Goal: Task Accomplishment & Management: Manage account settings

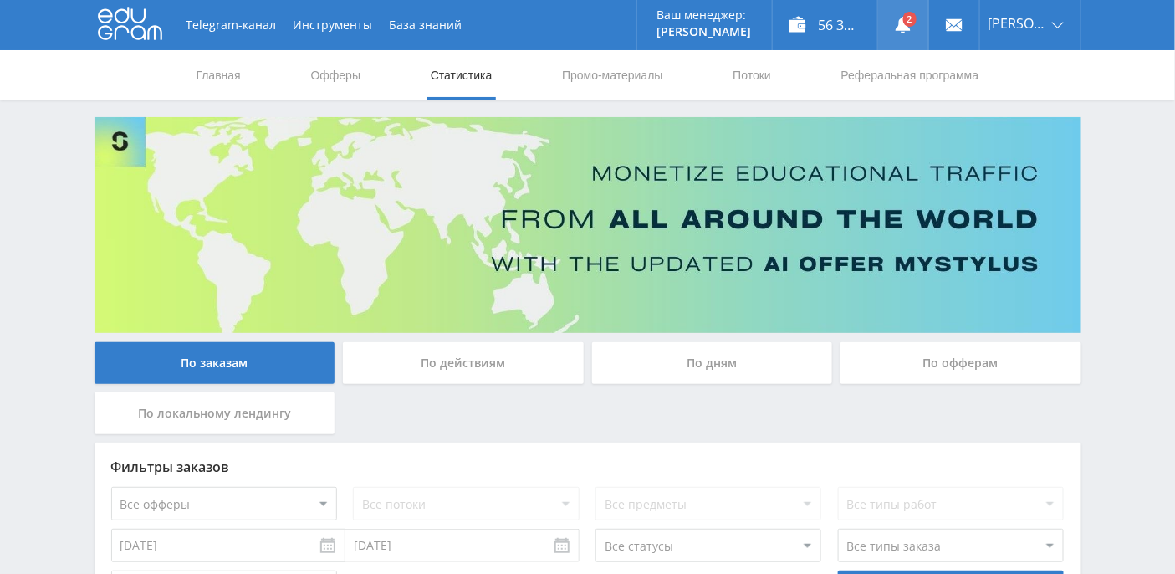
click at [926, 23] on link at bounding box center [903, 25] width 50 height 50
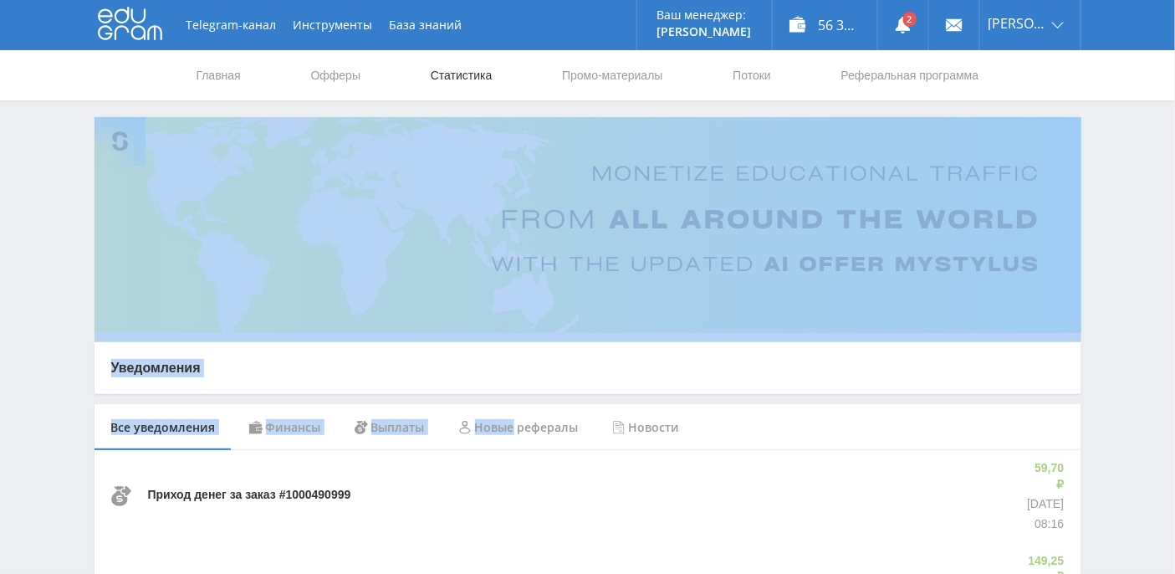
click at [475, 76] on link "Статистика" at bounding box center [461, 75] width 65 height 50
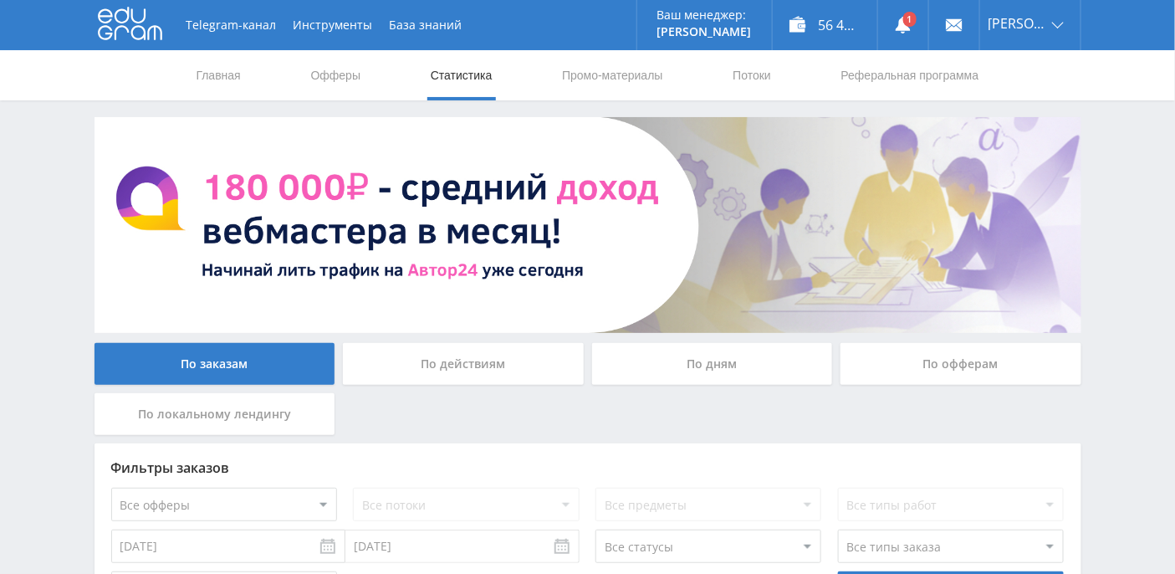
click at [556, 227] on img at bounding box center [588, 225] width 987 height 216
click at [534, 329] on img at bounding box center [588, 225] width 987 height 216
click at [497, 258] on img at bounding box center [588, 225] width 987 height 216
click at [222, 67] on link "Главная" at bounding box center [219, 75] width 48 height 50
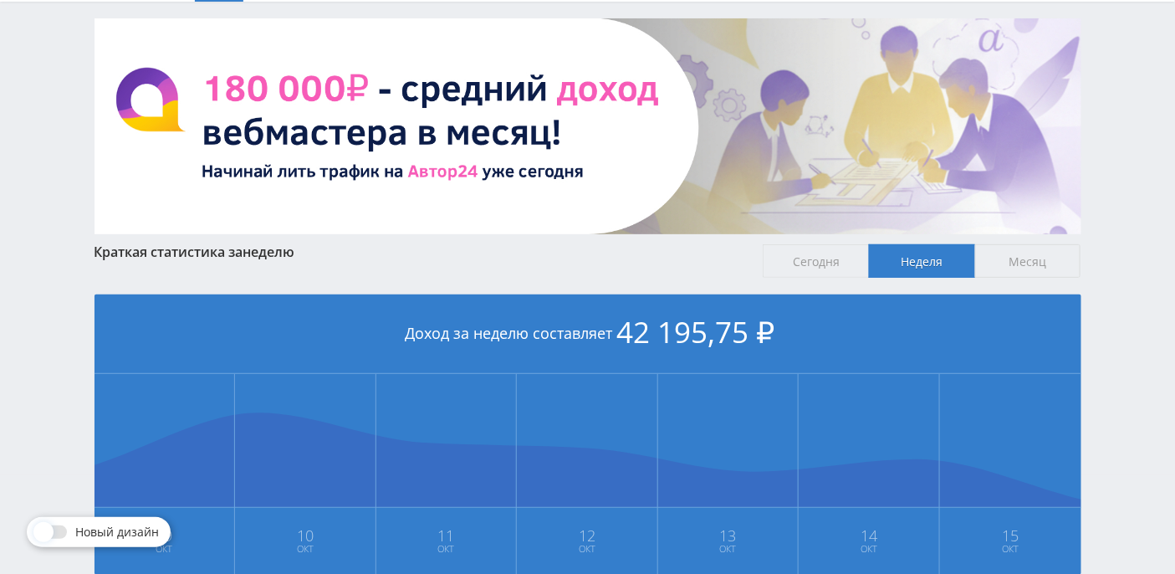
scroll to position [59, 0]
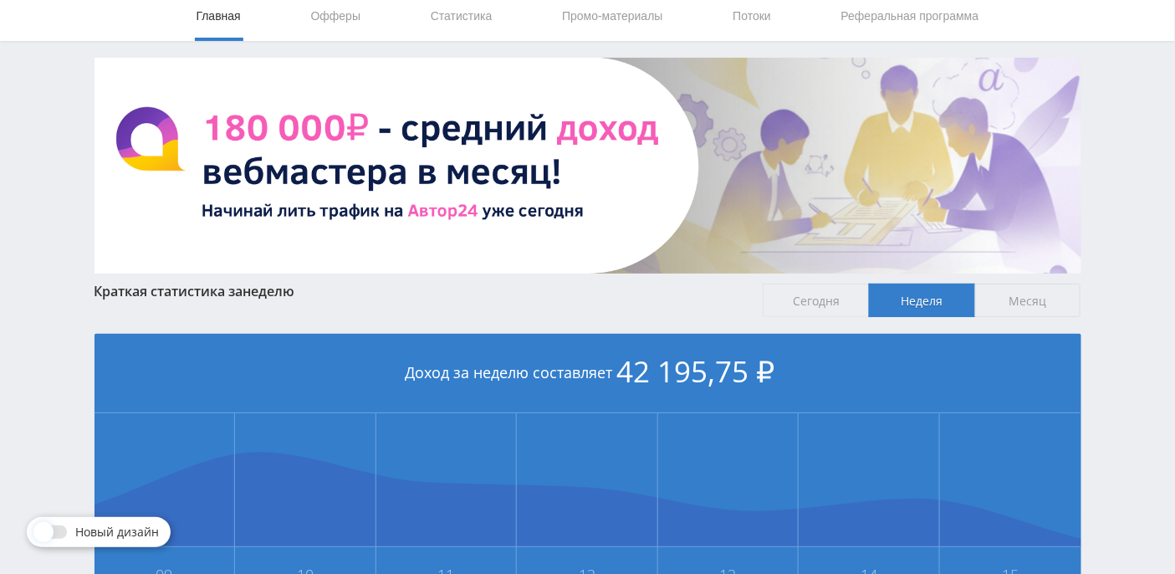
click at [1045, 305] on span "Месяц" at bounding box center [1028, 300] width 106 height 33
click at [0, 0] on input "Месяц" at bounding box center [0, 0] width 0 height 0
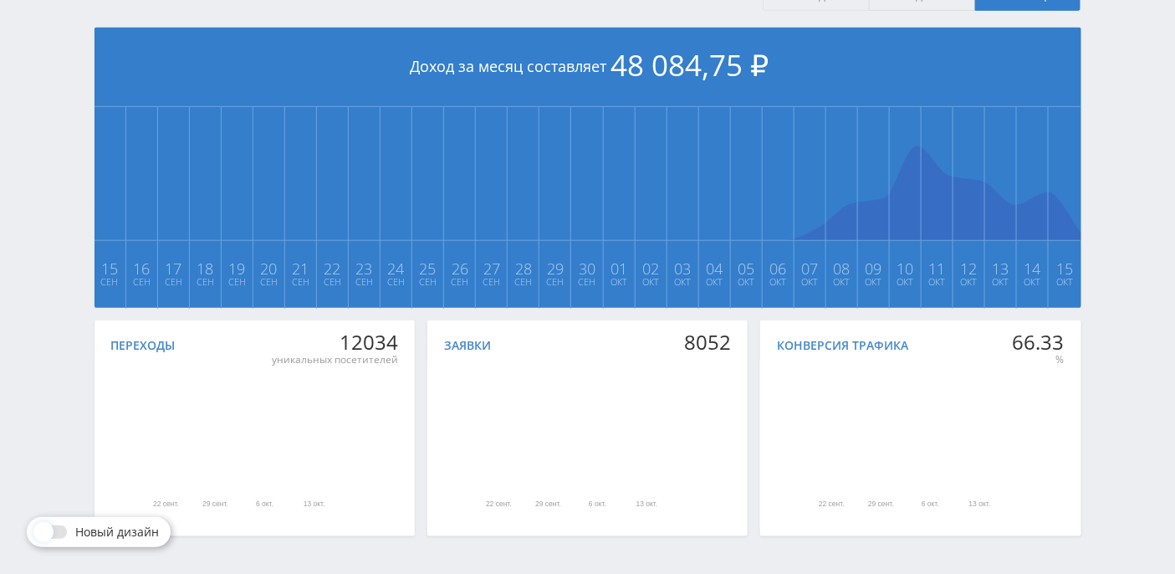
scroll to position [0, 0]
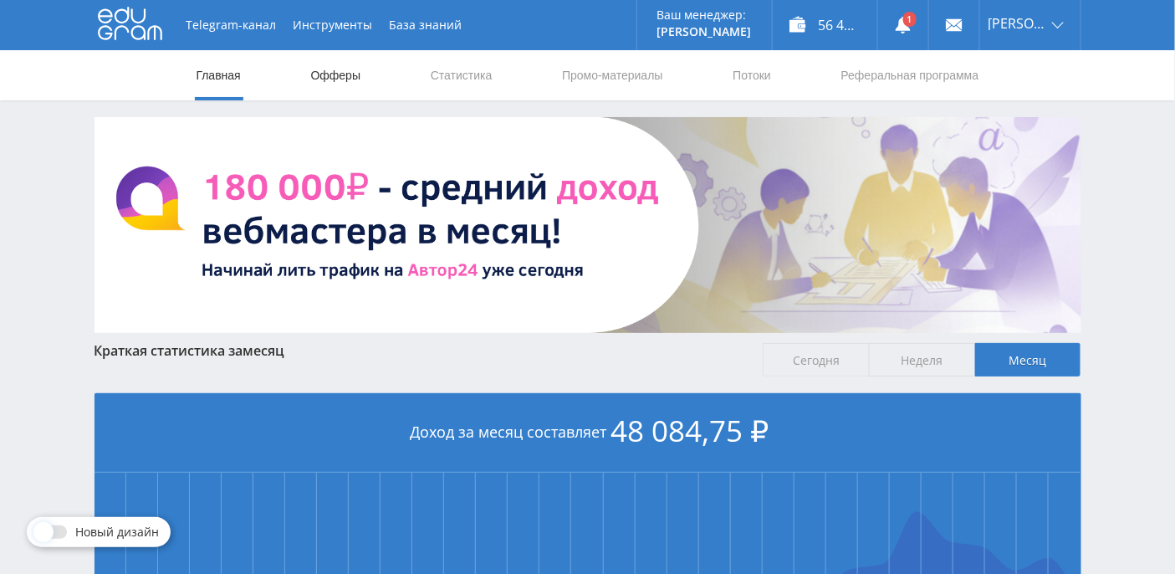
click at [342, 76] on link "Офферы" at bounding box center [336, 75] width 54 height 50
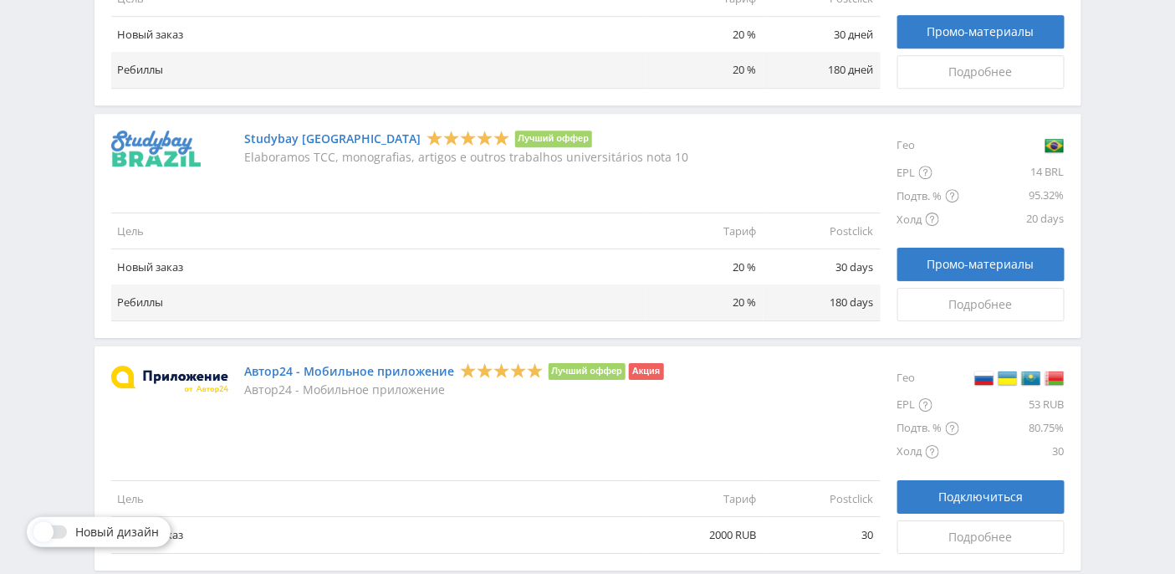
scroll to position [1439, 0]
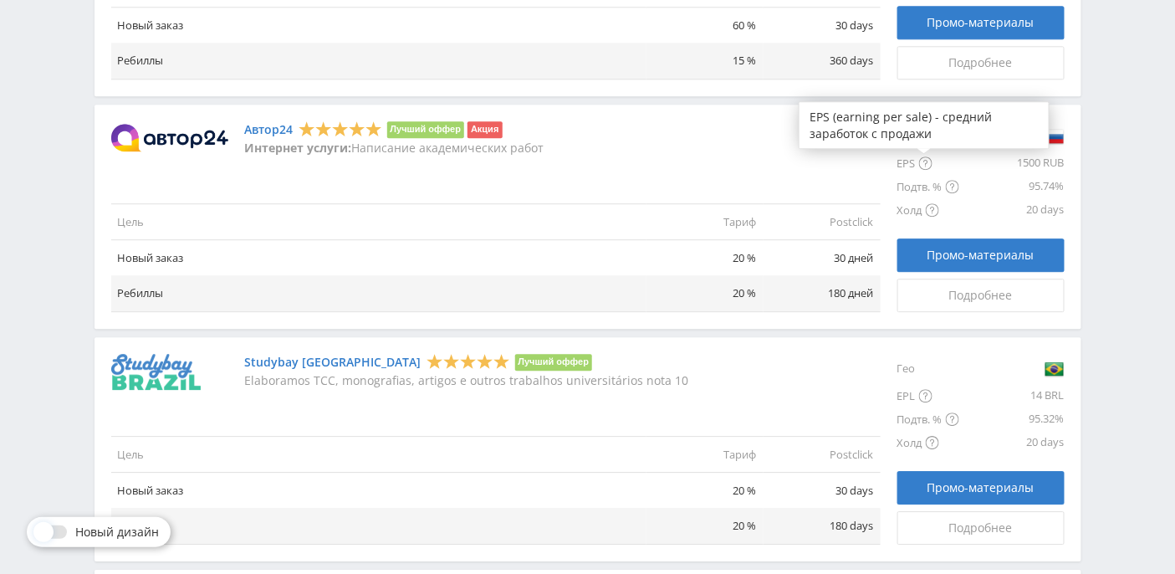
click at [923, 162] on icon at bounding box center [925, 162] width 13 height 13
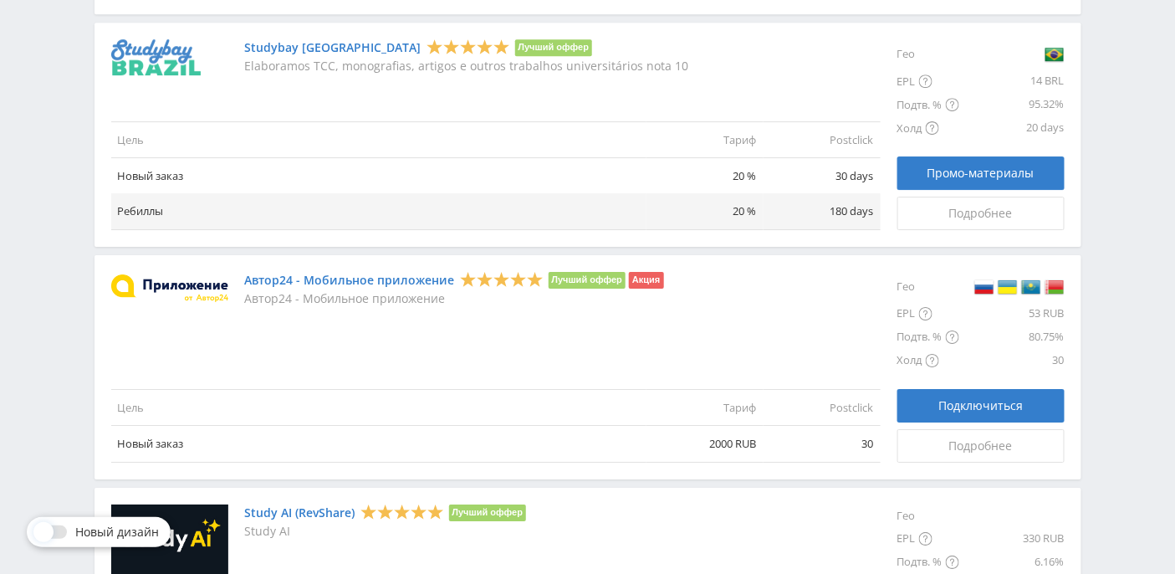
scroll to position [1773, 0]
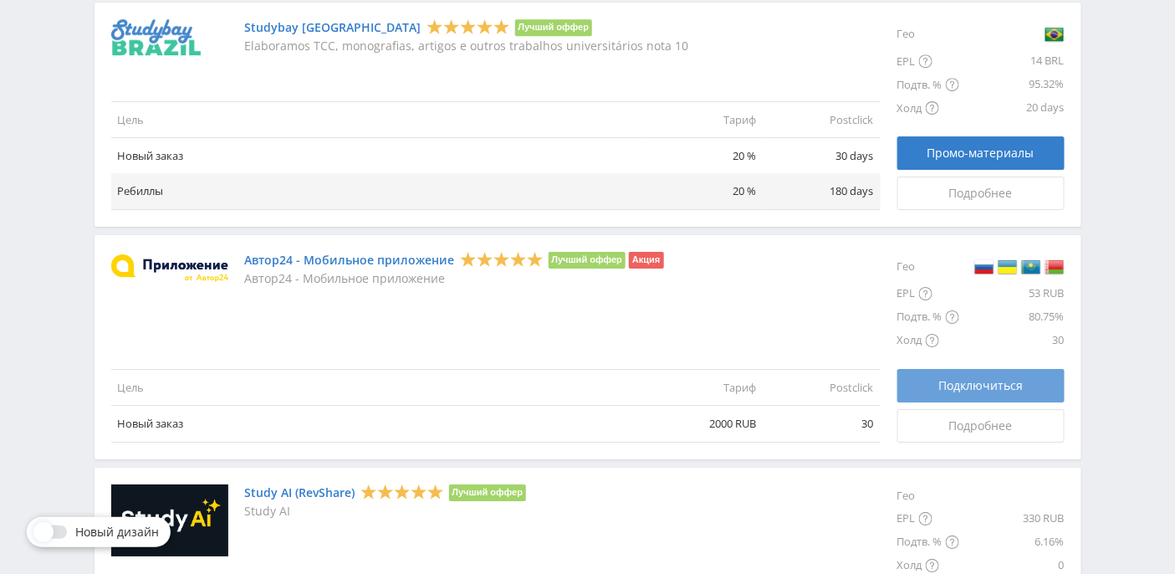
click at [935, 379] on div "Подключиться" at bounding box center [980, 385] width 125 height 13
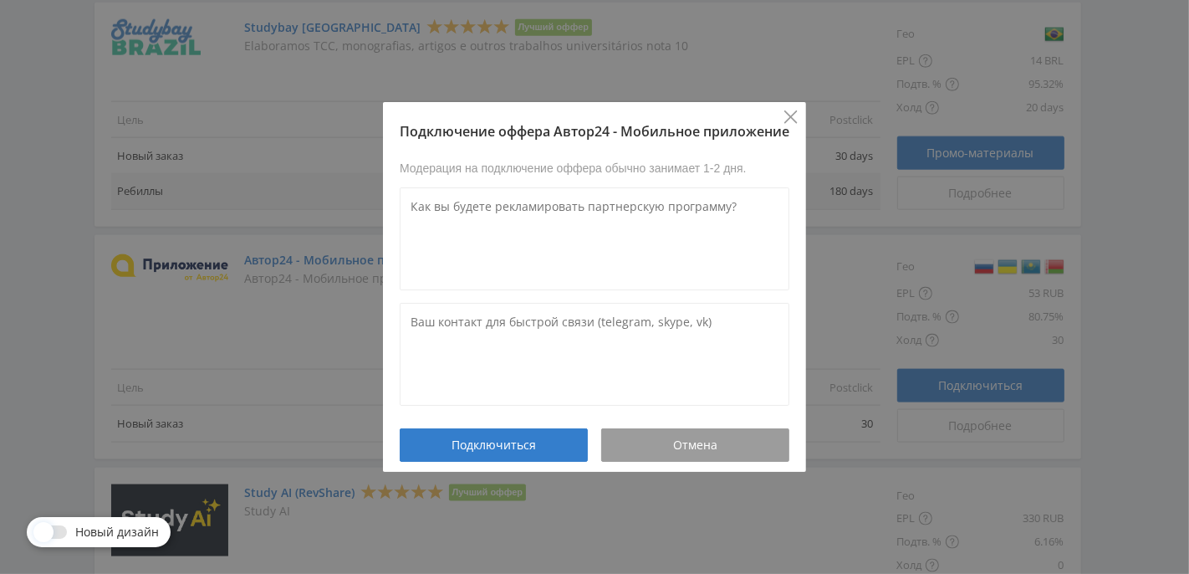
click at [791, 120] on icon "Close" at bounding box center [791, 116] width 13 height 13
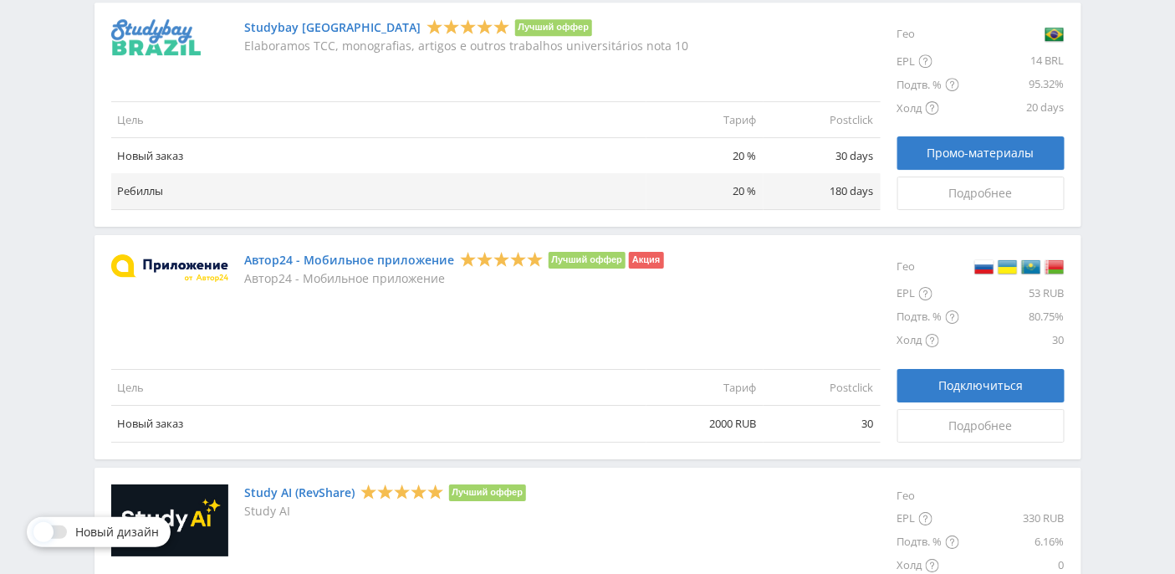
click at [417, 253] on link "Автор24 - Мобильное приложение" at bounding box center [350, 259] width 210 height 13
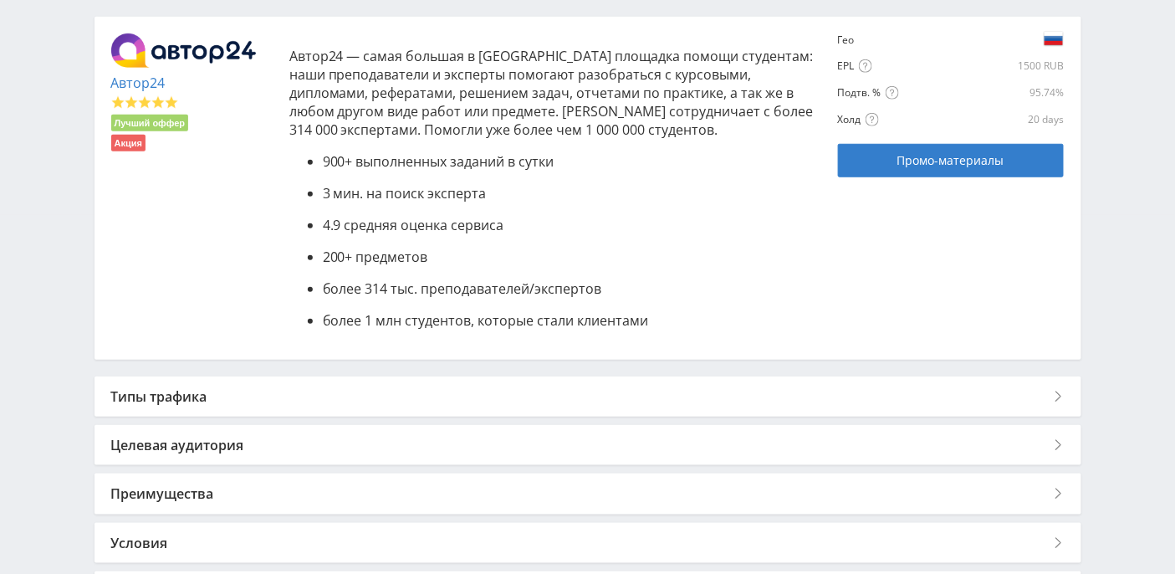
scroll to position [488, 0]
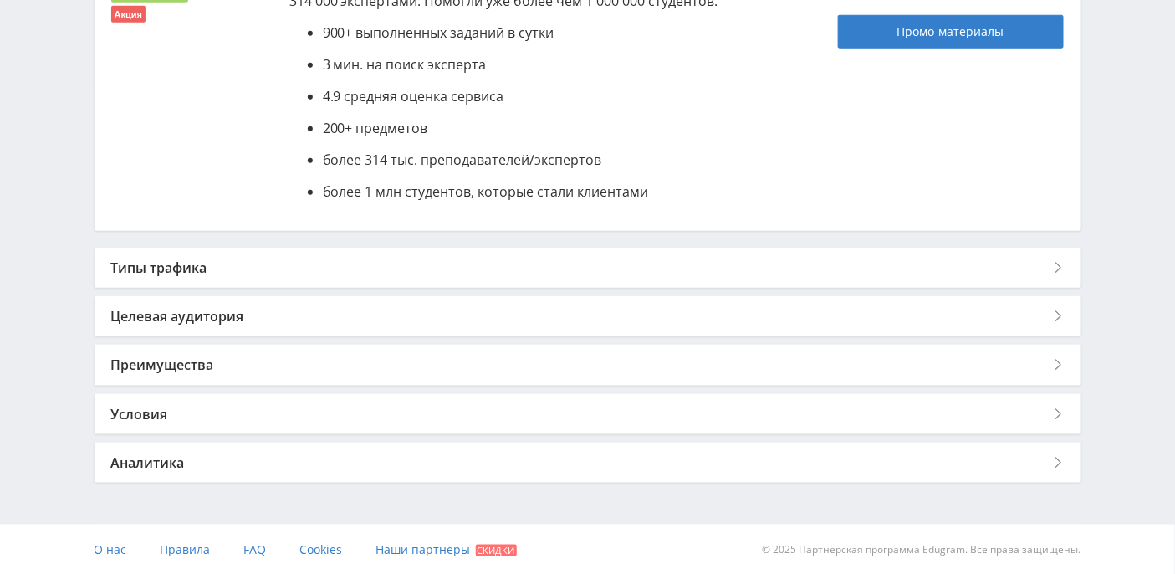
click at [236, 263] on div "Типы трафика" at bounding box center [588, 268] width 987 height 40
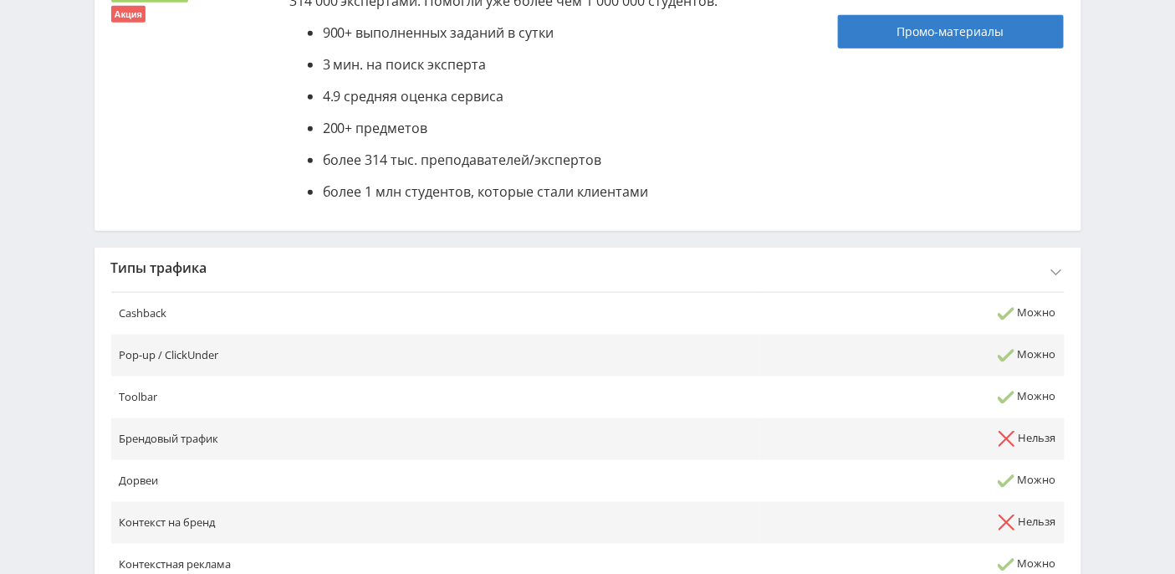
click at [236, 263] on div "Типы трафика" at bounding box center [588, 268] width 987 height 40
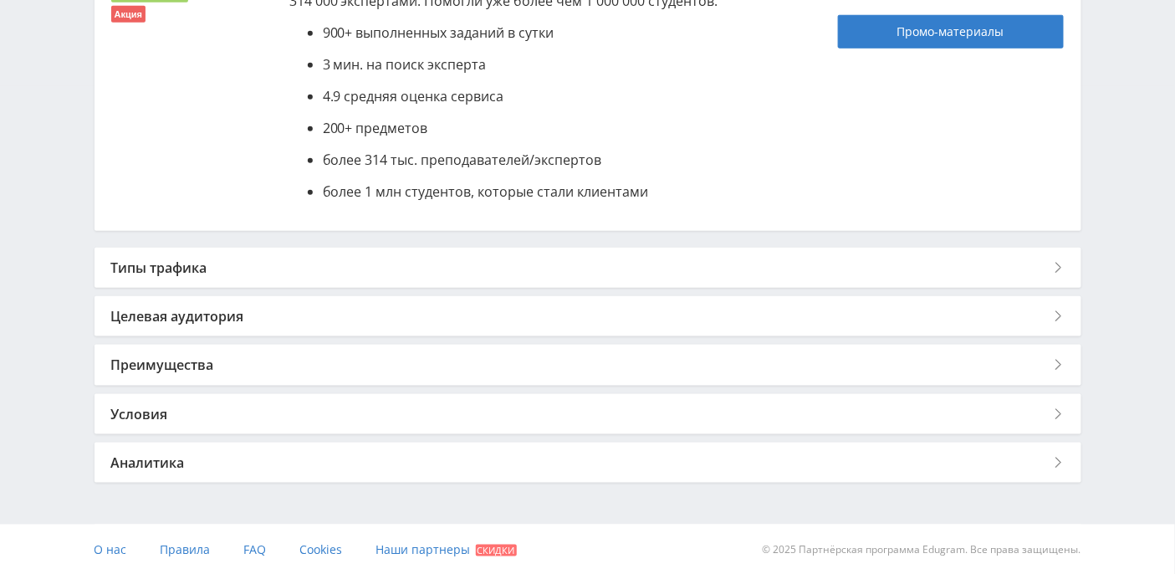
click at [173, 273] on div "Типы трафика" at bounding box center [588, 268] width 987 height 40
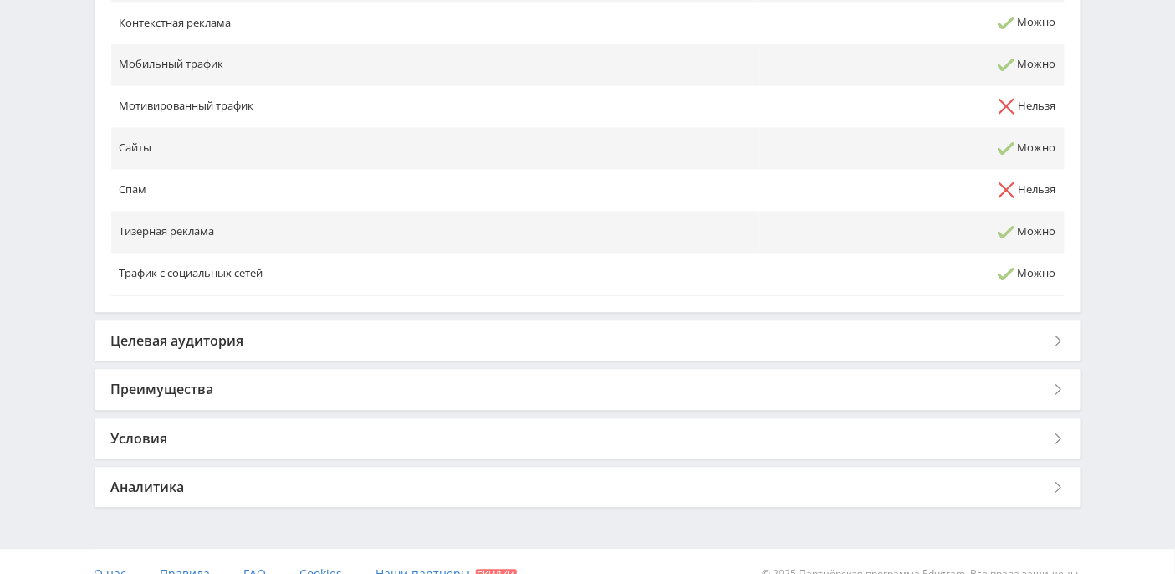
scroll to position [1046, 0]
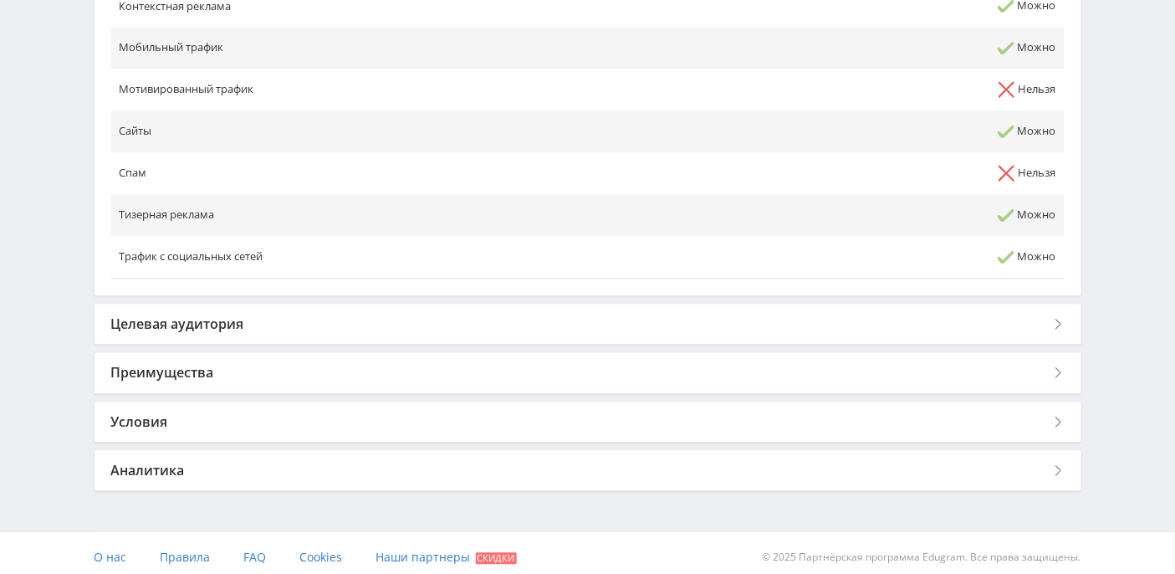
click at [201, 314] on div "Целевая аудитория" at bounding box center [588, 324] width 987 height 40
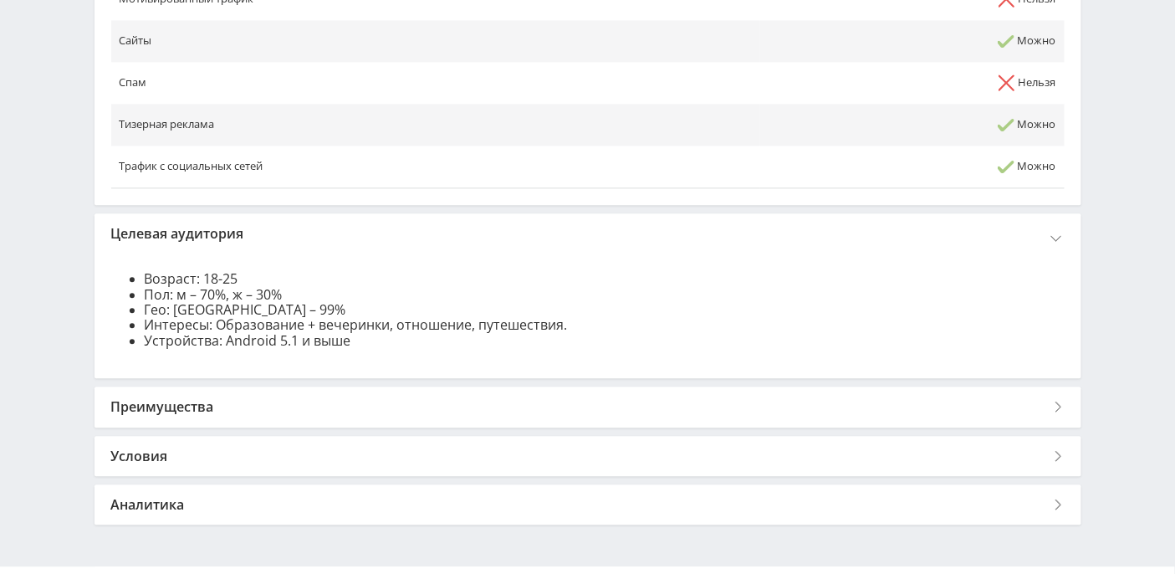
scroll to position [1157, 0]
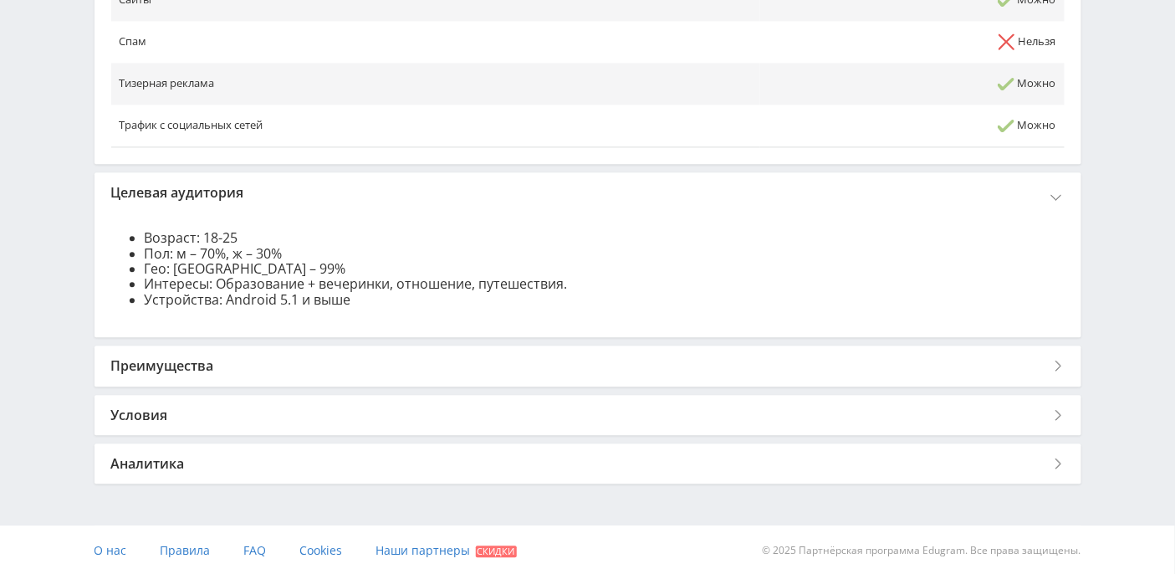
click at [215, 361] on div "Преимущества" at bounding box center [588, 365] width 987 height 40
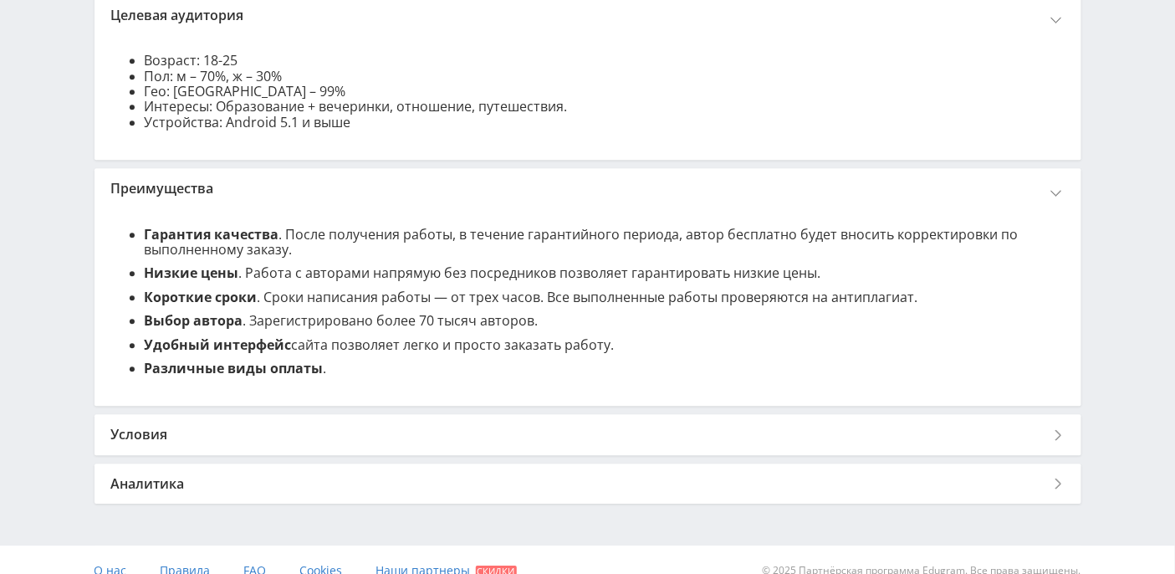
scroll to position [1375, 0]
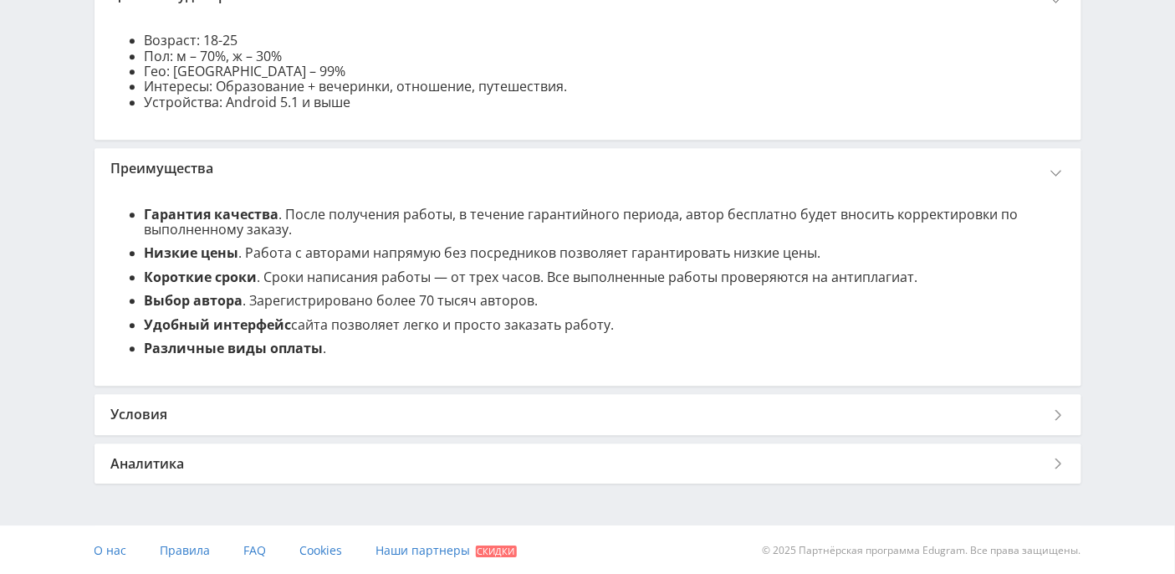
click at [151, 409] on div "Условия" at bounding box center [588, 414] width 987 height 40
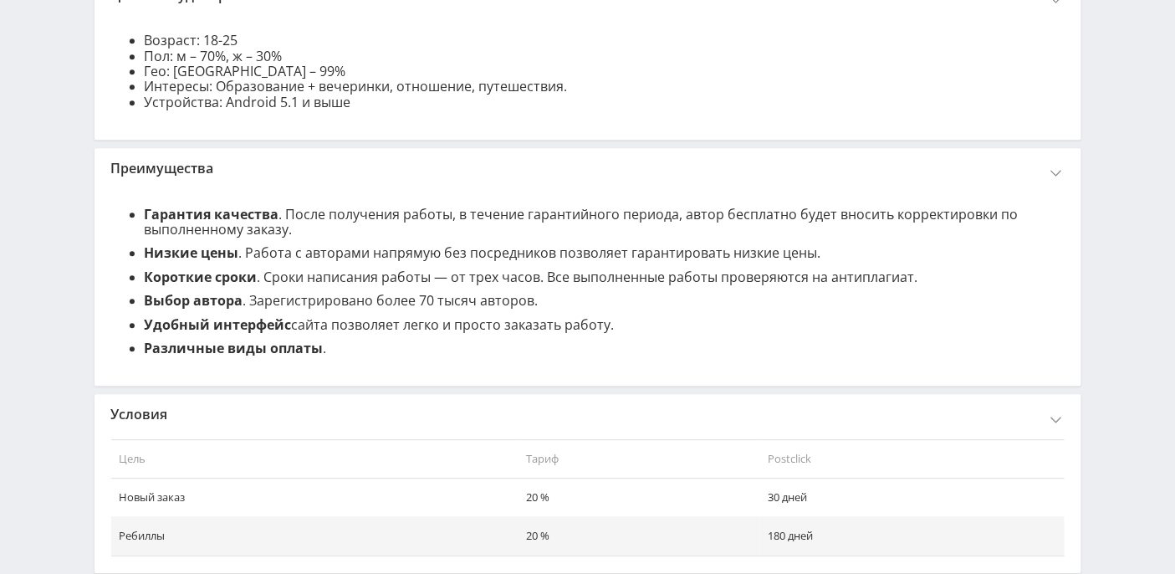
scroll to position [1511, 0]
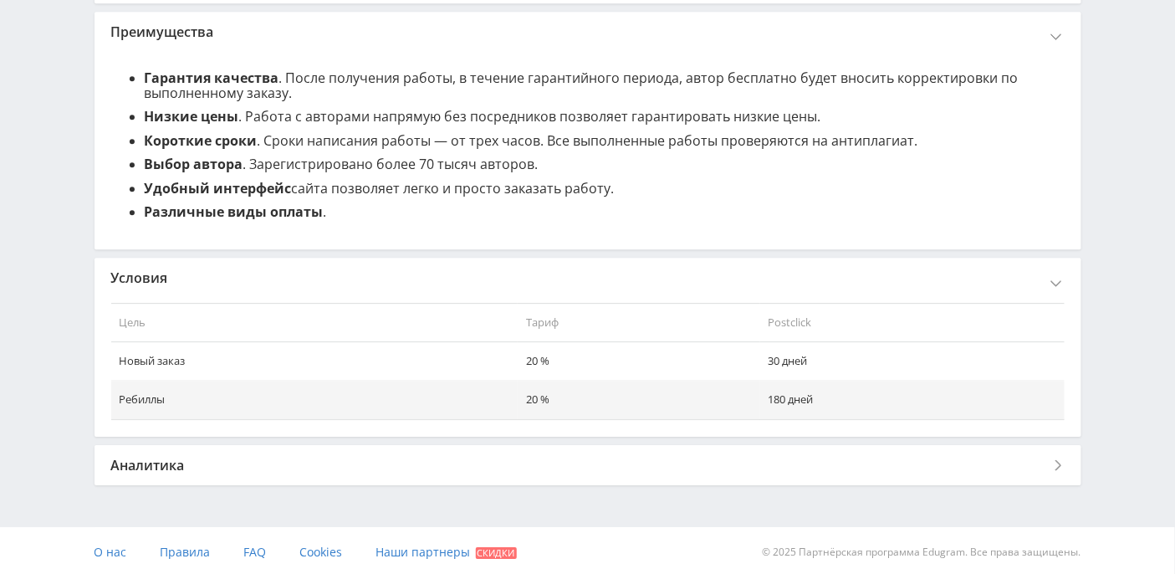
click at [150, 468] on div "Аналитика" at bounding box center [588, 465] width 987 height 40
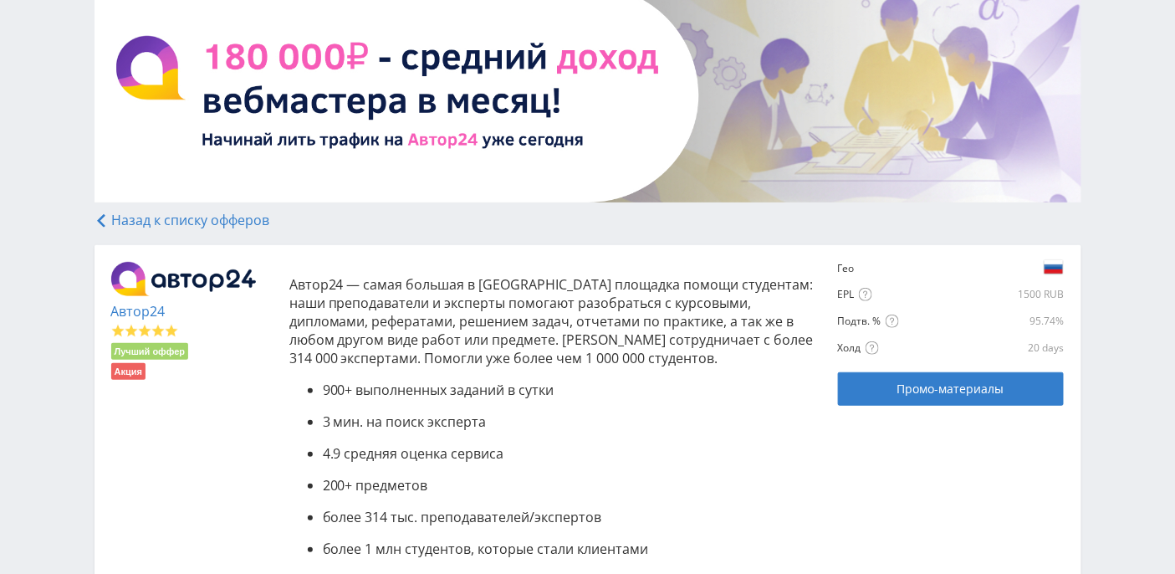
scroll to position [88, 0]
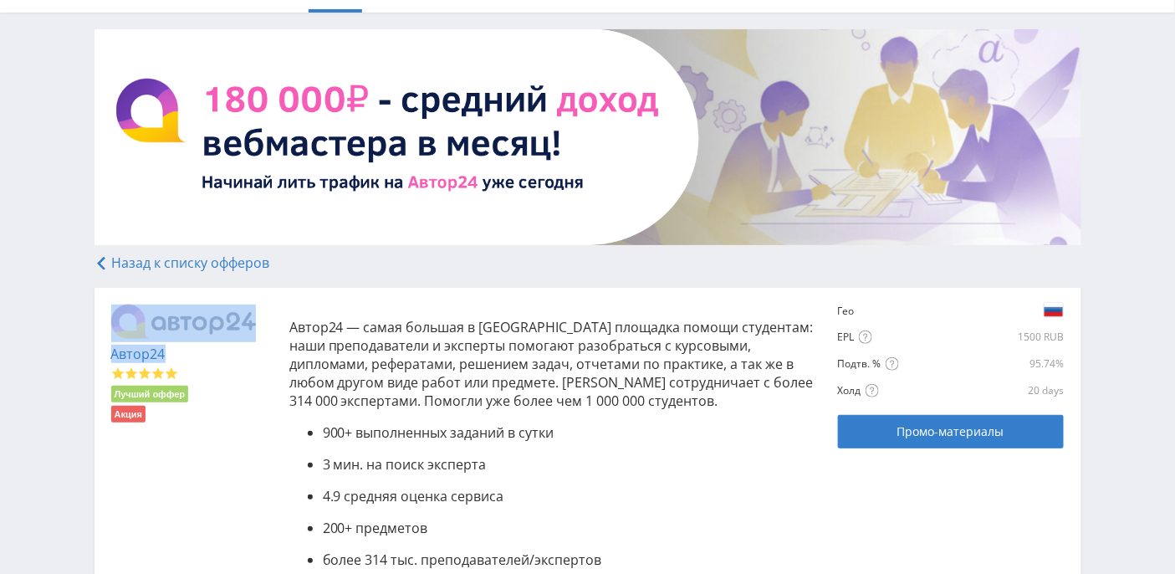
drag, startPoint x: 102, startPoint y: 309, endPoint x: 209, endPoint y: 351, distance: 114.9
click at [207, 351] on div "Автор24 Лучший оффер Акция Автор24 — самая большая в России площадка помощи сту…" at bounding box center [588, 459] width 987 height 343
copy div "Автор24"
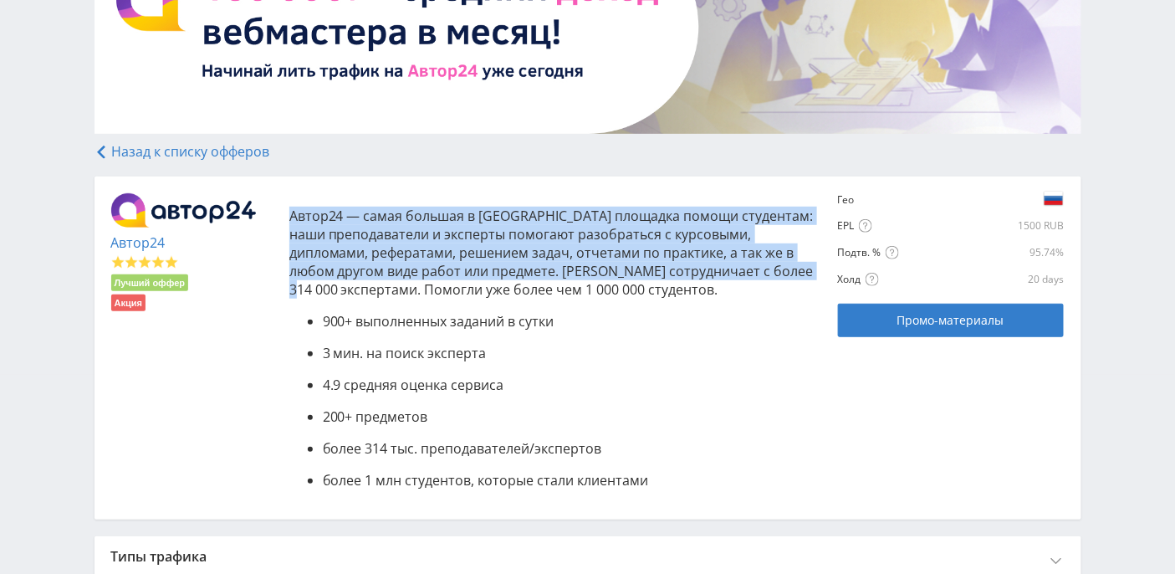
drag, startPoint x: 292, startPoint y: 215, endPoint x: 791, endPoint y: 274, distance: 502.8
click at [791, 274] on p "Автор24 — самая большая в [GEOGRAPHIC_DATA] площадка помощи студентам: наши пре…" at bounding box center [555, 253] width 533 height 92
copy p "Автор24 — самая большая в России площадка помощи студентам: наши преподаватели …"
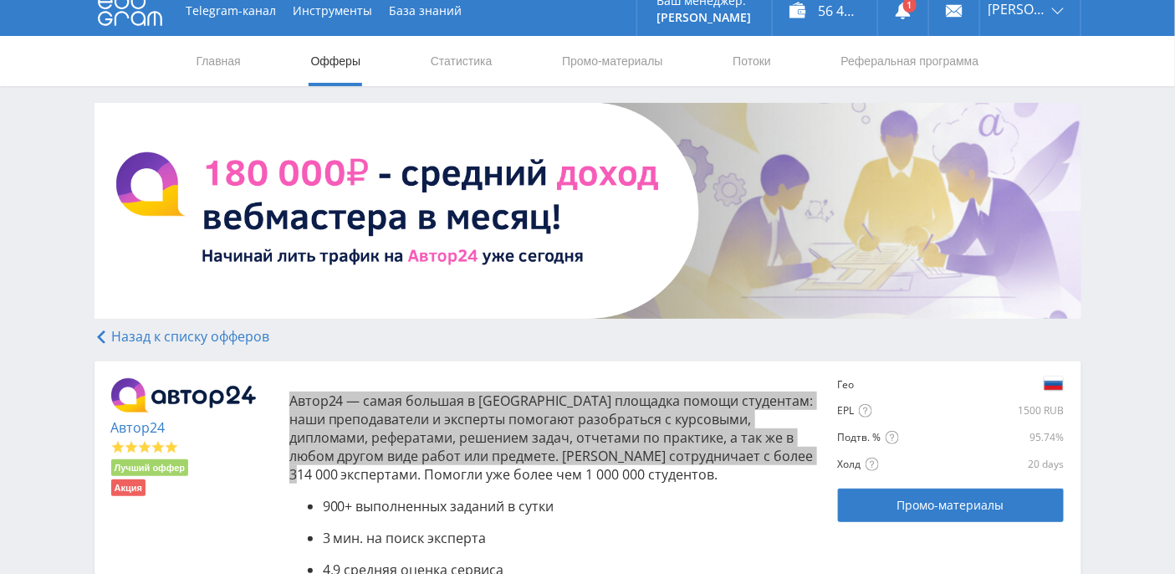
scroll to position [0, 0]
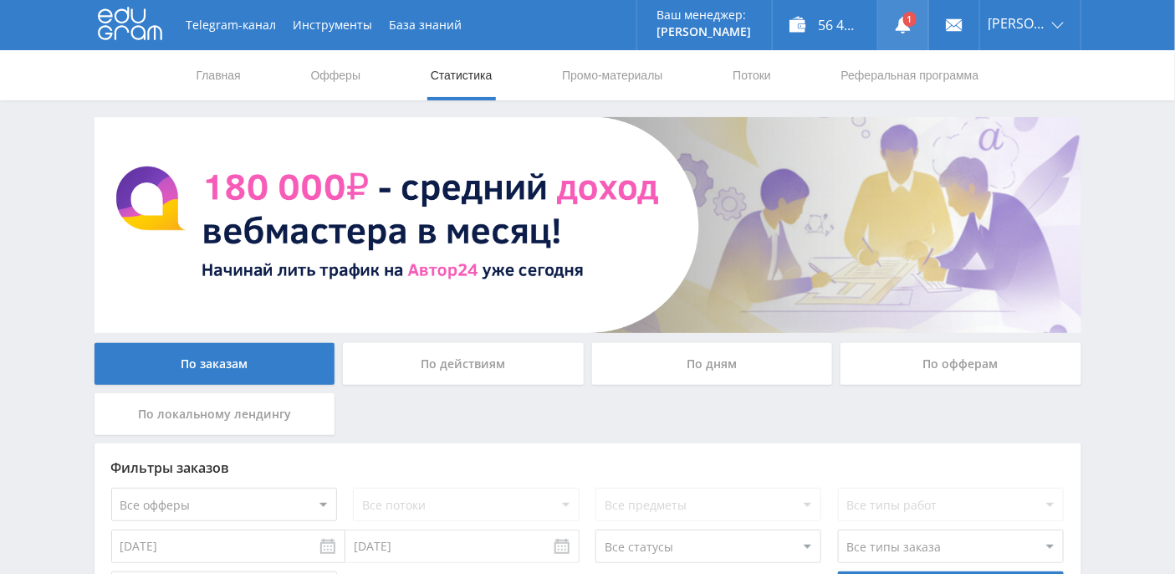
click at [928, 20] on link at bounding box center [903, 25] width 50 height 50
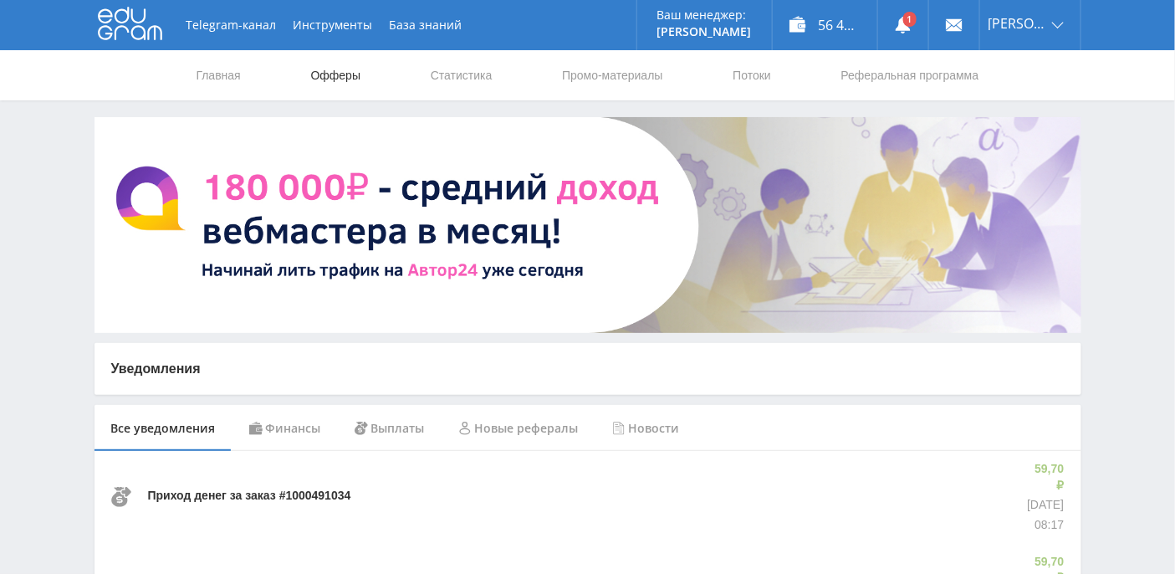
click at [344, 79] on link "Офферы" at bounding box center [336, 75] width 54 height 50
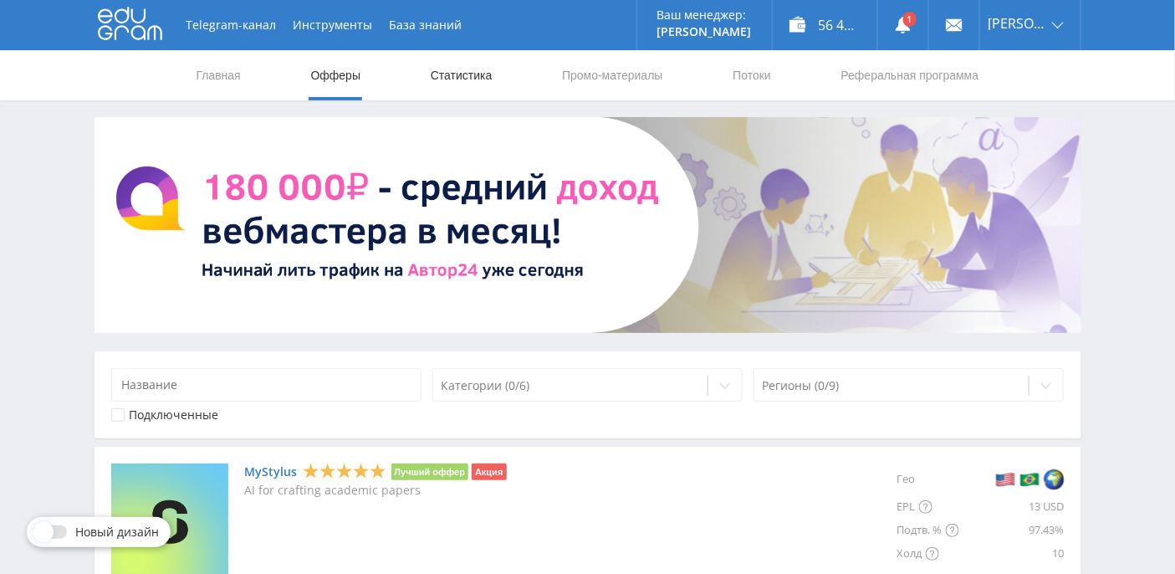
click at [467, 75] on link "Статистика" at bounding box center [461, 75] width 65 height 50
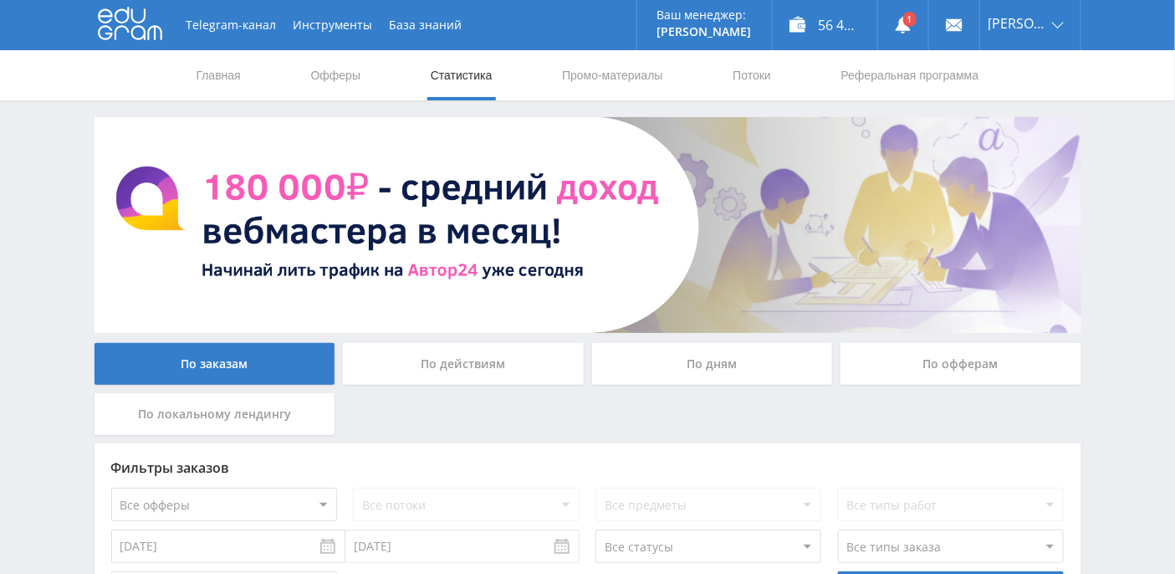
click at [714, 350] on div "По дням" at bounding box center [712, 364] width 241 height 42
click at [0, 0] on input "По дням" at bounding box center [0, 0] width 0 height 0
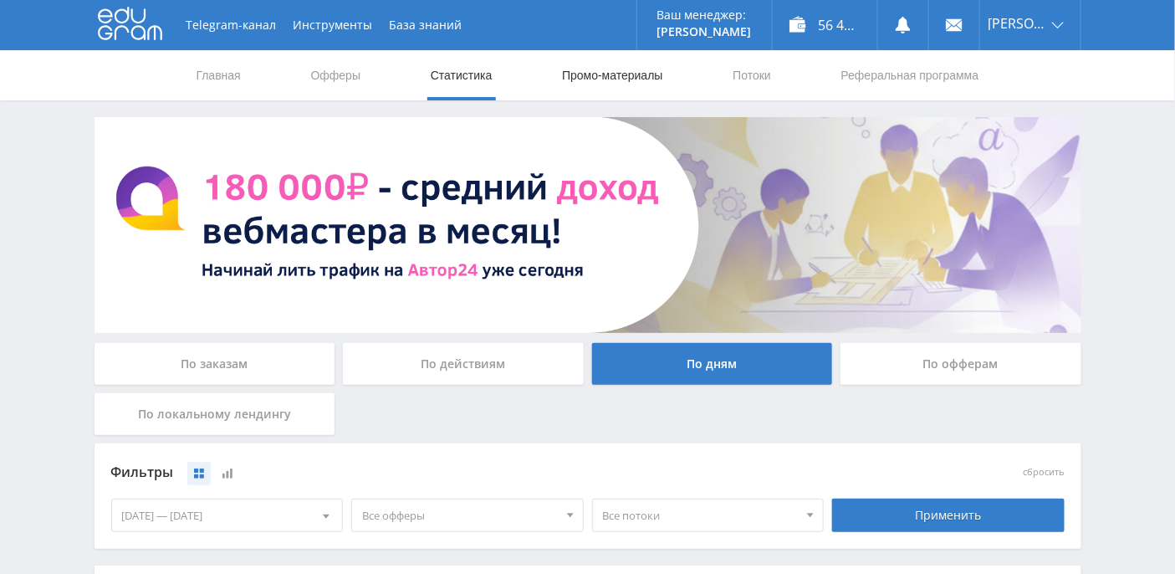
click at [616, 77] on link "Промо-материалы" at bounding box center [612, 75] width 104 height 50
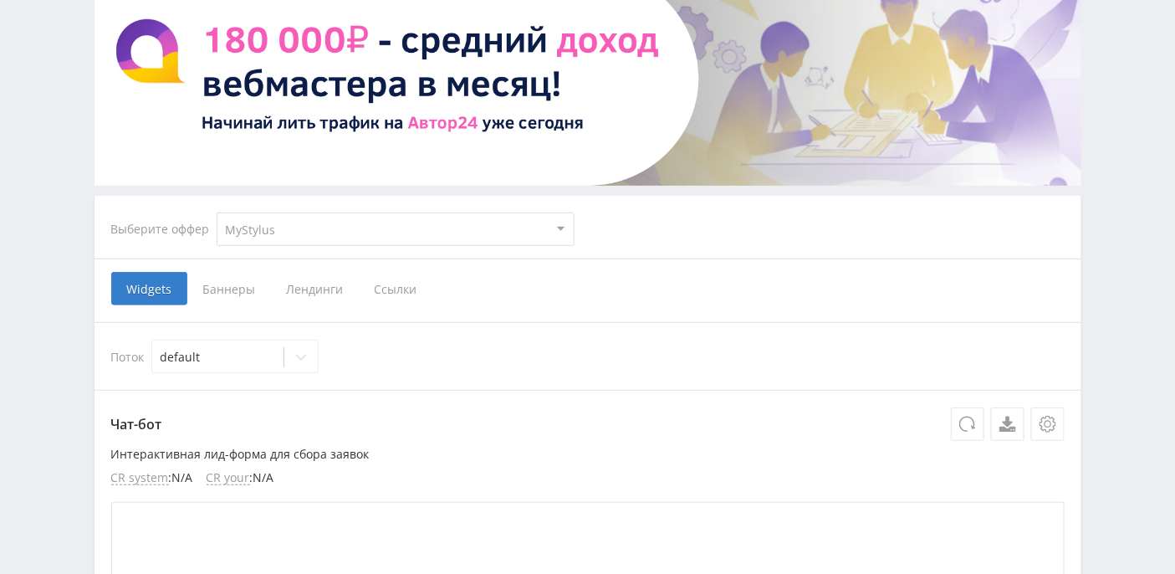
scroll to position [222, 0]
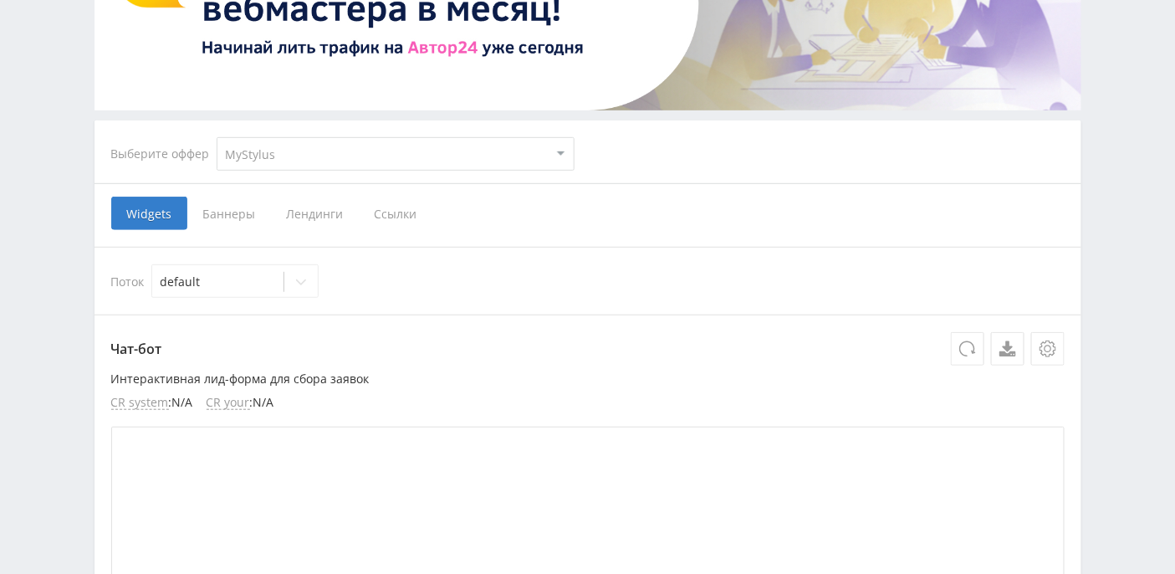
click at [562, 159] on select "MyStylus MyStylus - Revshare Кэмп Studybay Автор24 Studybay Brazil Study AI (Re…" at bounding box center [396, 153] width 358 height 33
select select "1"
click at [217, 137] on select "MyStylus MyStylus - Revshare Кэмп Studybay Автор24 Studybay Brazil Study AI (Re…" at bounding box center [396, 153] width 358 height 33
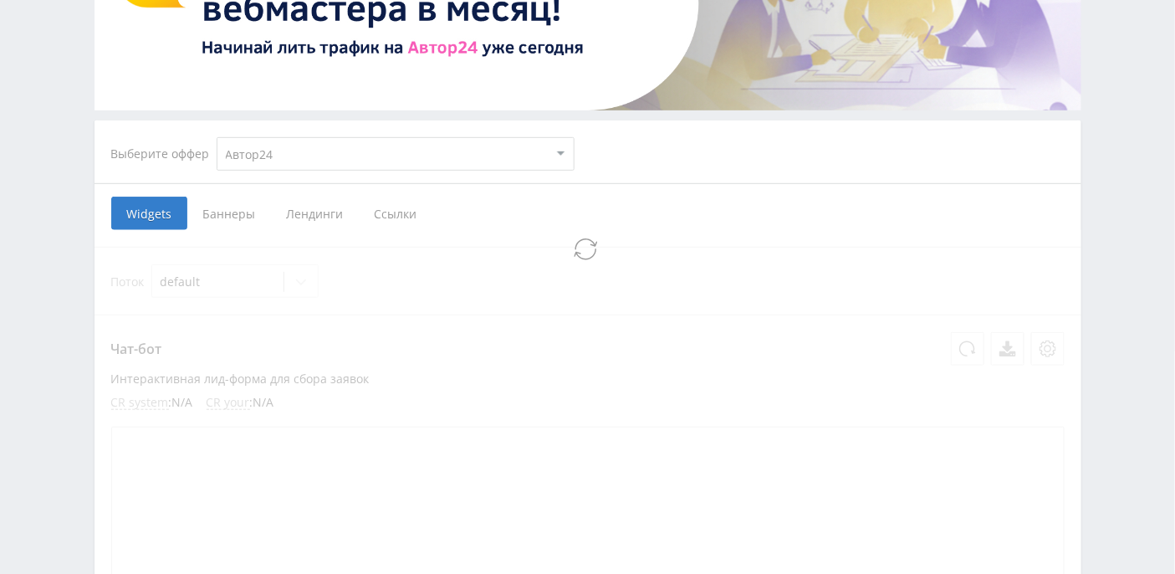
scroll to position [78, 0]
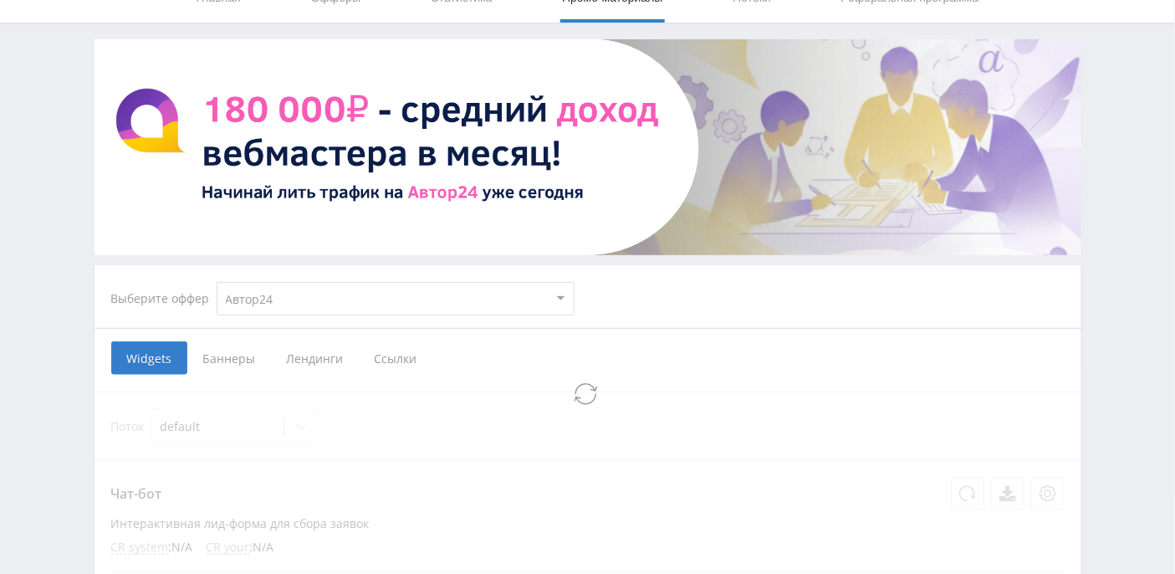
select select "1"
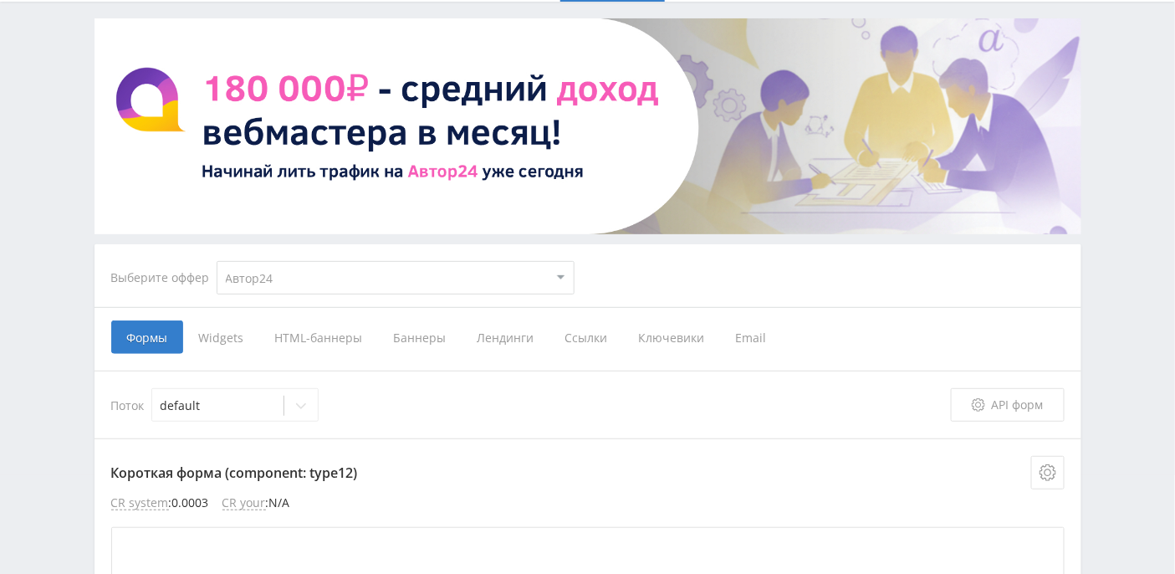
scroll to position [189, 0]
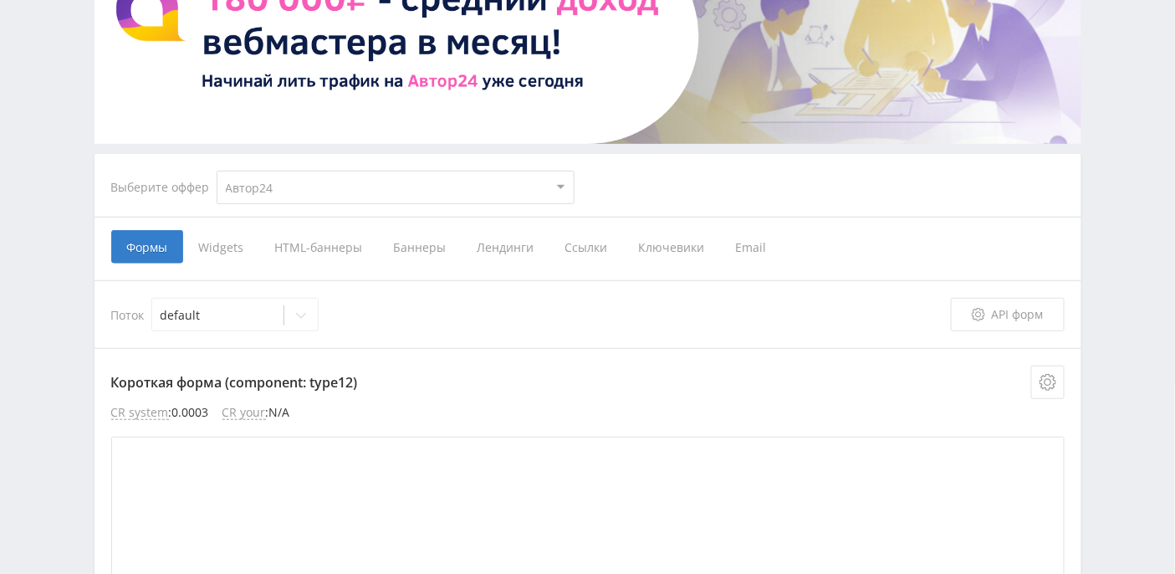
click at [686, 256] on span "Ключевики" at bounding box center [671, 246] width 97 height 33
click at [0, 0] on input "Ключевики" at bounding box center [0, 0] width 0 height 0
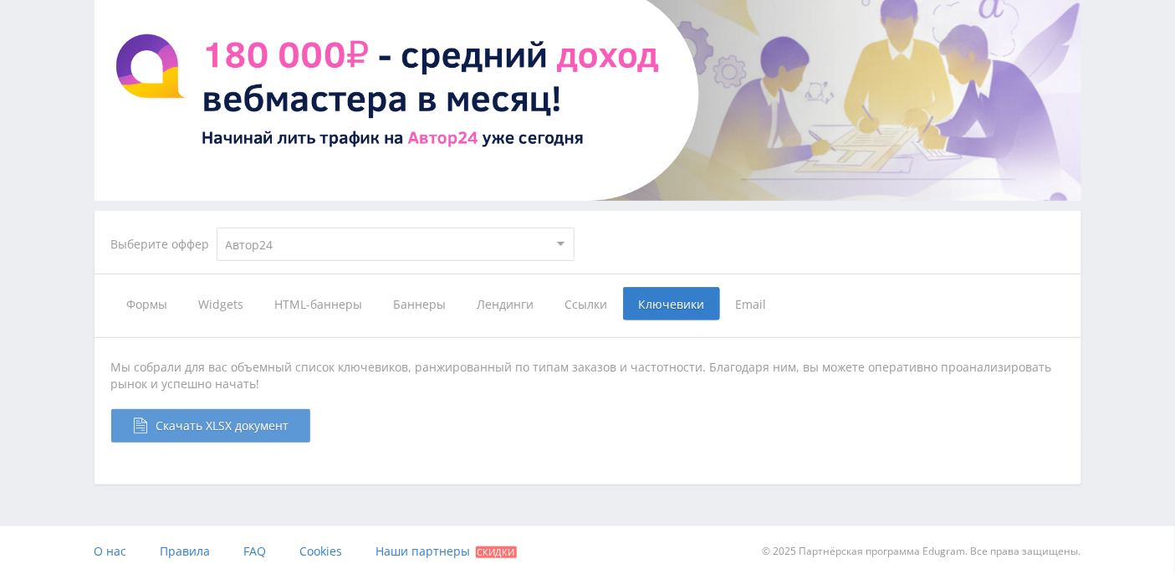
click at [222, 423] on span "Скачать XLSX документ" at bounding box center [222, 425] width 133 height 16
click at [574, 309] on span "Ссылки" at bounding box center [587, 303] width 74 height 33
click at [0, 0] on input "Ссылки" at bounding box center [0, 0] width 0 height 0
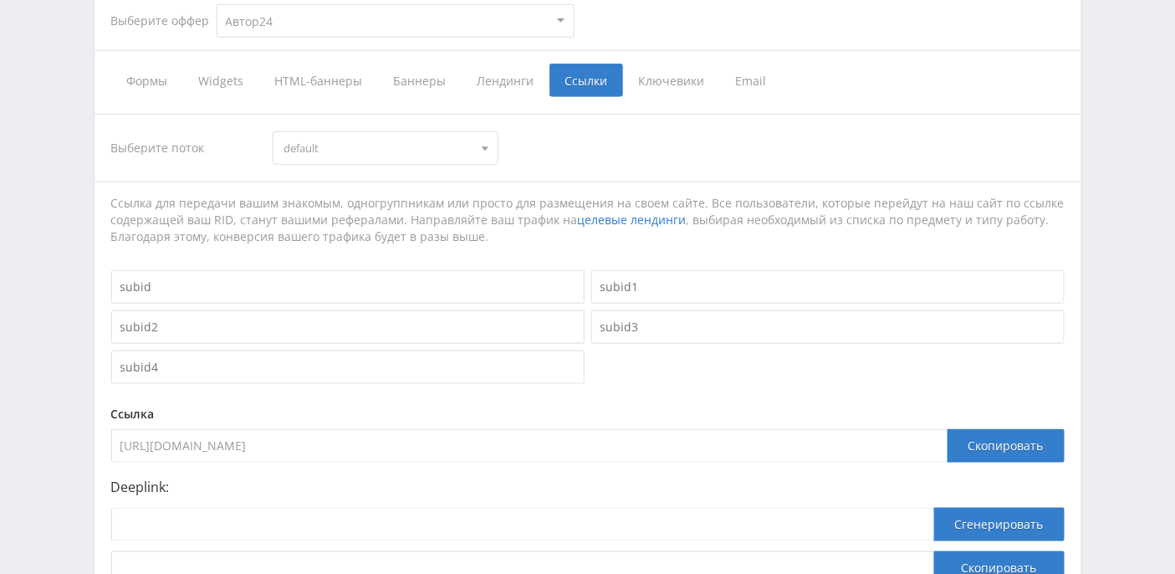
scroll to position [467, 0]
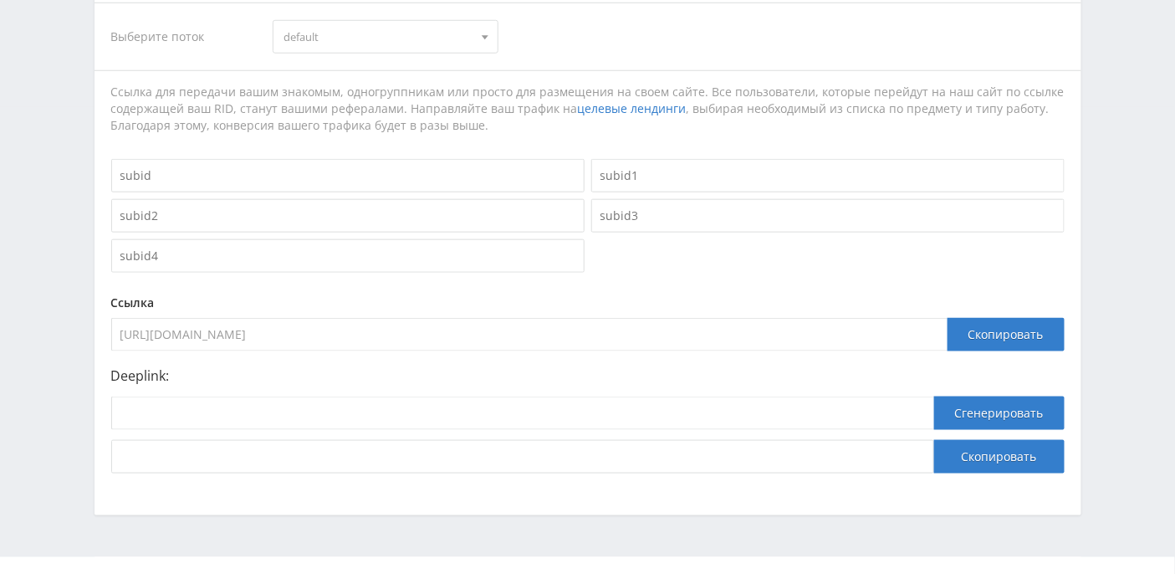
drag, startPoint x: 488, startPoint y: 337, endPoint x: 55, endPoint y: 323, distance: 433.5
click at [55, 323] on div "Telegram-канал Инструменты База знаний Ваш менеджер: Alex Alex Online @edugram_…" at bounding box center [587, 70] width 1175 height 1074
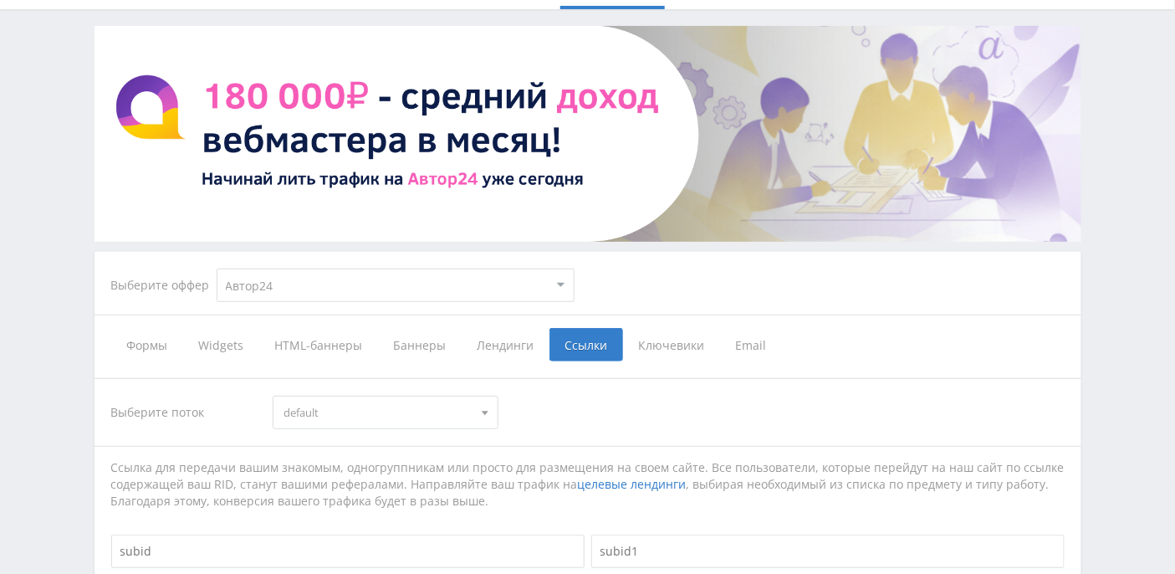
scroll to position [111, 0]
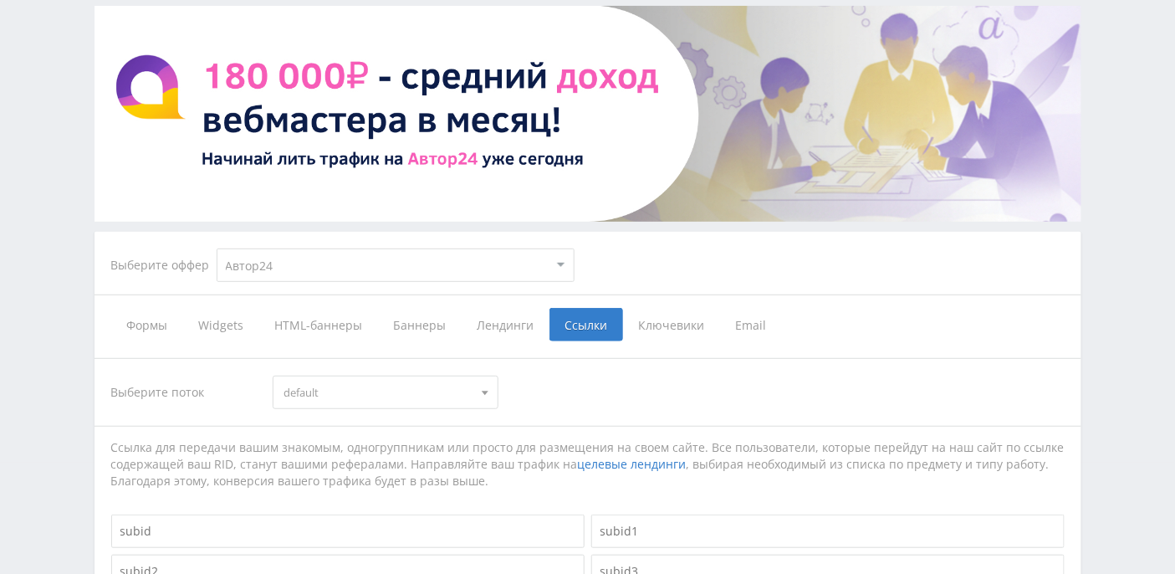
click at [156, 325] on span "Формы" at bounding box center [147, 324] width 72 height 33
click at [0, 0] on input "Формы" at bounding box center [0, 0] width 0 height 0
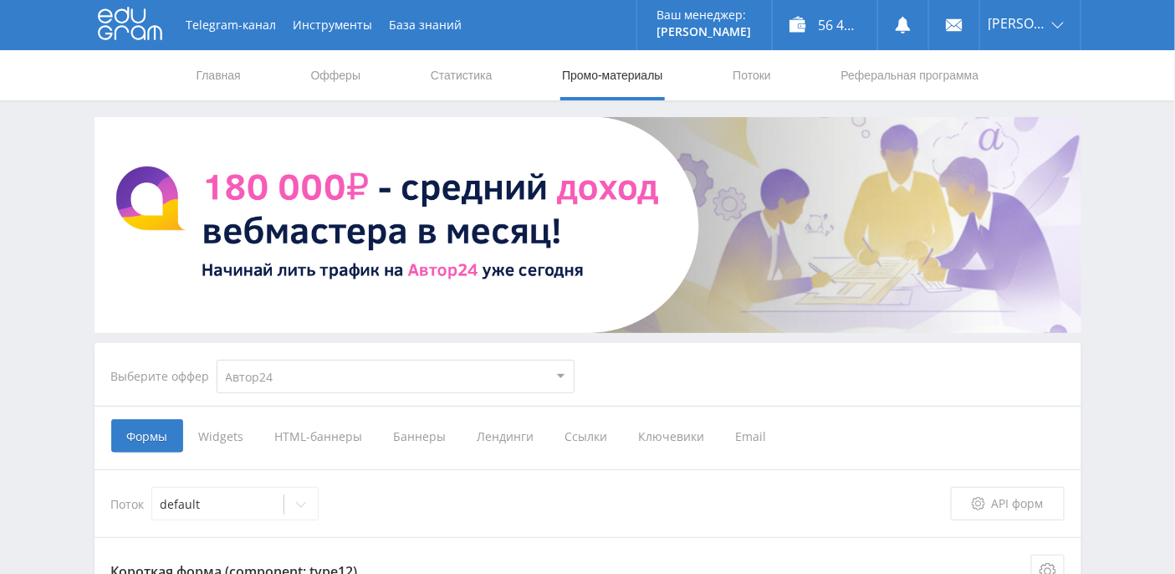
click at [216, 432] on span "Widgets" at bounding box center [221, 435] width 76 height 33
click at [0, 0] on input "Widgets" at bounding box center [0, 0] width 0 height 0
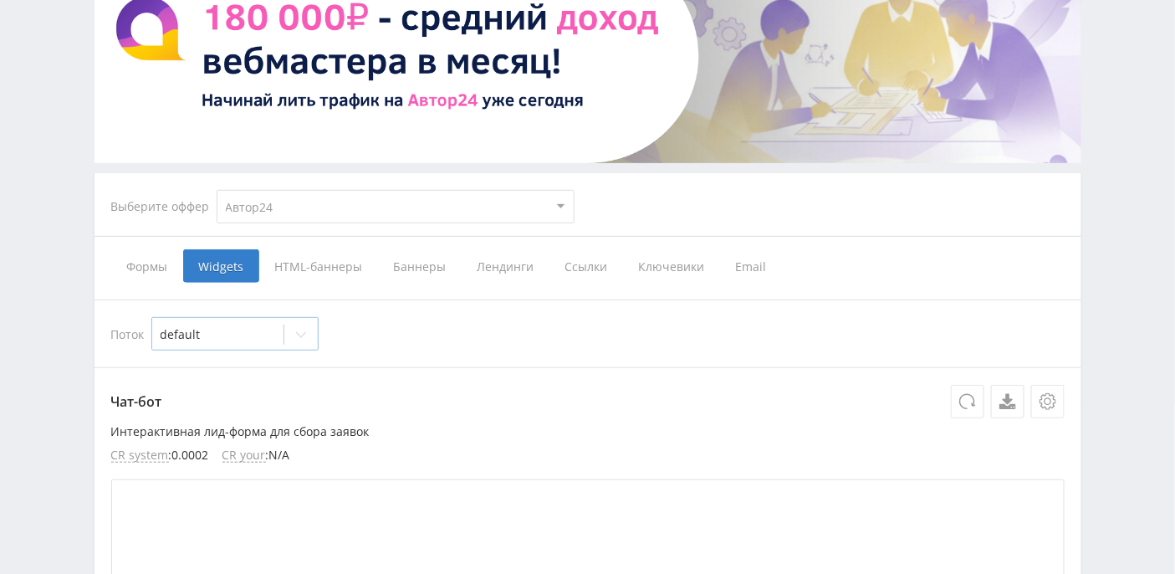
scroll to position [222, 0]
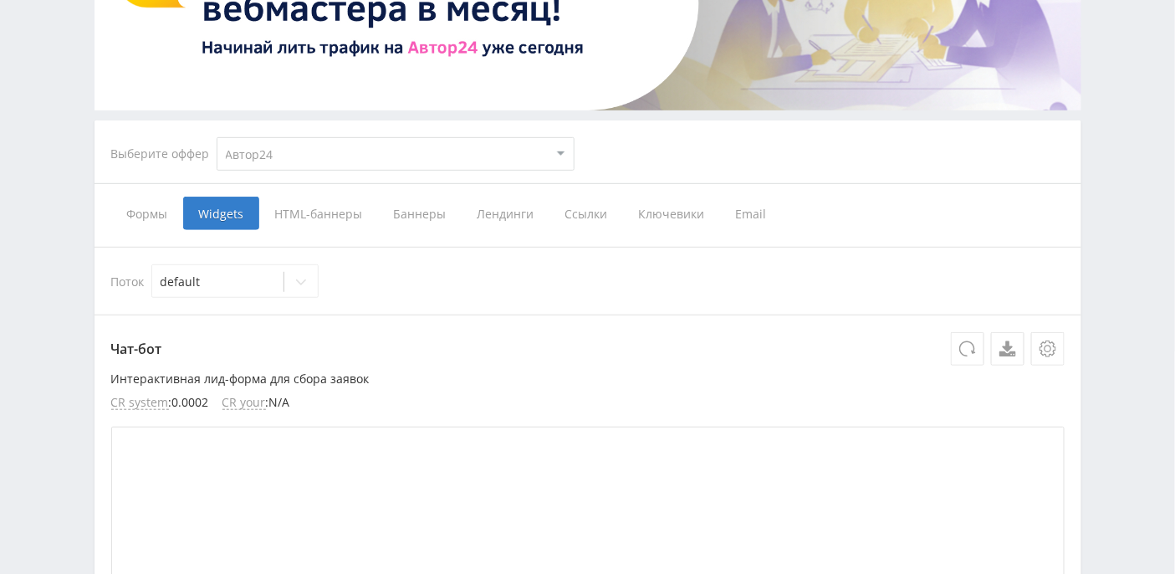
click at [328, 217] on span "HTML-баннеры" at bounding box center [318, 213] width 119 height 33
click at [0, 0] on input "HTML-баннеры" at bounding box center [0, 0] width 0 height 0
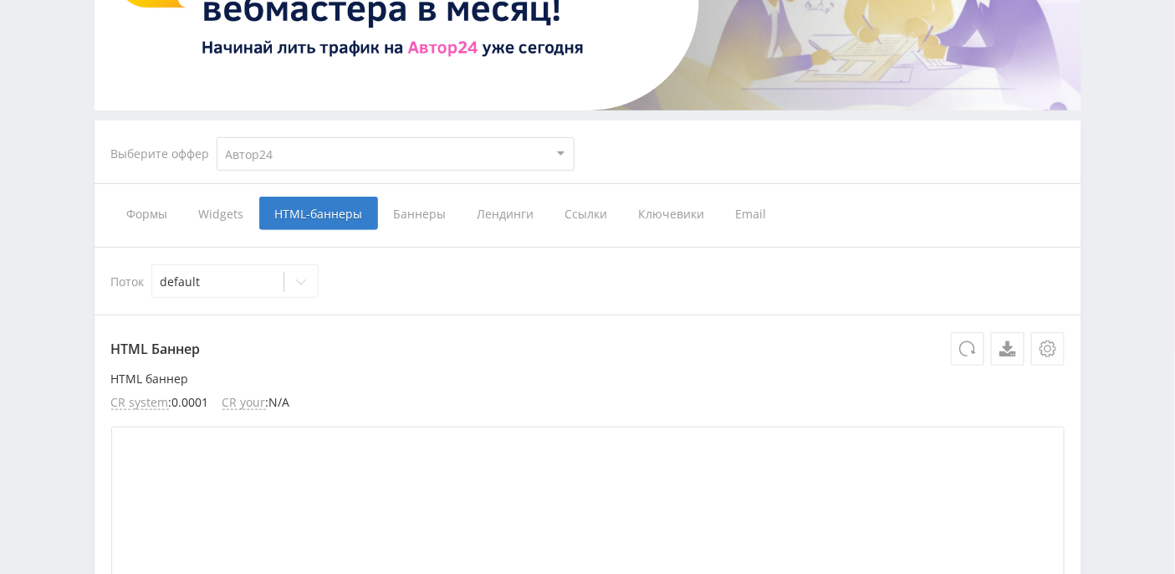
click at [403, 214] on span "Баннеры" at bounding box center [420, 213] width 84 height 33
click at [0, 0] on input "Баннеры" at bounding box center [0, 0] width 0 height 0
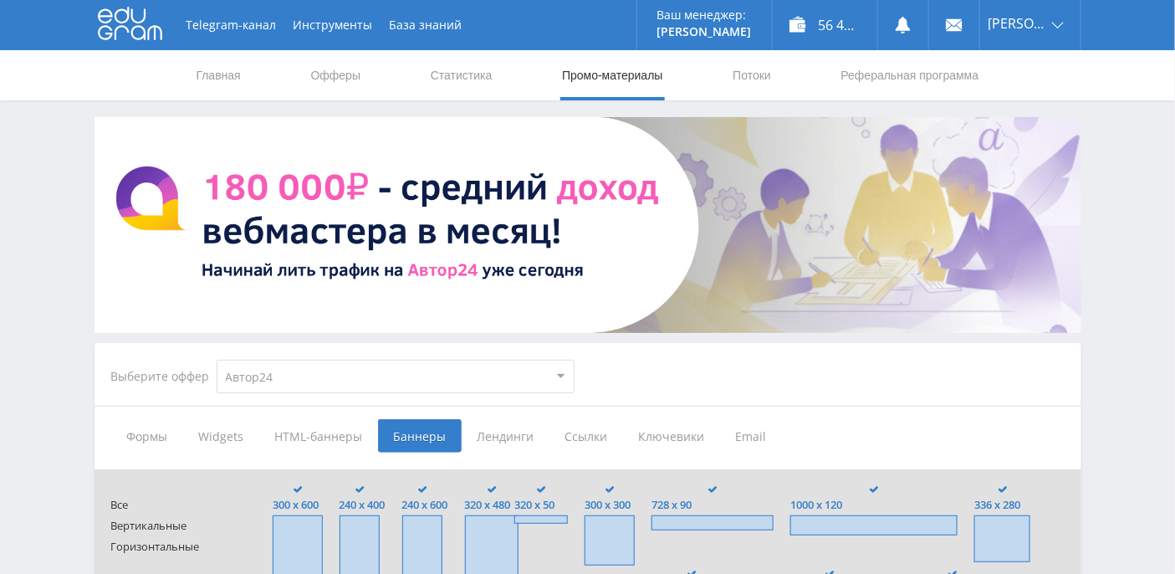
drag, startPoint x: 510, startPoint y: 434, endPoint x: 513, endPoint y: 410, distance: 24.4
click at [510, 434] on span "Лендинги" at bounding box center [506, 435] width 88 height 33
click at [0, 0] on input "Лендинги" at bounding box center [0, 0] width 0 height 0
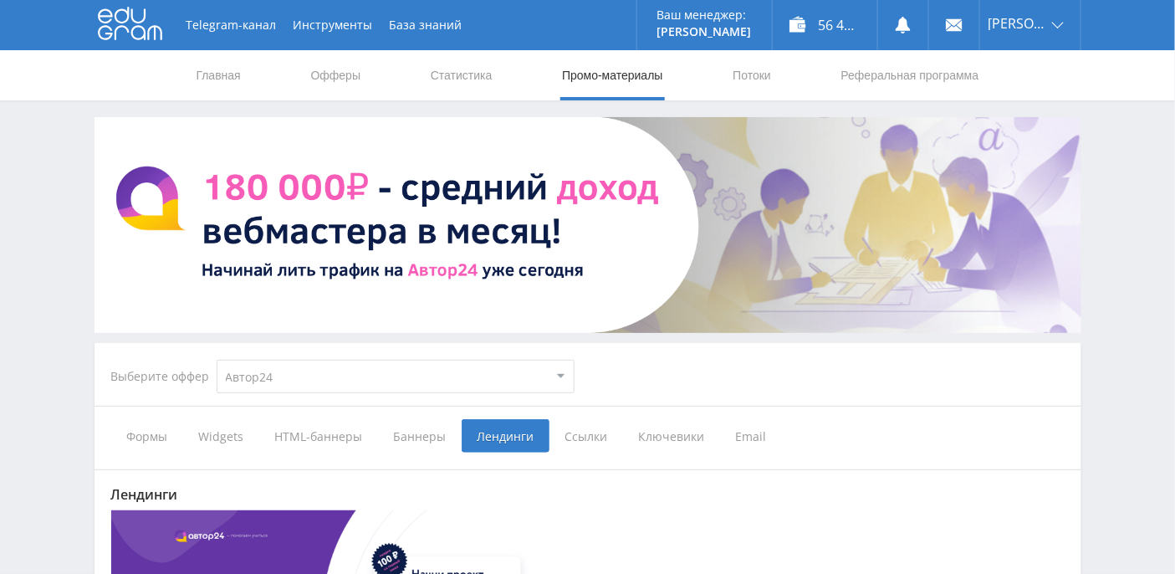
click at [581, 89] on link "Промо-материалы" at bounding box center [612, 75] width 104 height 50
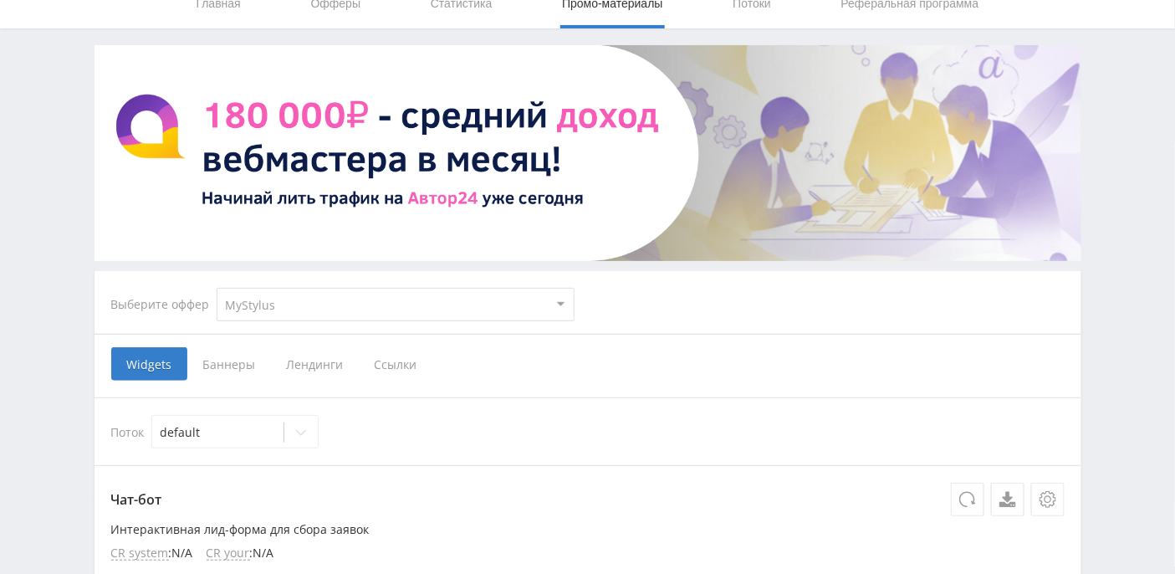
scroll to position [7, 0]
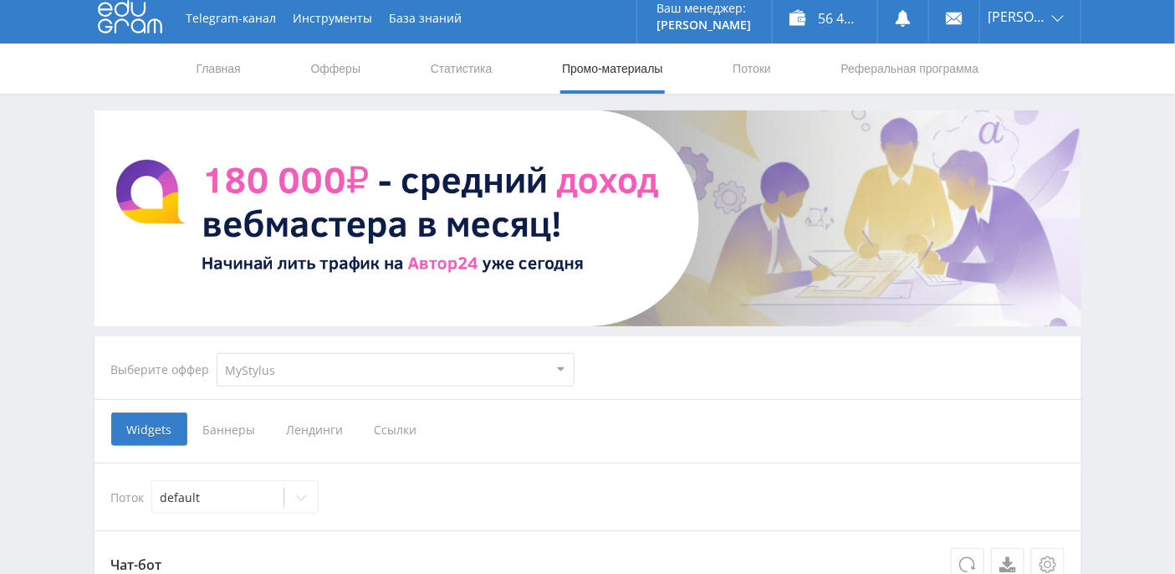
click at [489, 366] on select "MyStylus MyStylus - Revshare Кэмп Studybay Автор24 Studybay [GEOGRAPHIC_DATA] S…" at bounding box center [396, 369] width 358 height 33
select select "1"
click at [217, 353] on select "MyStylus MyStylus - Revshare Кэмп Studybay Автор24 Studybay [GEOGRAPHIC_DATA] S…" at bounding box center [396, 369] width 358 height 33
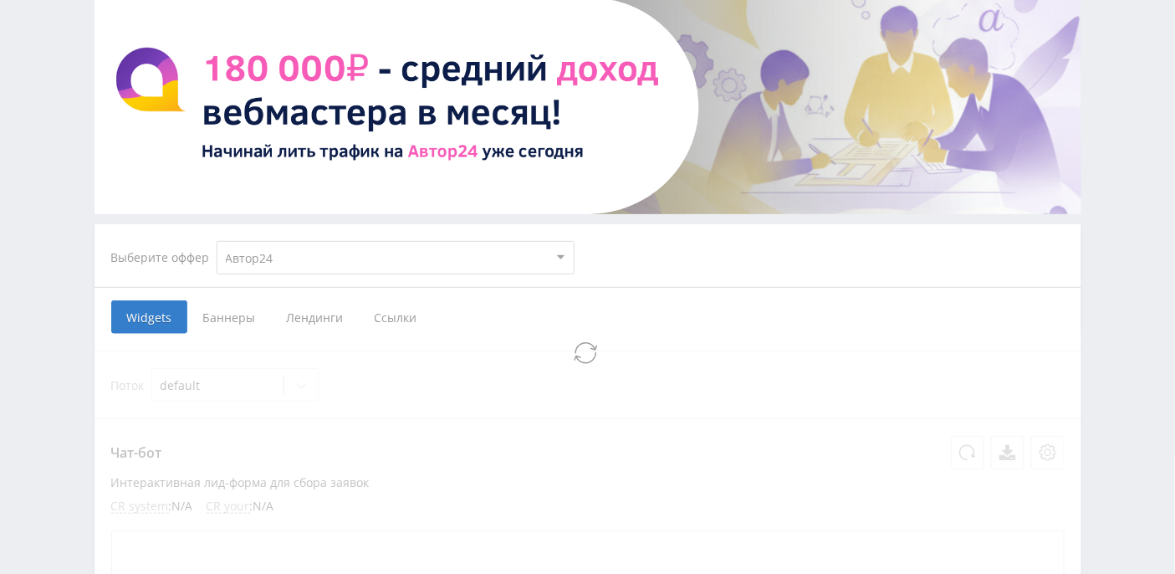
scroll to position [78, 0]
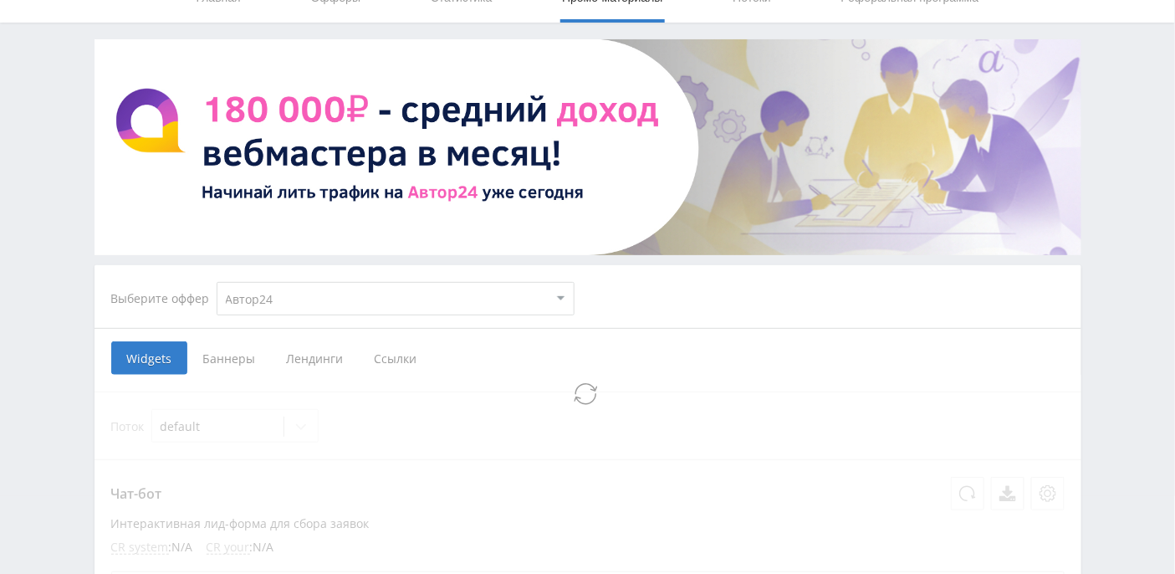
select select "1"
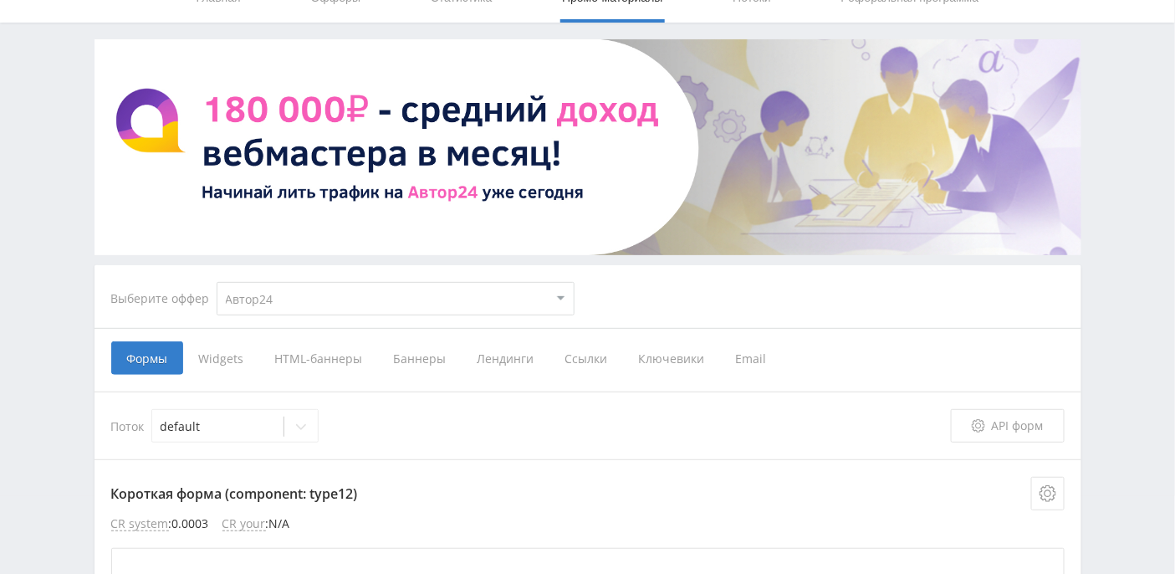
click at [754, 360] on span "Email" at bounding box center [751, 357] width 63 height 33
click at [0, 0] on input "Email" at bounding box center [0, 0] width 0 height 0
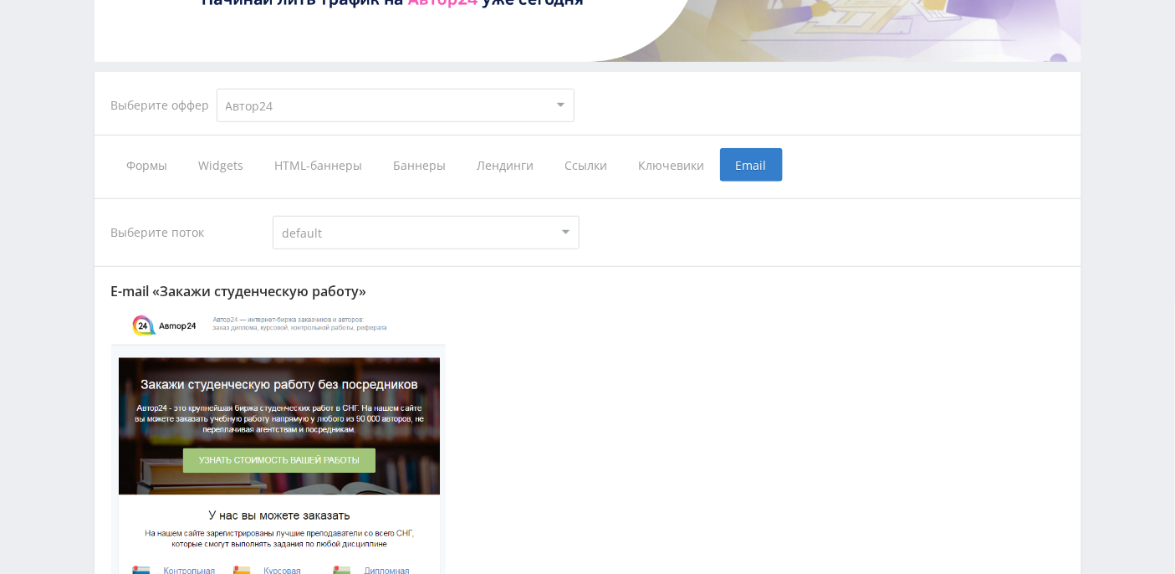
scroll to position [187, 0]
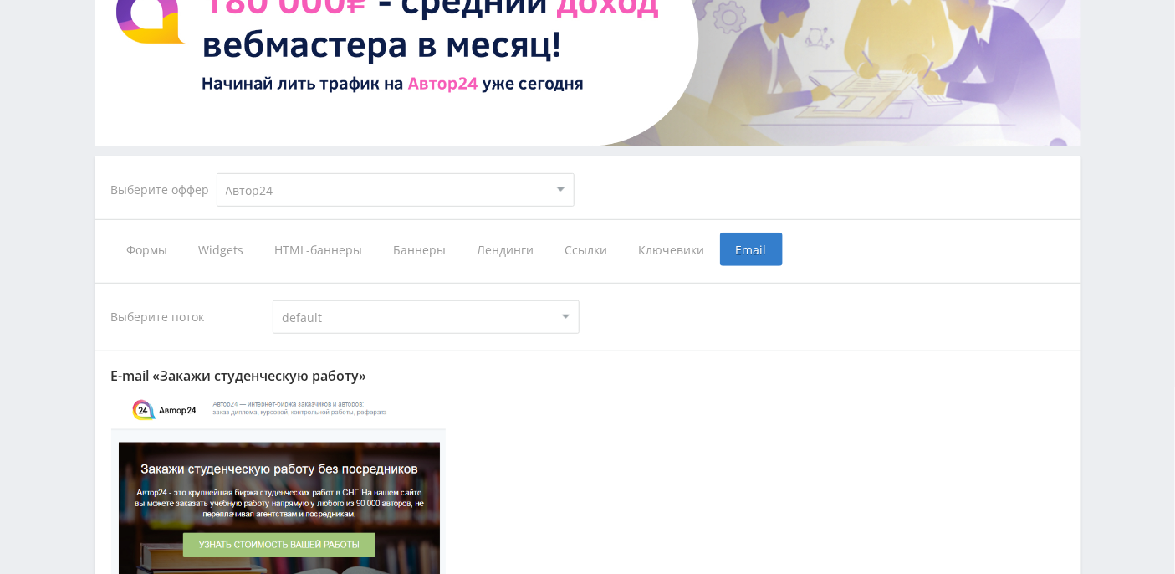
click at [584, 248] on span "Ссылки" at bounding box center [587, 249] width 74 height 33
click at [0, 0] on input "Ссылки" at bounding box center [0, 0] width 0 height 0
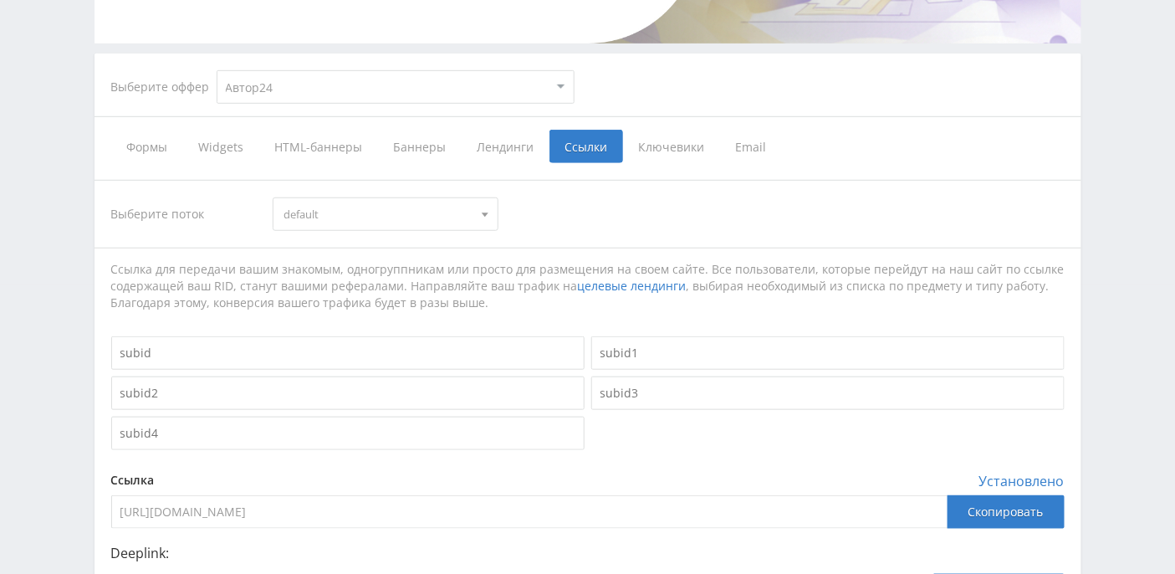
scroll to position [274, 0]
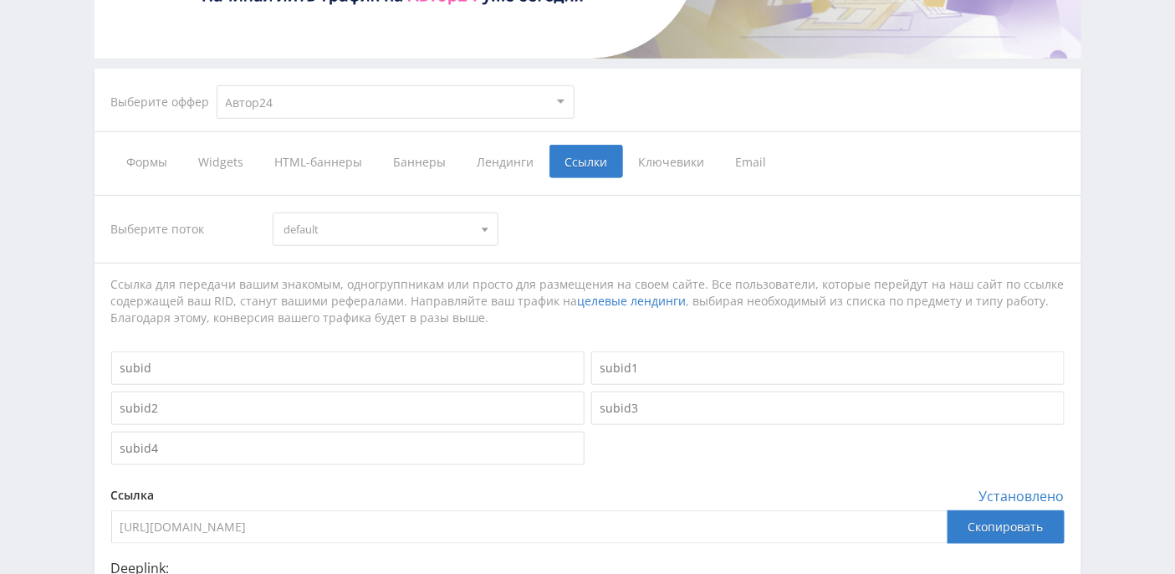
click at [488, 231] on span at bounding box center [485, 232] width 7 height 8
click at [488, 231] on div at bounding box center [485, 229] width 25 height 32
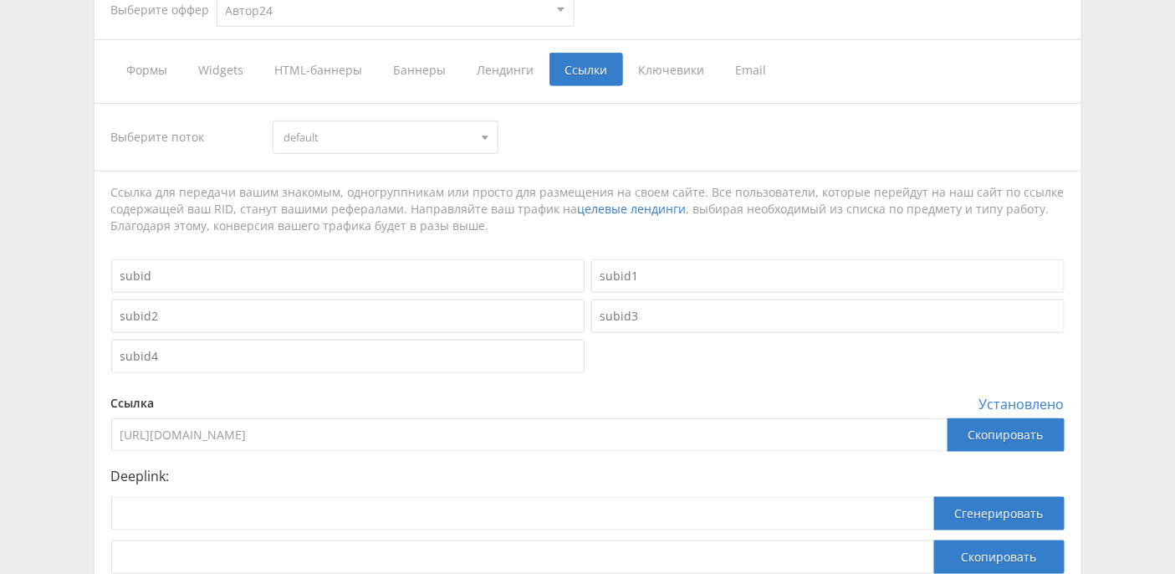
scroll to position [386, 0]
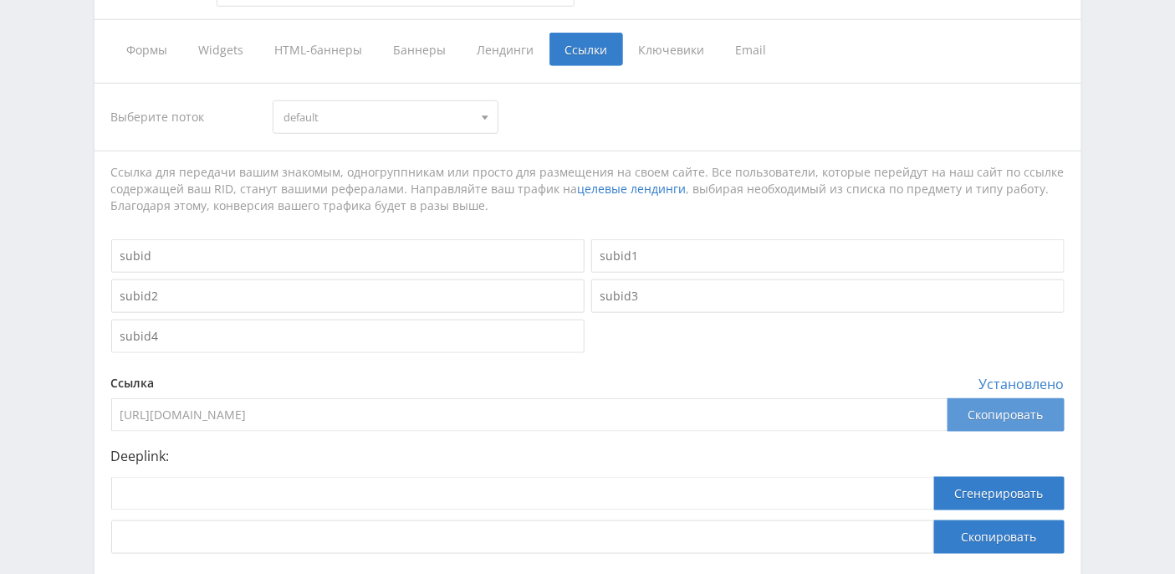
click at [997, 415] on div "Скопировать" at bounding box center [1006, 414] width 117 height 33
click at [217, 493] on input at bounding box center [522, 493] width 823 height 33
paste input "https://avtor24.ru/"
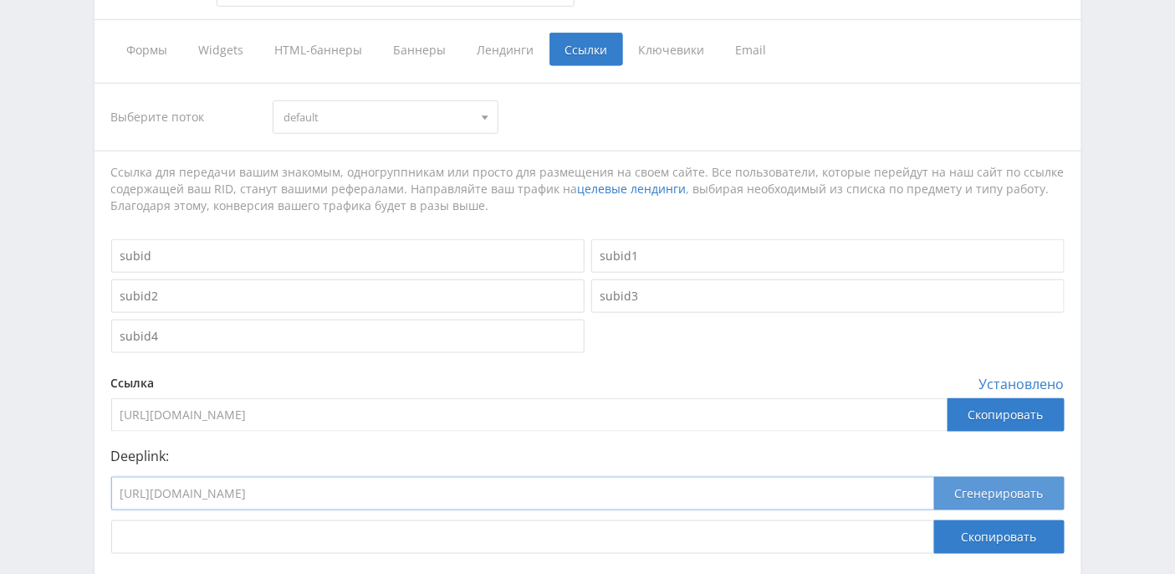
type input "https://avtor24.ru/"
click at [1040, 496] on button "Сгенерировать" at bounding box center [999, 493] width 130 height 33
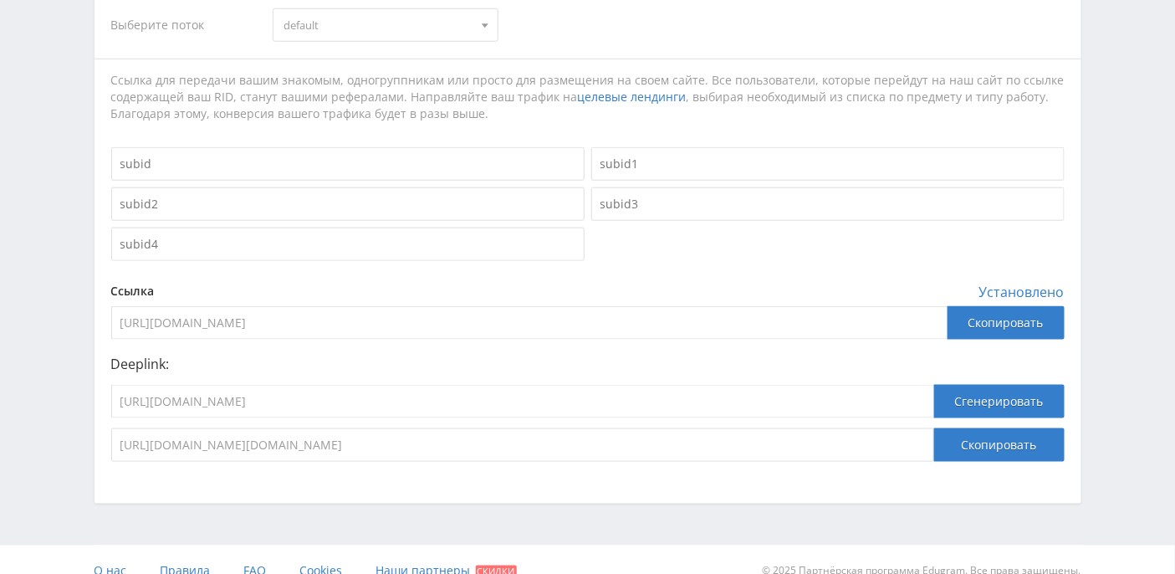
scroll to position [498, 0]
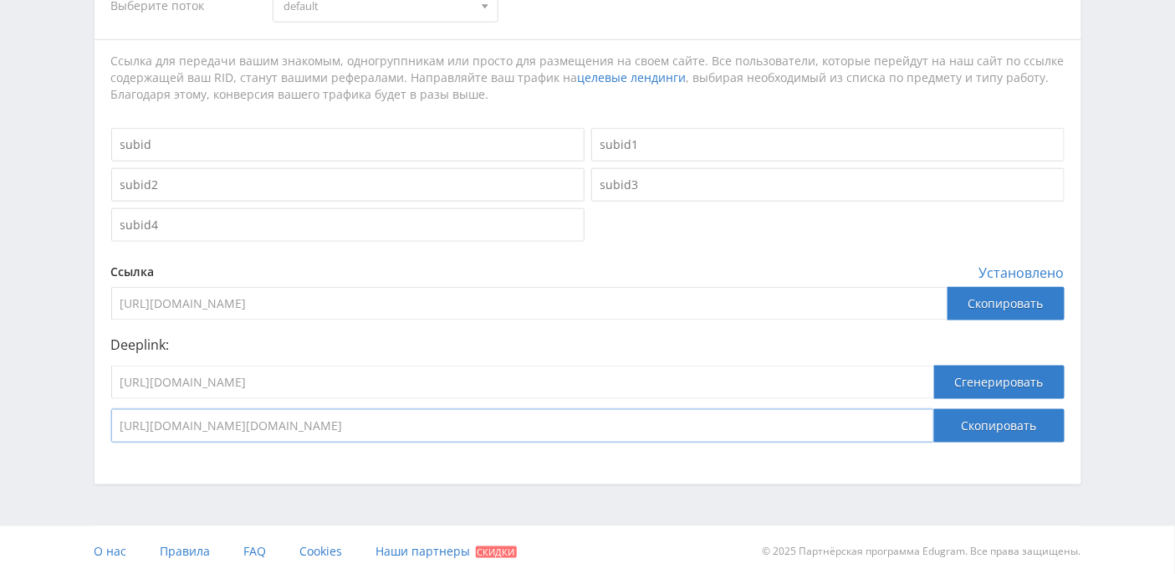
drag, startPoint x: 703, startPoint y: 419, endPoint x: 99, endPoint y: 406, distance: 604.1
click at [99, 406] on div "Выберите поток default default Ссылка для передачи вашим знакомым, одногруппник…" at bounding box center [588, 207] width 987 height 504
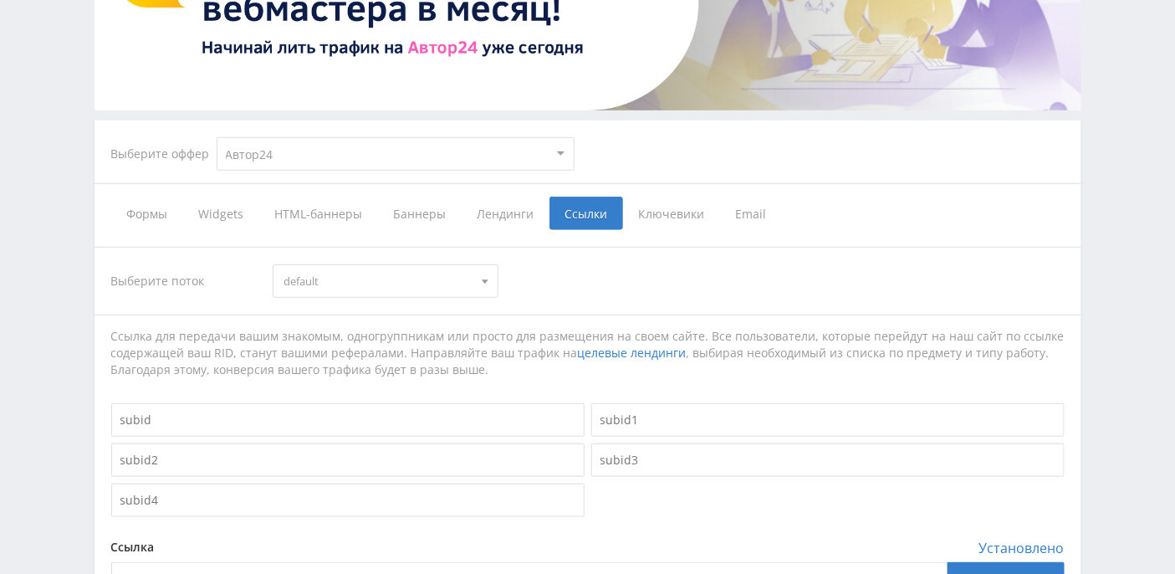
click at [659, 212] on span "Ключевики" at bounding box center [671, 213] width 97 height 33
click at [0, 0] on input "Ключевики" at bounding box center [0, 0] width 0 height 0
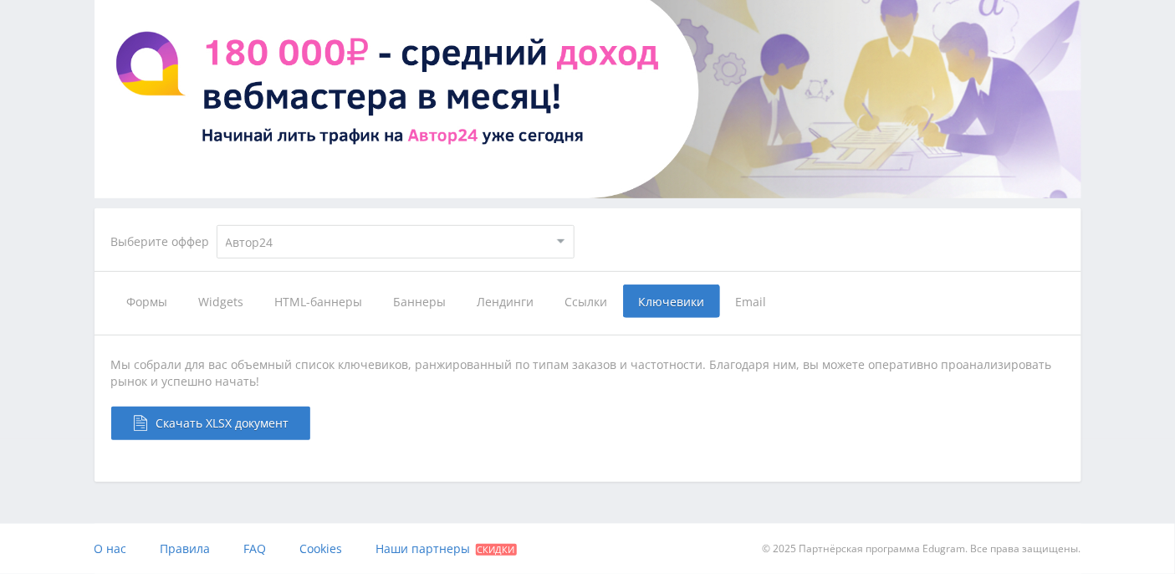
scroll to position [132, 0]
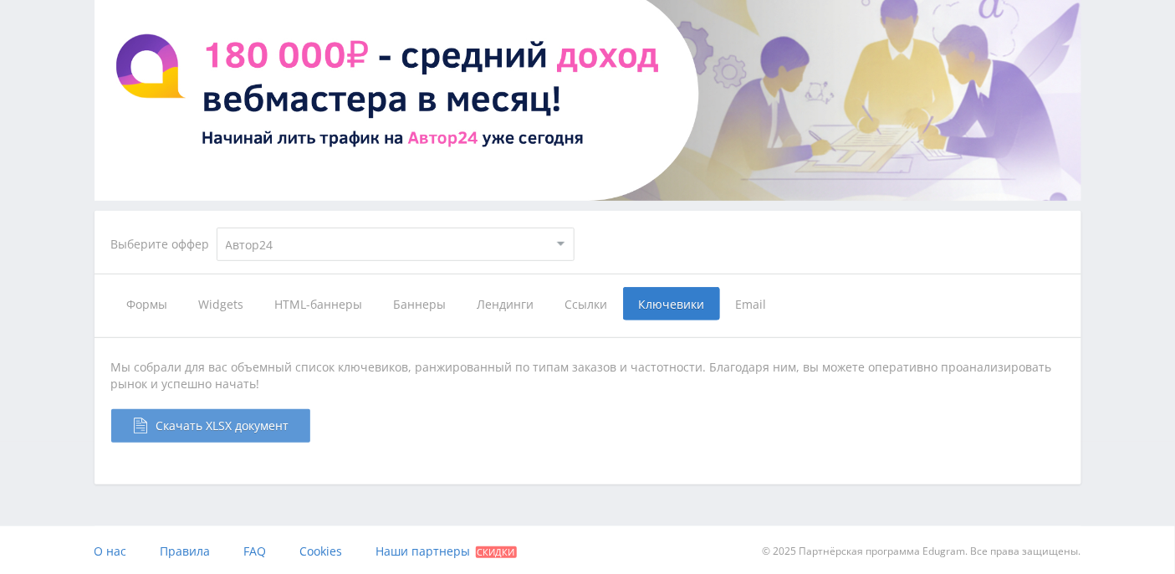
click at [280, 420] on span "Скачать XLSX документ" at bounding box center [222, 425] width 133 height 16
click at [163, 304] on span "Формы" at bounding box center [147, 303] width 72 height 33
click at [0, 0] on input "Формы" at bounding box center [0, 0] width 0 height 0
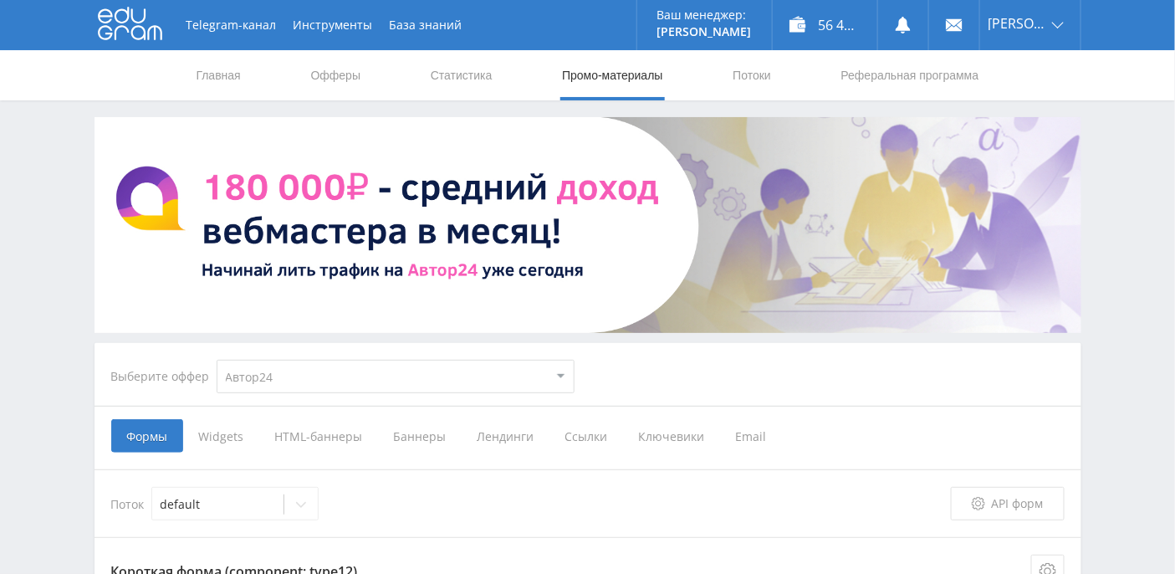
click at [493, 435] on span "Лендинги" at bounding box center [506, 435] width 88 height 33
click at [0, 0] on input "Лендинги" at bounding box center [0, 0] width 0 height 0
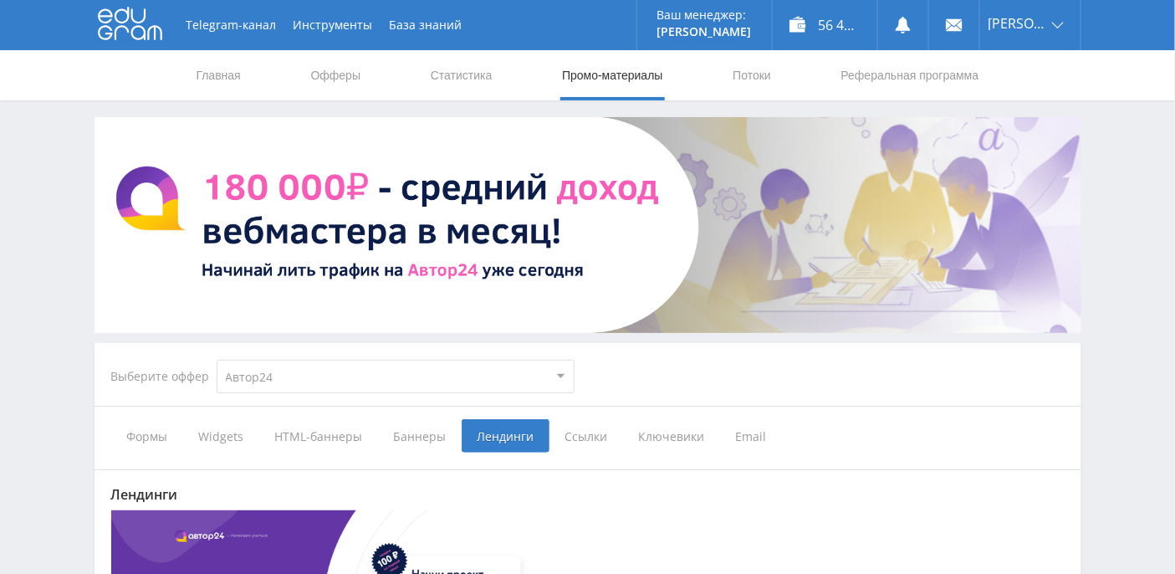
click at [411, 444] on span "Баннеры" at bounding box center [420, 435] width 84 height 33
click at [0, 0] on input "Баннеры" at bounding box center [0, 0] width 0 height 0
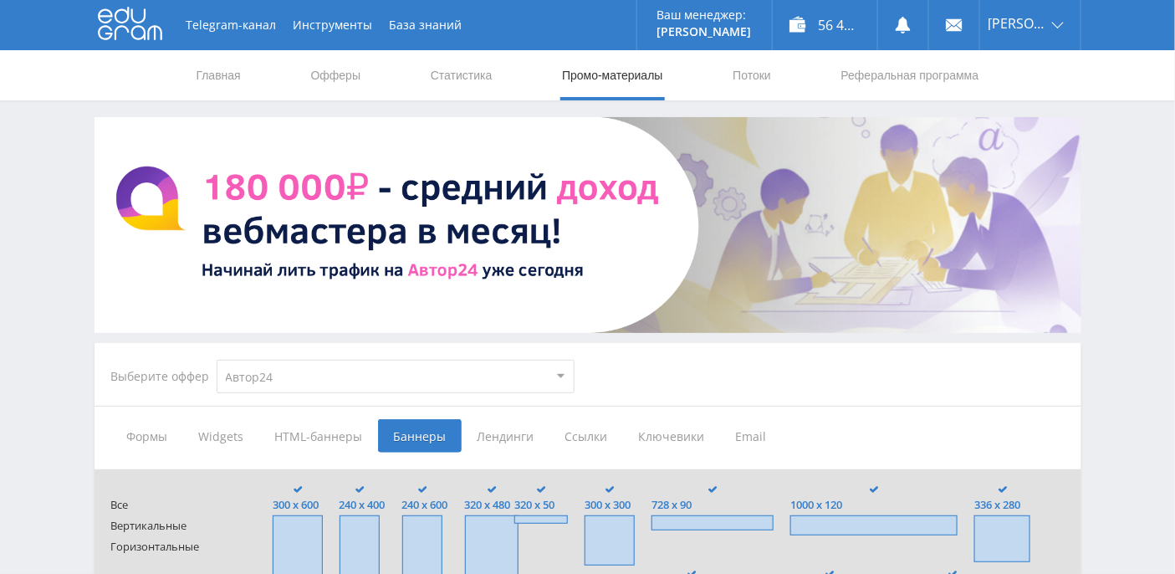
scroll to position [222, 0]
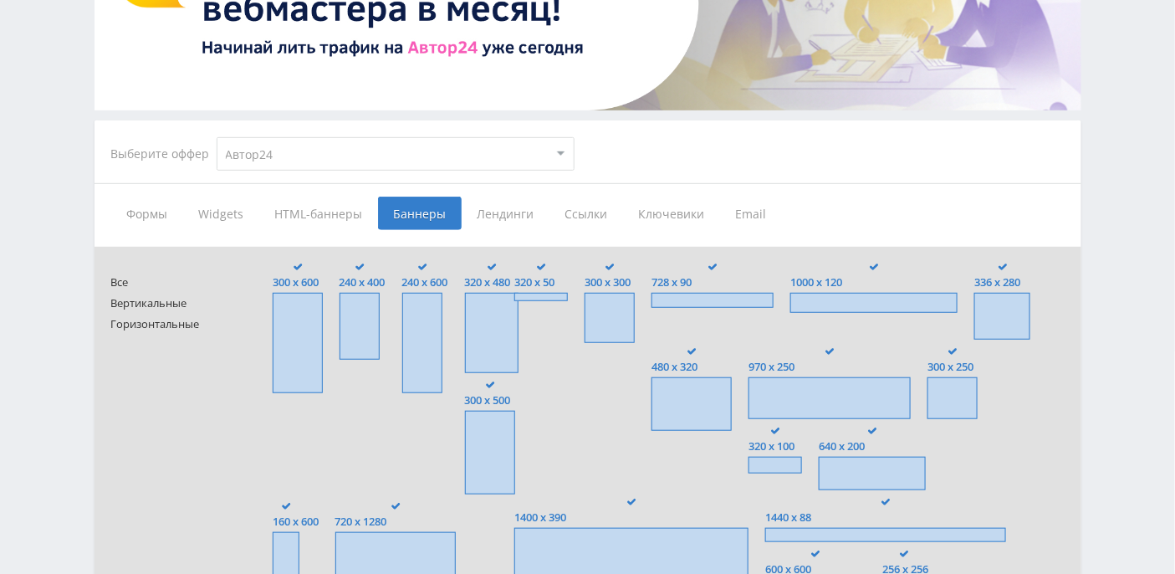
click at [289, 217] on span "HTML-баннеры" at bounding box center [318, 213] width 119 height 33
click at [0, 0] on input "HTML-баннеры" at bounding box center [0, 0] width 0 height 0
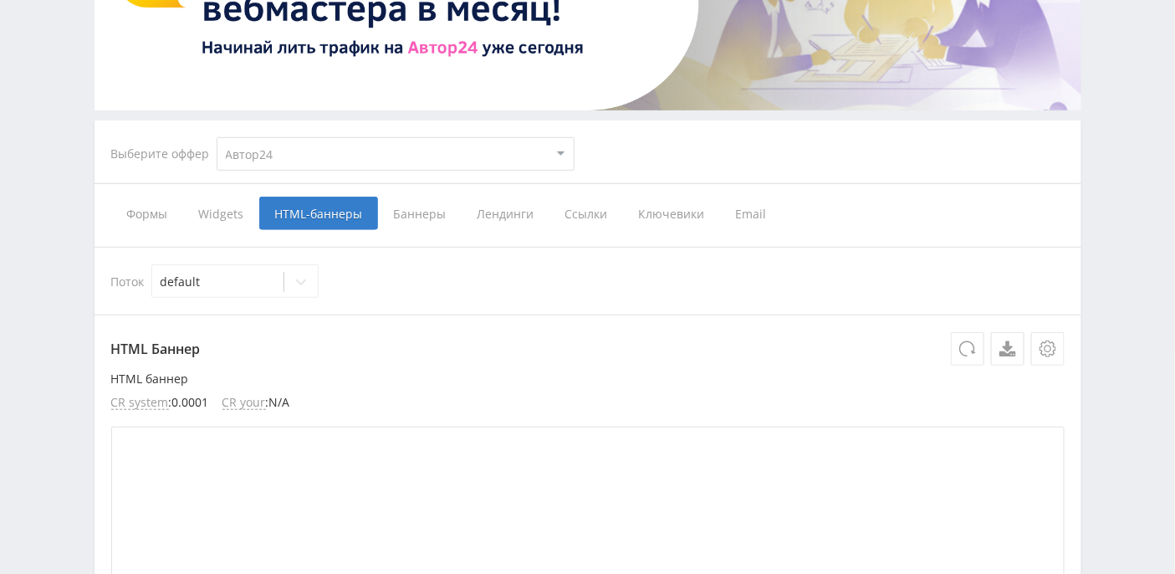
click at [156, 206] on span "Формы" at bounding box center [147, 213] width 72 height 33
click at [0, 0] on input "Формы" at bounding box center [0, 0] width 0 height 0
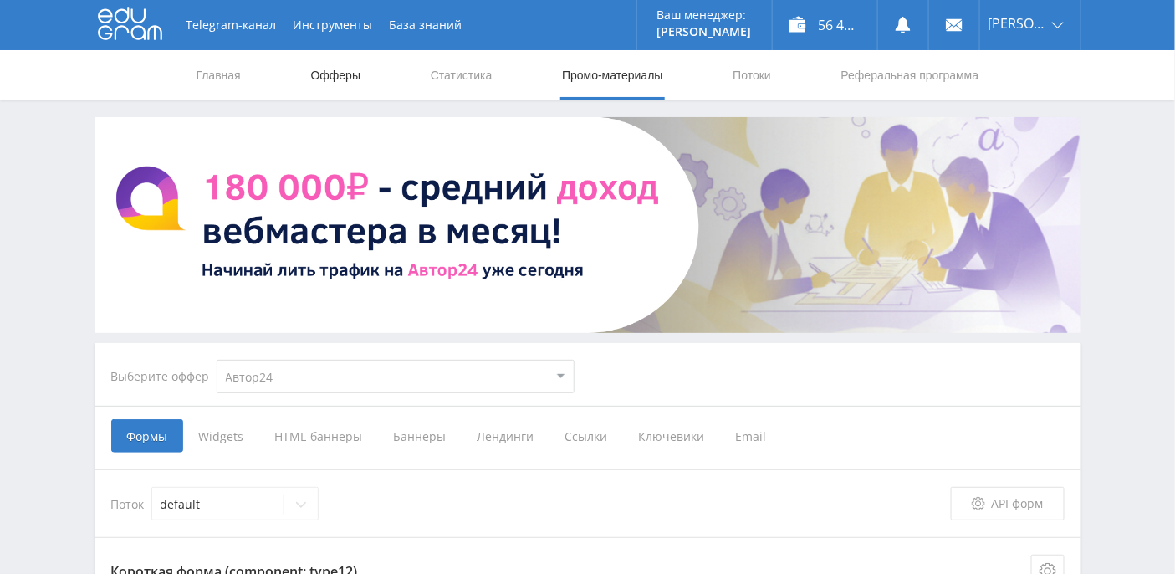
click at [352, 74] on link "Офферы" at bounding box center [336, 75] width 54 height 50
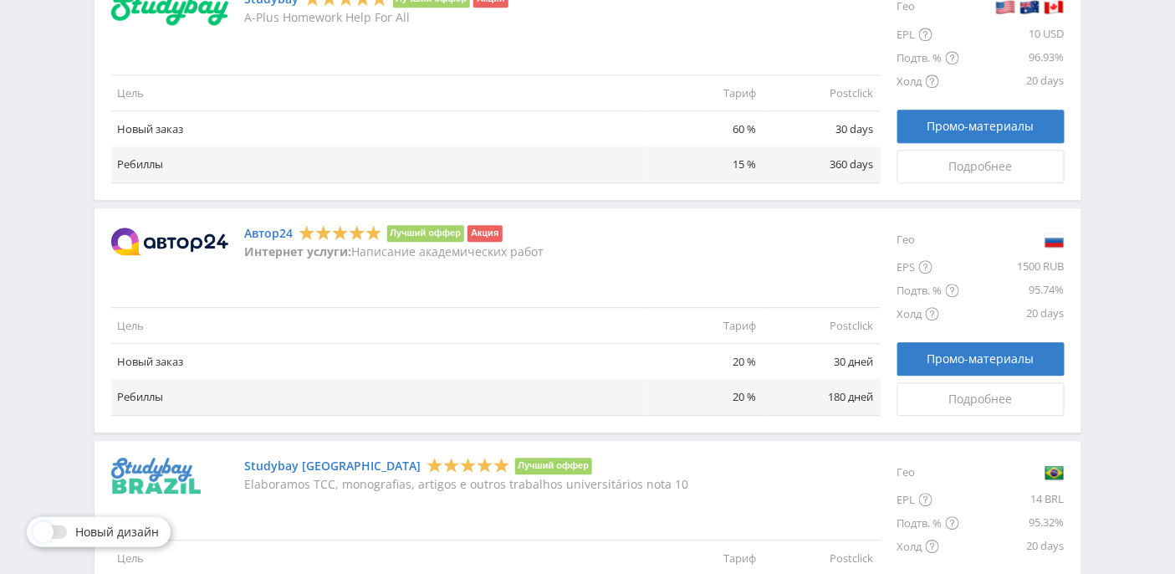
scroll to position [1337, 0]
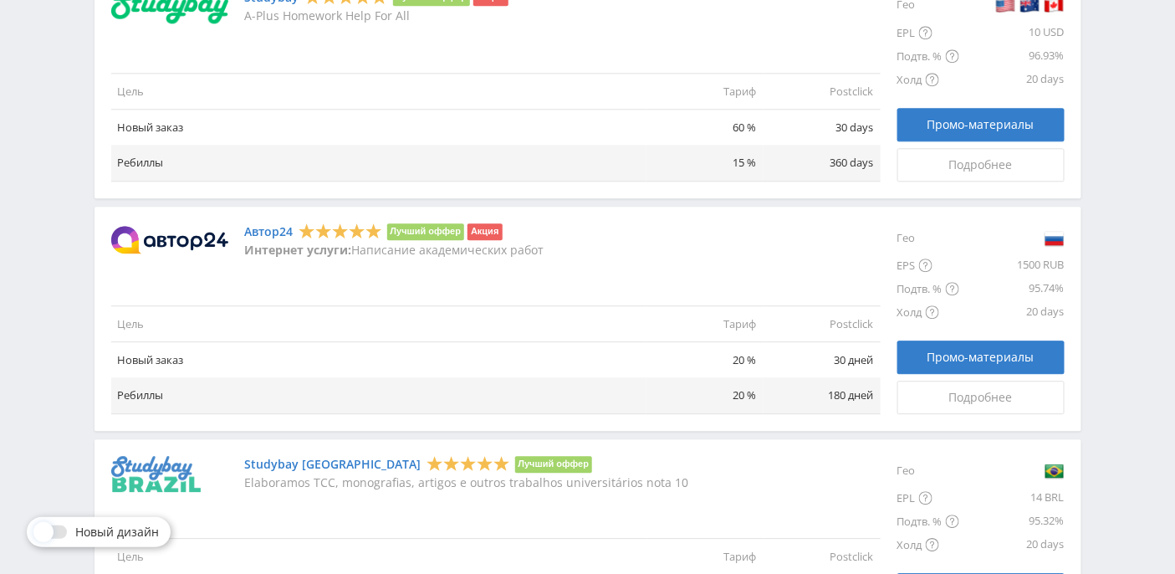
click at [273, 225] on link "Автор24" at bounding box center [269, 231] width 49 height 13
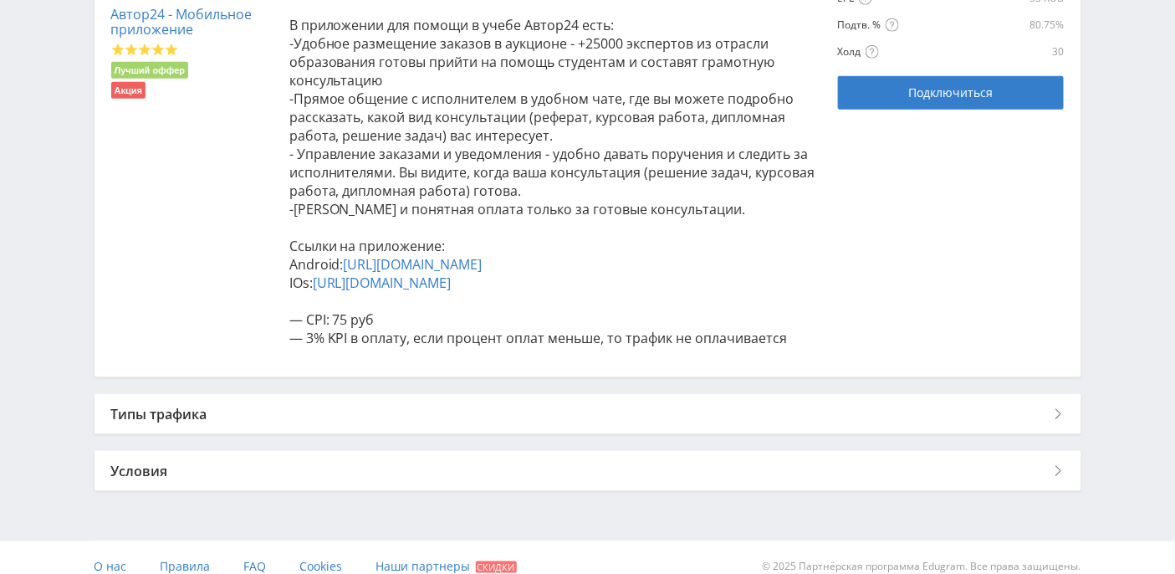
scroll to position [446, 0]
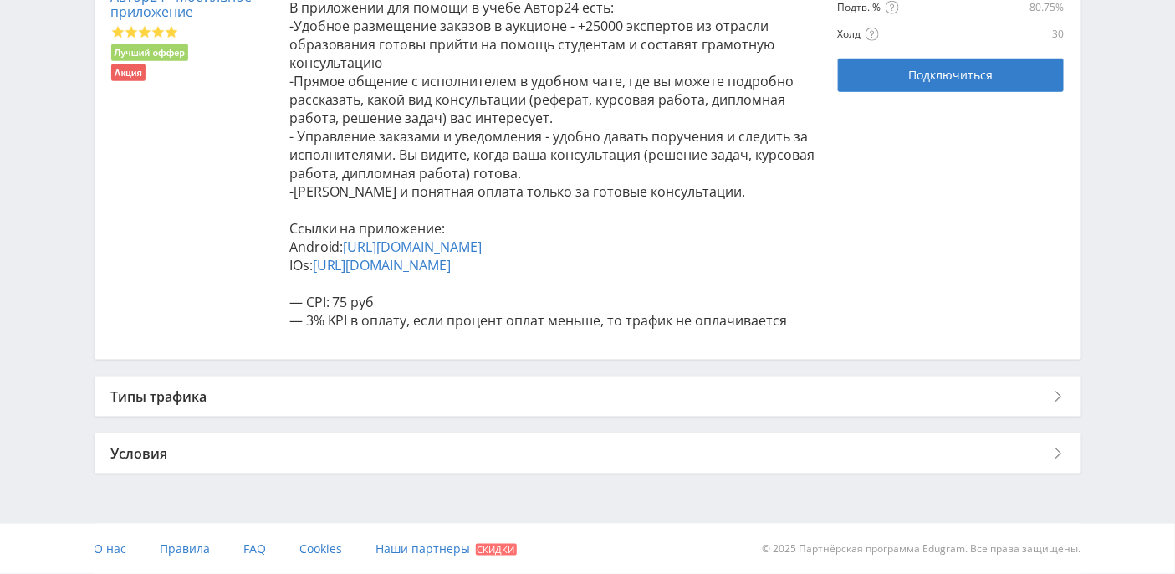
click at [191, 416] on div "Типы трафика" at bounding box center [588, 396] width 987 height 40
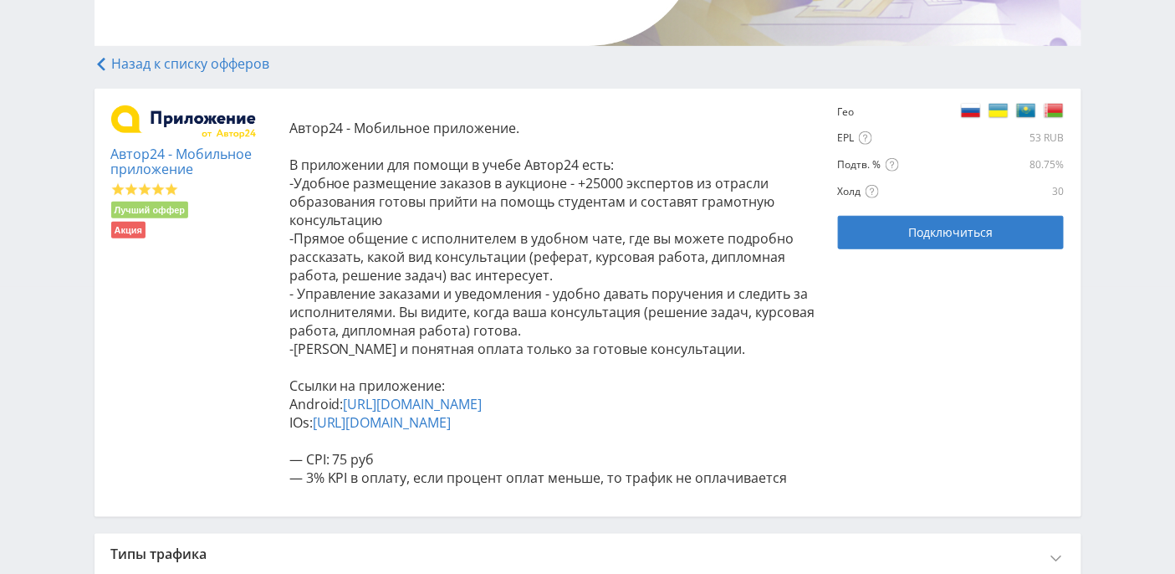
scroll to position [0, 0]
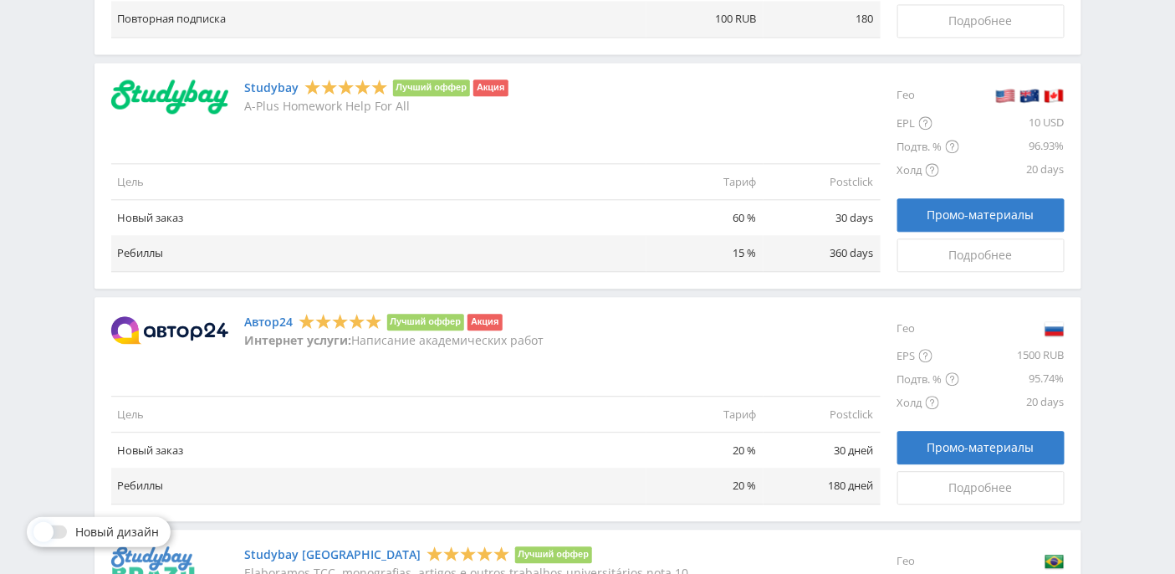
scroll to position [1343, 0]
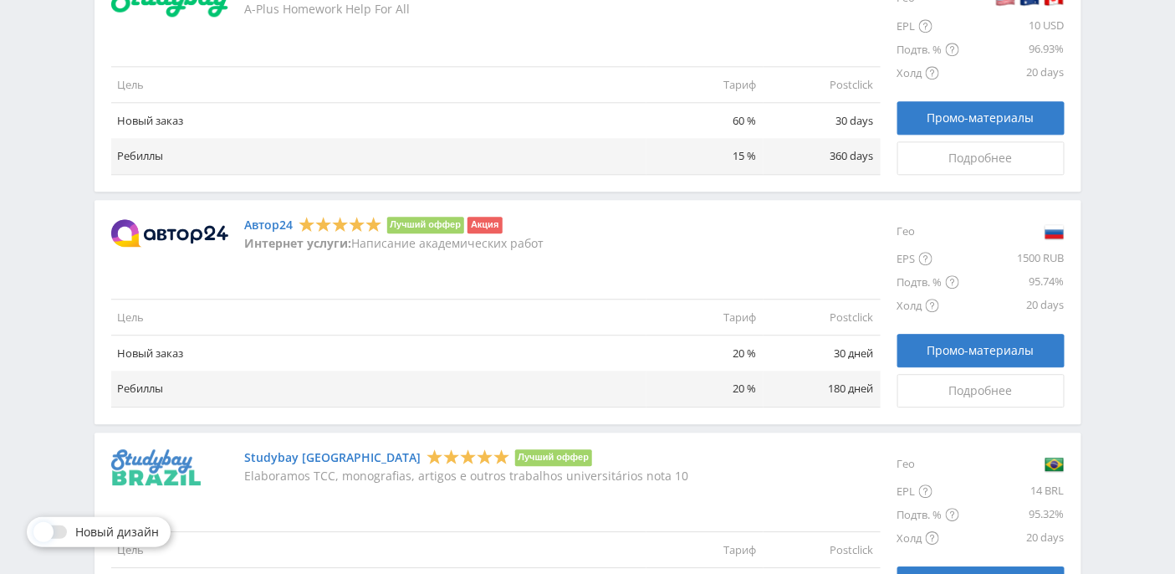
click at [274, 218] on link "Автор24" at bounding box center [269, 224] width 49 height 13
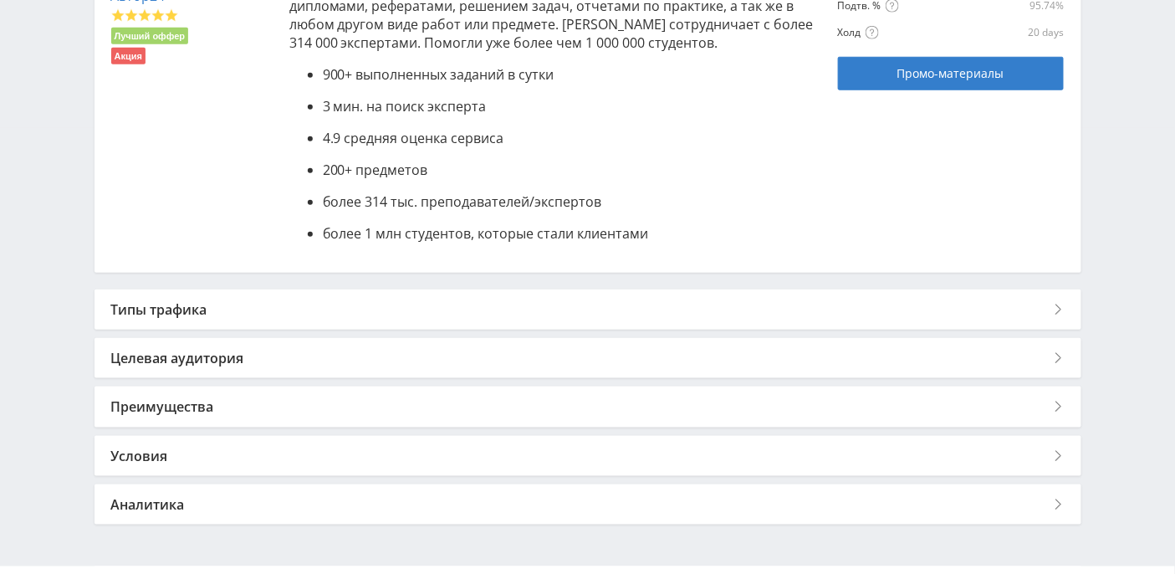
scroll to position [488, 0]
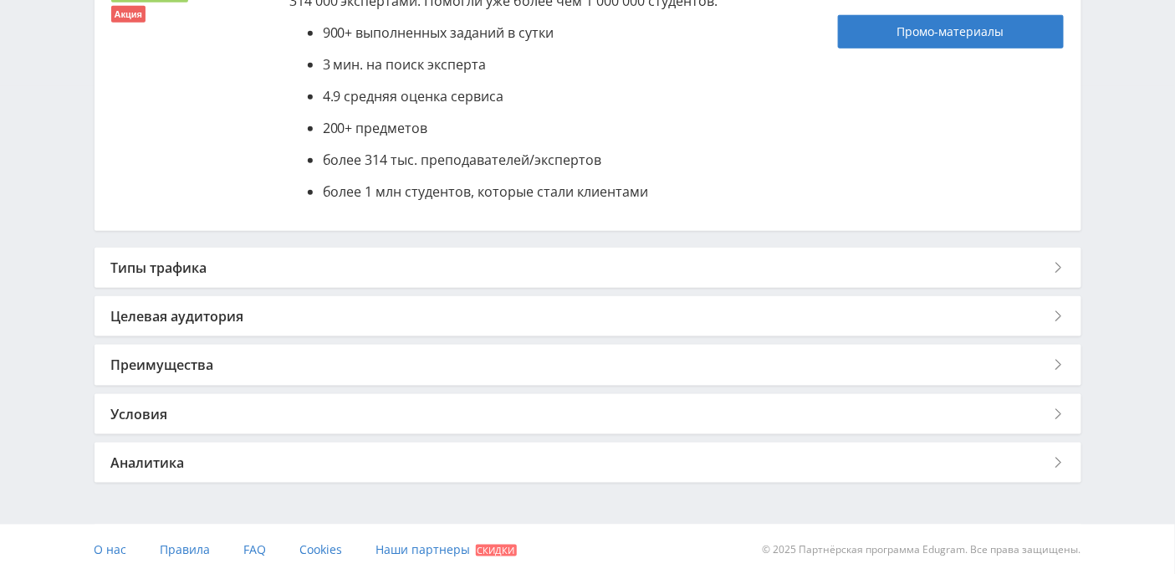
click at [170, 415] on div "Условия" at bounding box center [588, 414] width 987 height 40
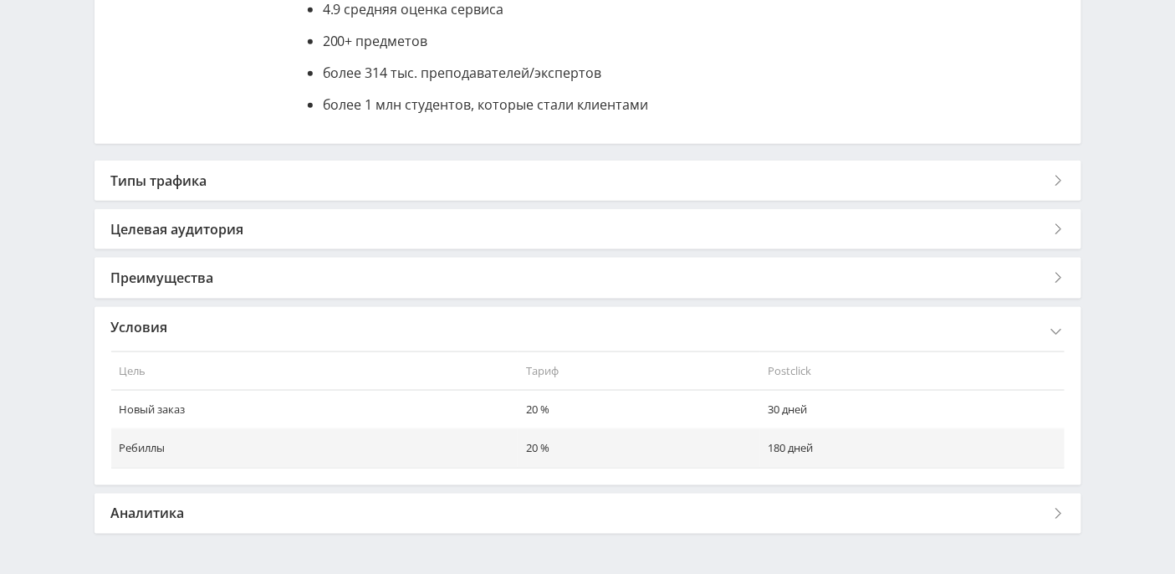
scroll to position [624, 0]
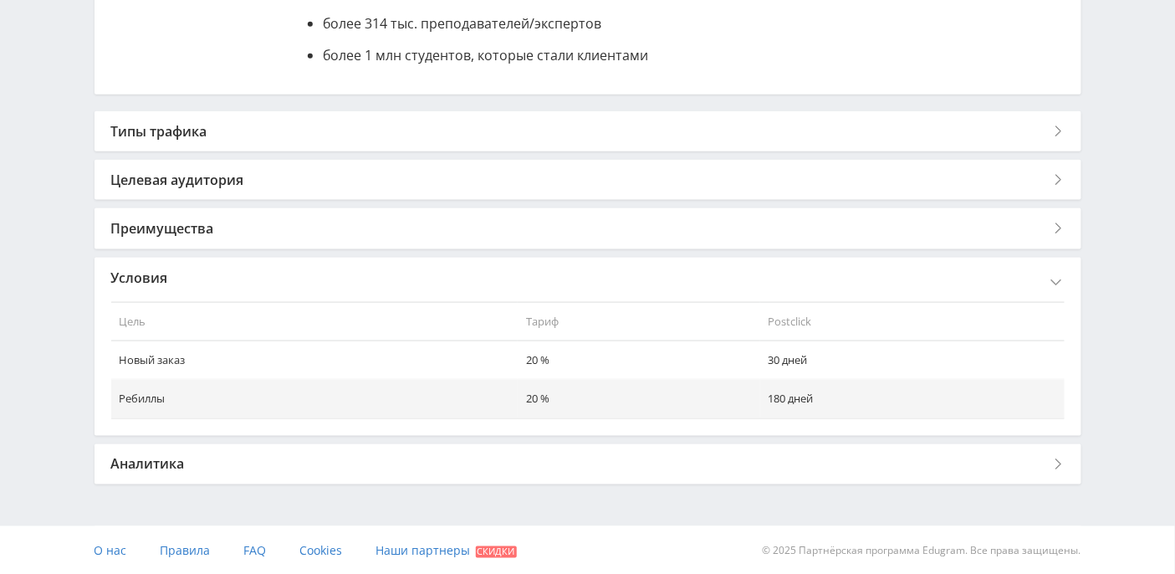
click at [157, 233] on div "Преимущества" at bounding box center [588, 228] width 987 height 40
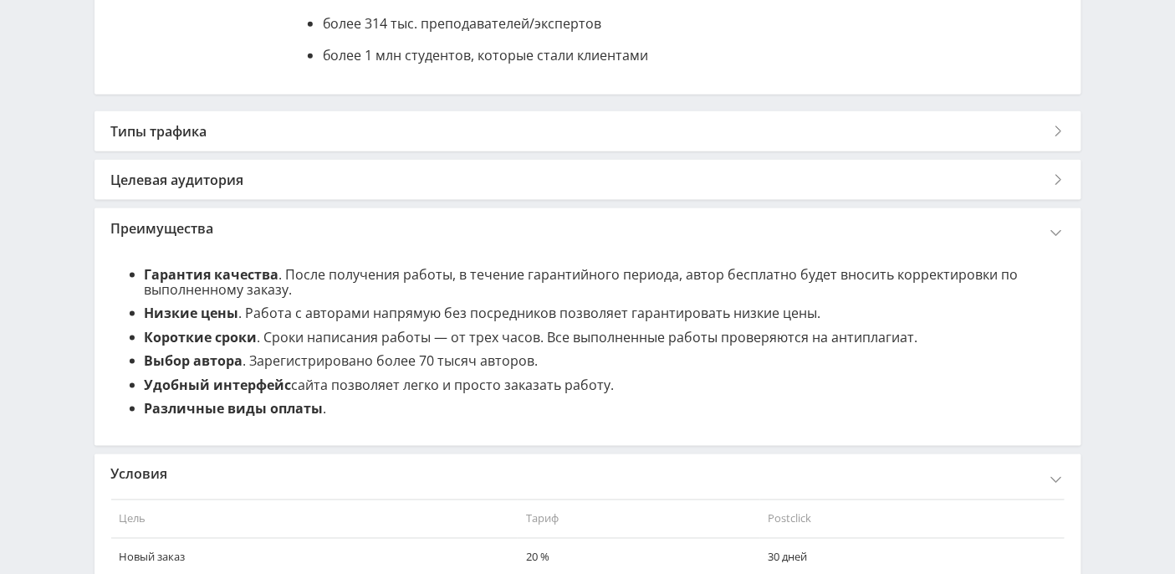
click at [197, 182] on div "Целевая аудитория" at bounding box center [588, 180] width 987 height 40
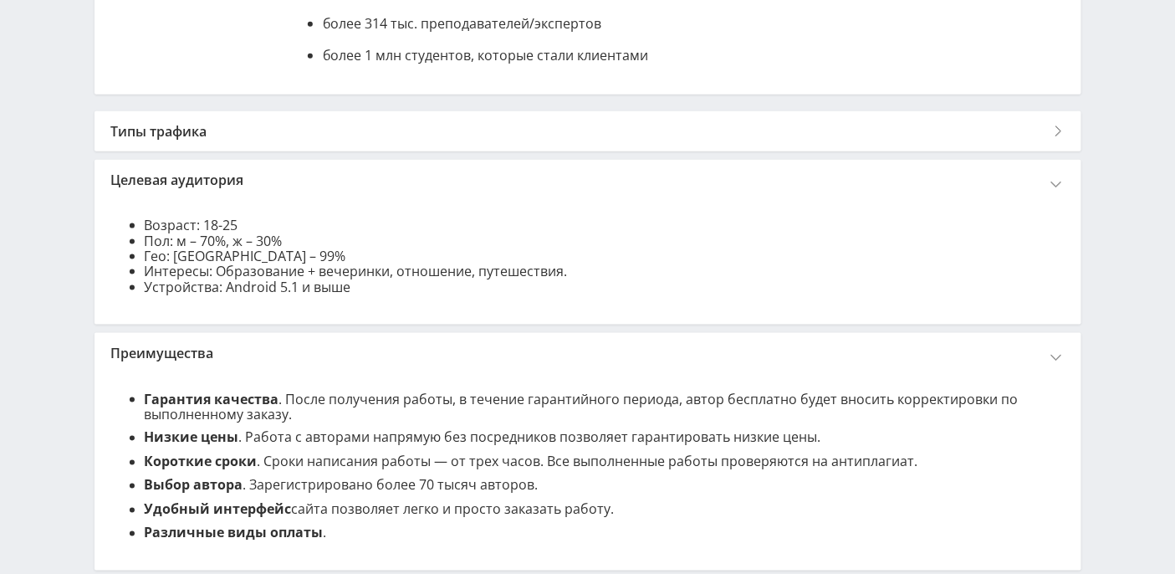
click at [196, 136] on div "Типы трафика" at bounding box center [588, 131] width 987 height 40
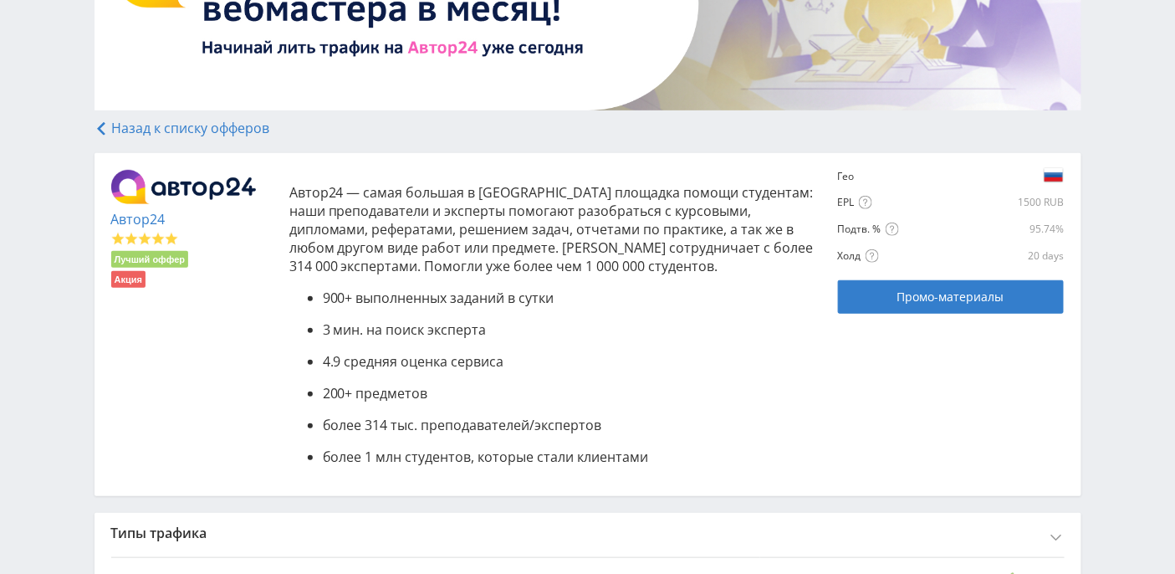
scroll to position [0, 0]
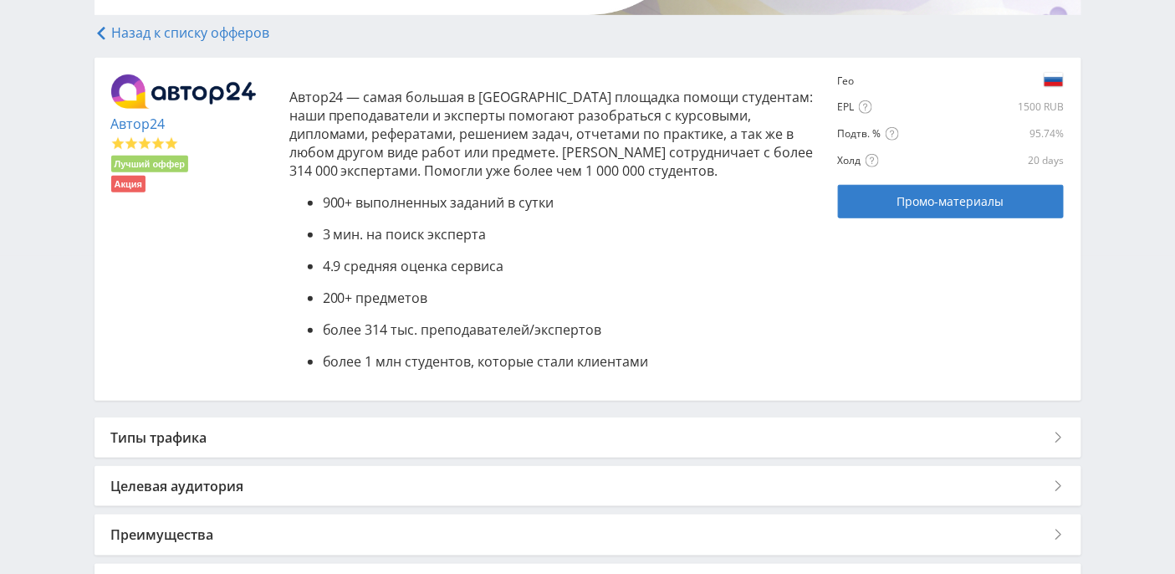
scroll to position [488, 0]
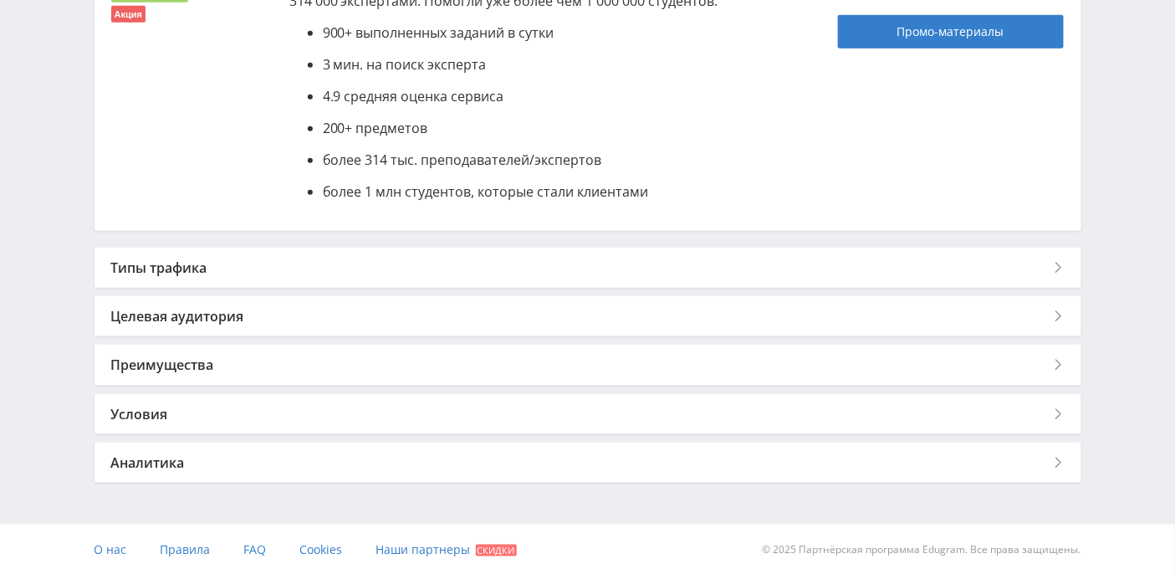
click at [168, 420] on div "Условия" at bounding box center [588, 414] width 987 height 40
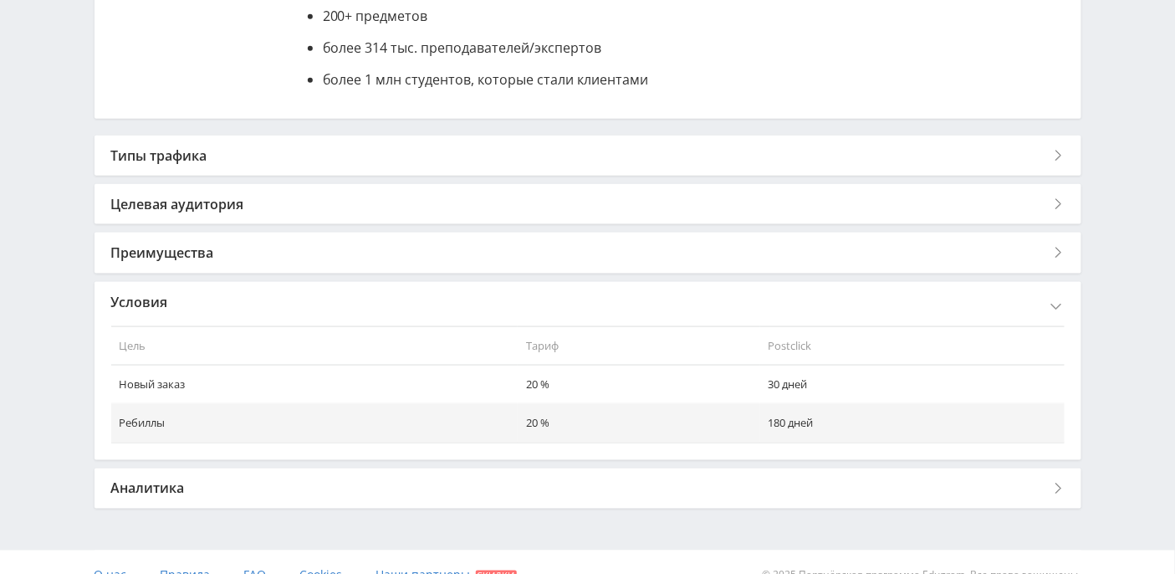
scroll to position [624, 0]
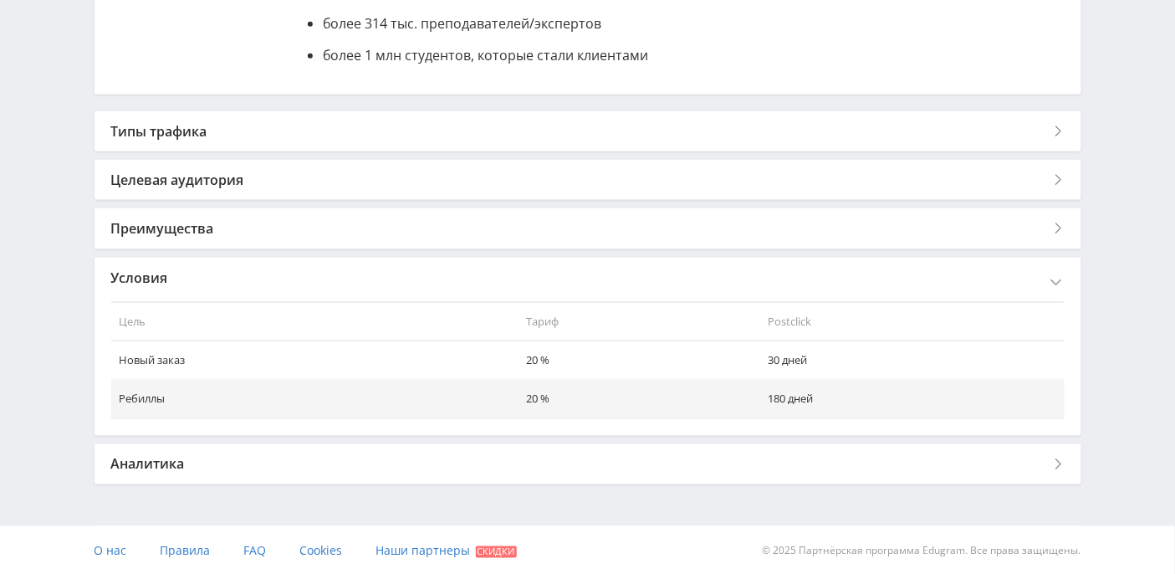
click at [170, 463] on div "Аналитика" at bounding box center [588, 464] width 987 height 40
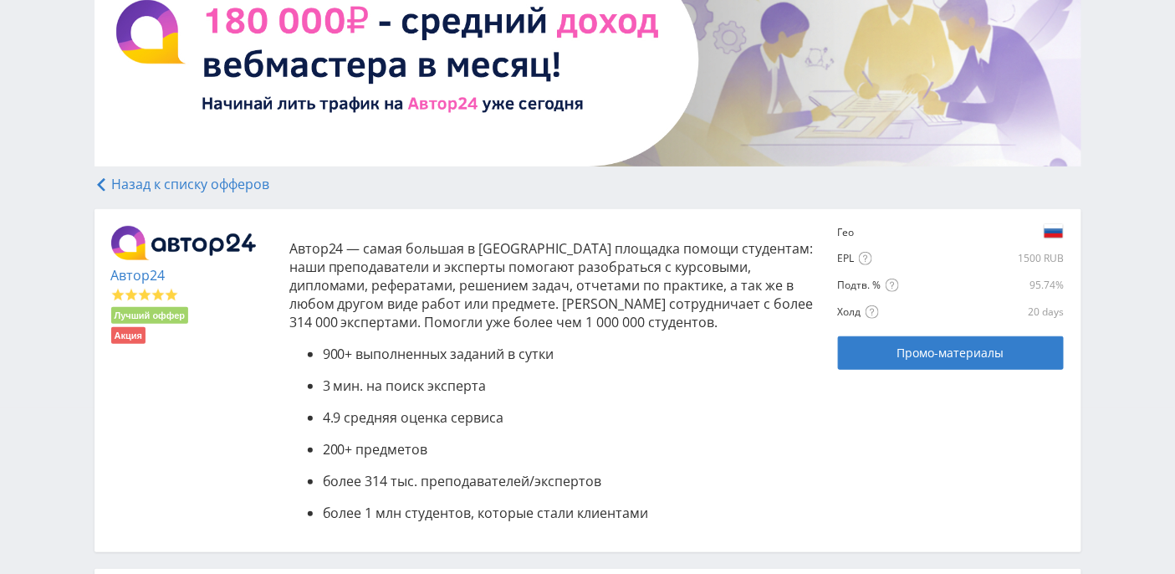
scroll to position [0, 0]
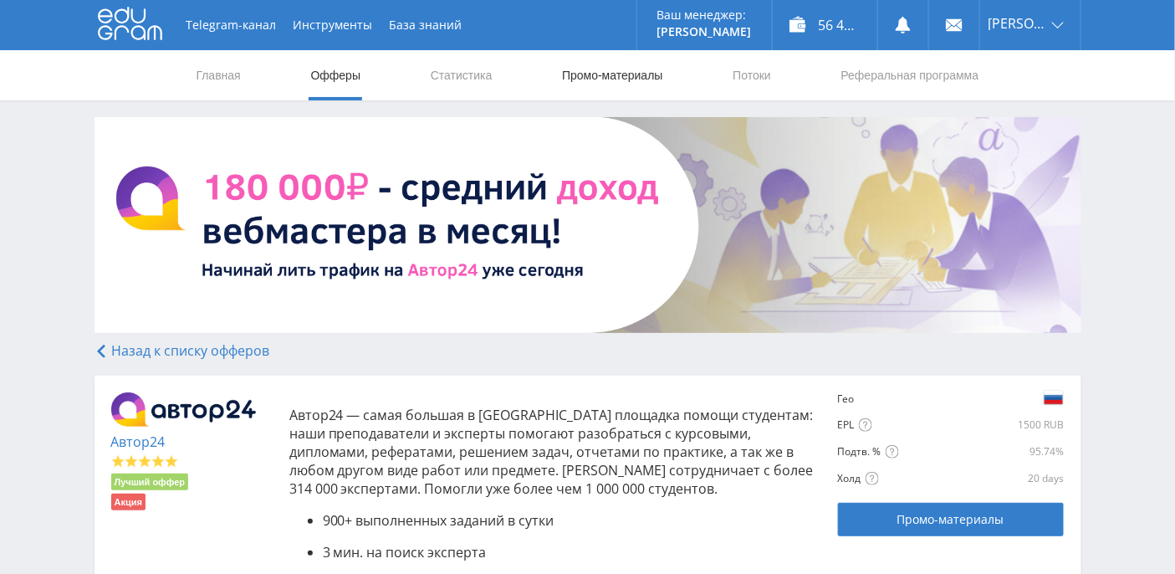
click at [617, 74] on link "Промо-материалы" at bounding box center [612, 75] width 104 height 50
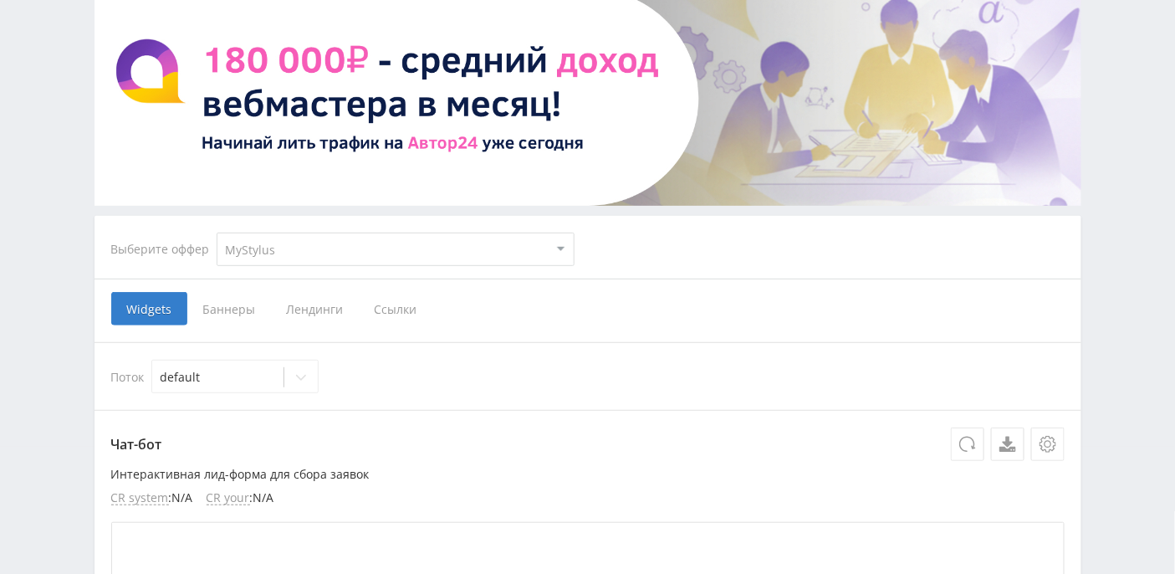
scroll to position [222, 0]
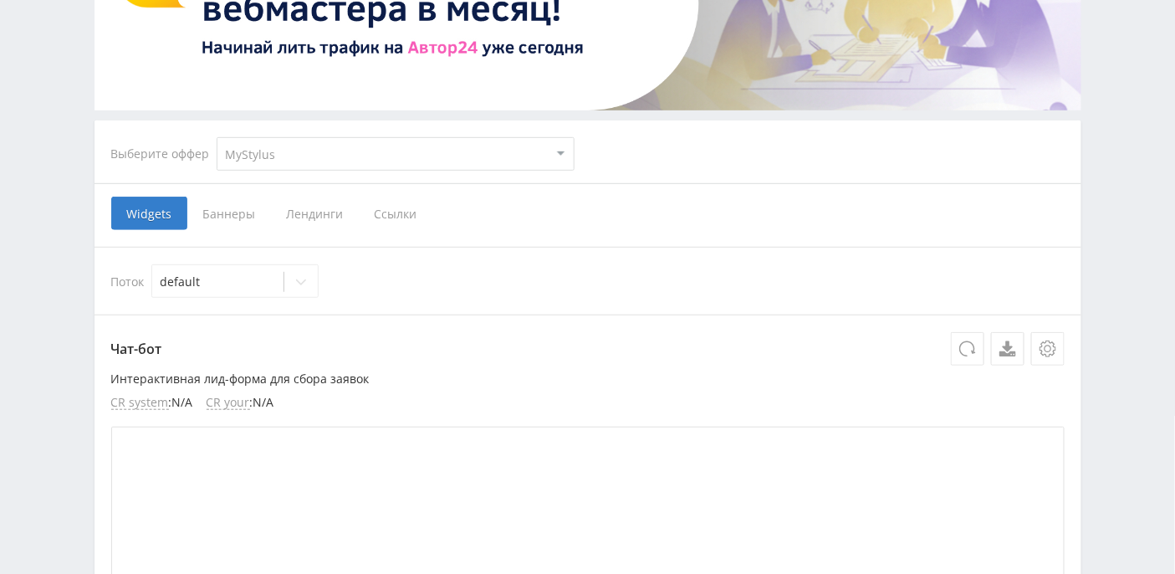
click at [410, 168] on select "MyStylus MyStylus - Revshare Кэмп Studybay Автор24 Studybay [GEOGRAPHIC_DATA] S…" at bounding box center [396, 153] width 358 height 33
select select "1"
click at [217, 137] on select "MyStylus MyStylus - Revshare Кэмп Studybay Автор24 Studybay [GEOGRAPHIC_DATA] S…" at bounding box center [396, 153] width 358 height 33
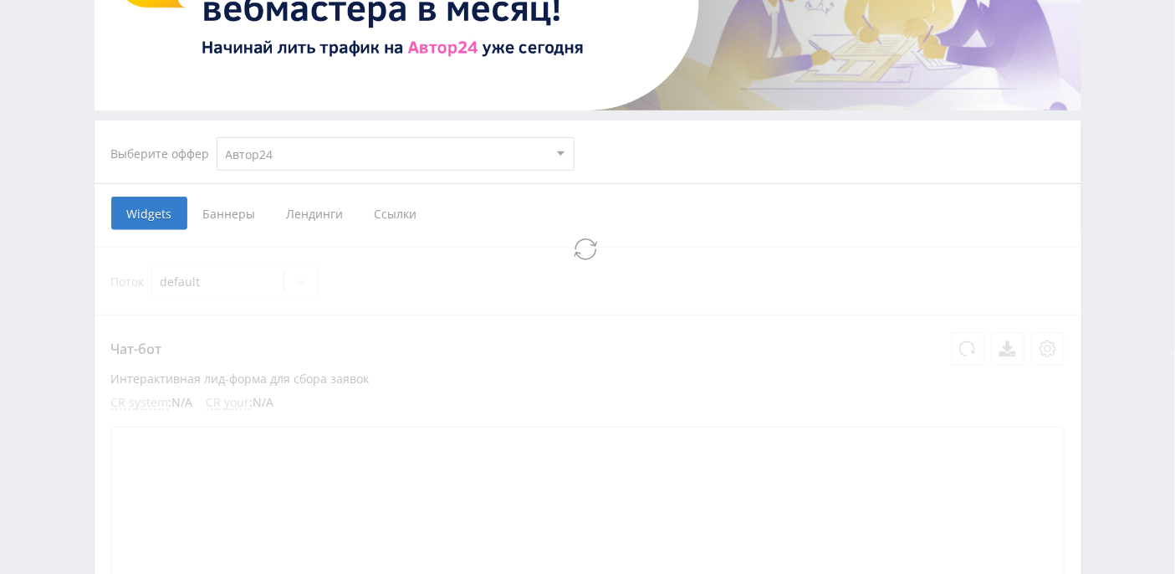
click at [385, 211] on span "Ссылки" at bounding box center [396, 213] width 74 height 33
click at [0, 0] on input "Ссылки" at bounding box center [0, 0] width 0 height 0
select select "1"
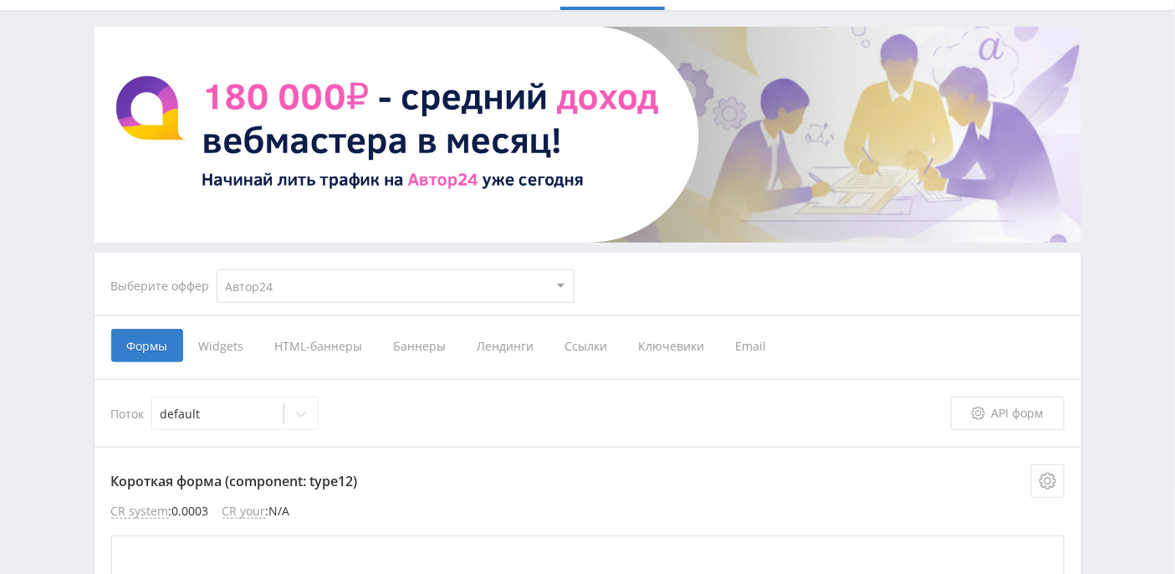
scroll to position [111, 0]
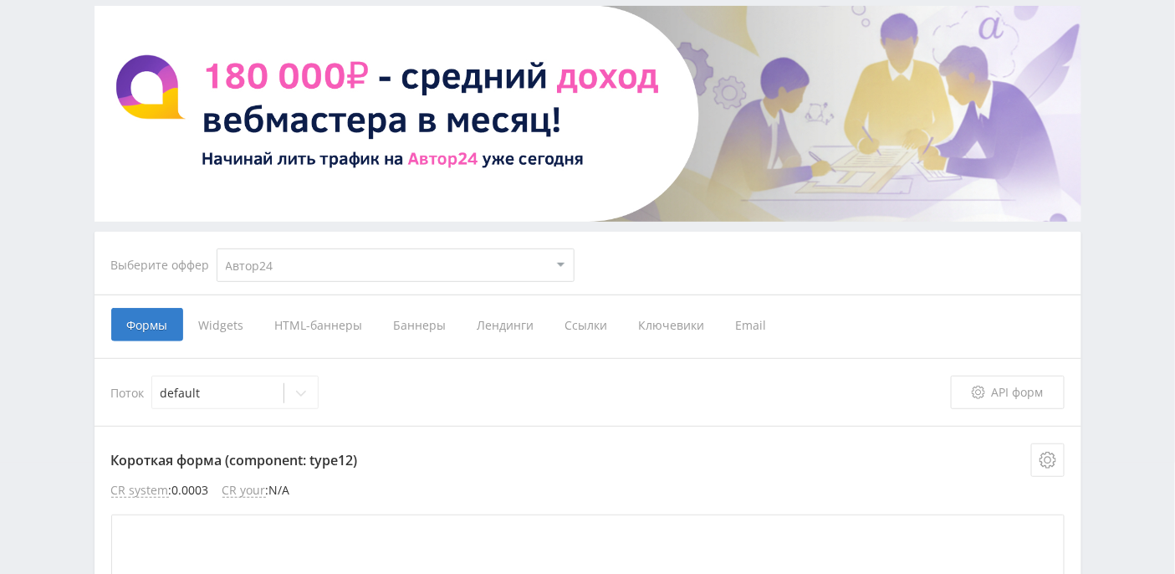
click at [233, 320] on span "Widgets" at bounding box center [221, 324] width 76 height 33
click at [0, 0] on input "Widgets" at bounding box center [0, 0] width 0 height 0
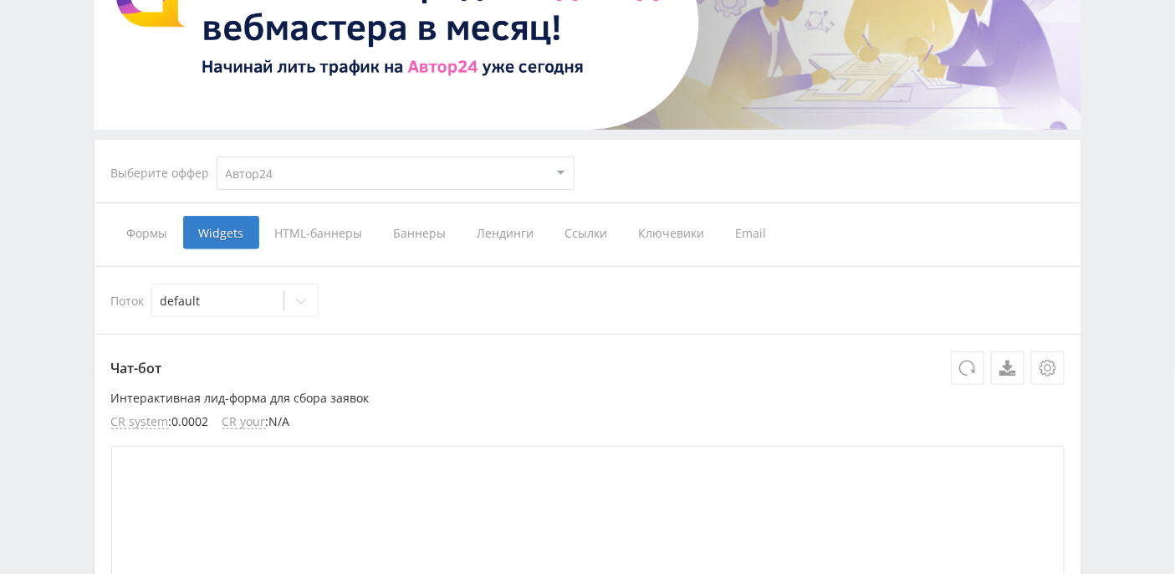
scroll to position [222, 0]
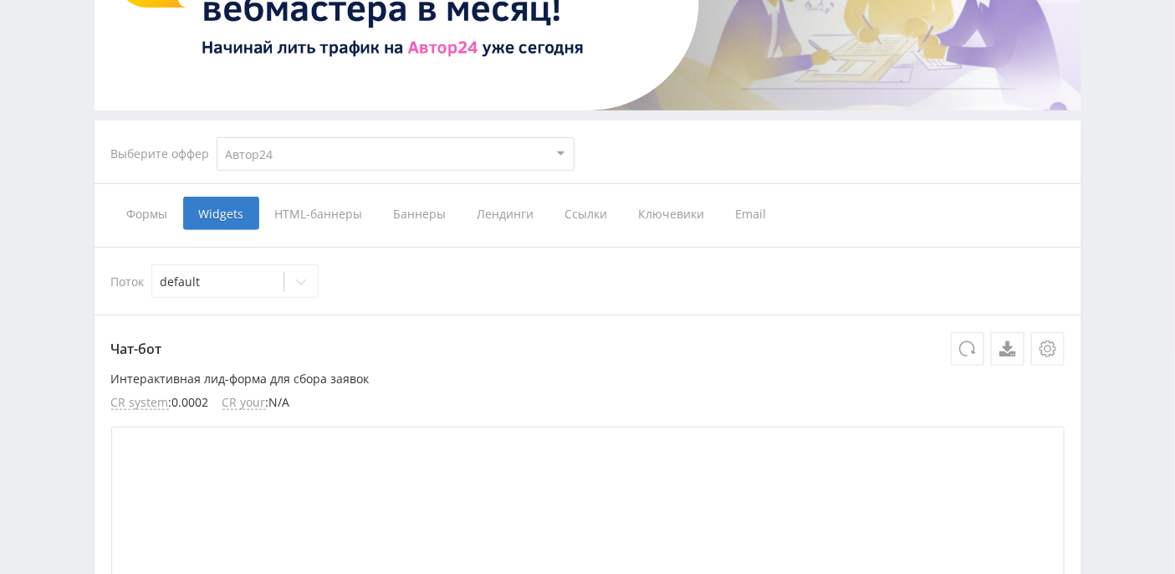
click at [574, 215] on span "Ссылки" at bounding box center [587, 213] width 74 height 33
click at [0, 0] on input "Ссылки" at bounding box center [0, 0] width 0 height 0
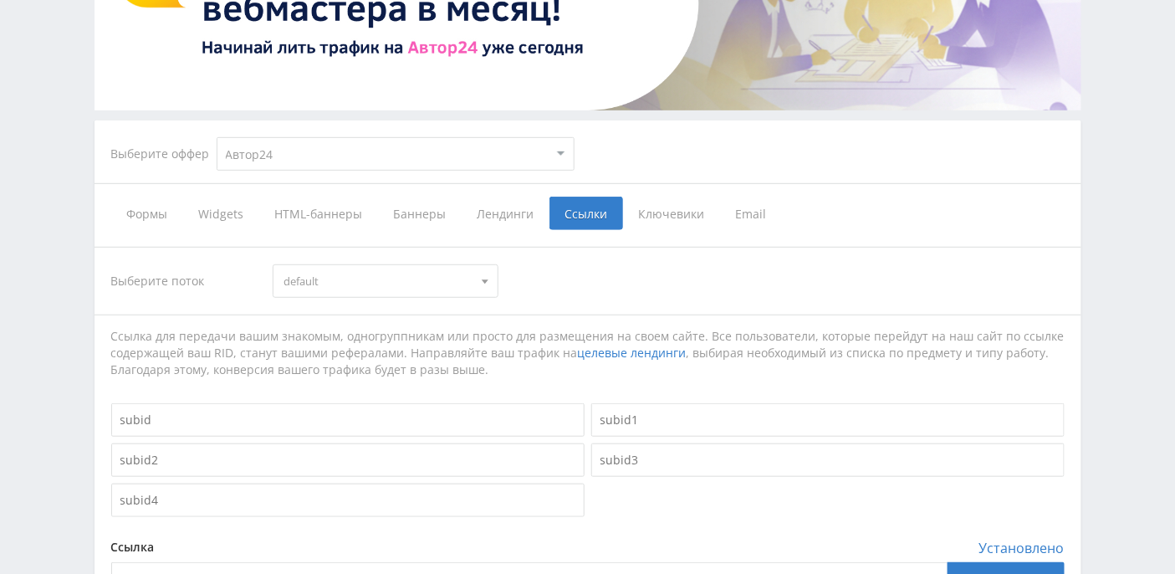
click at [649, 217] on span "Ключевики" at bounding box center [671, 213] width 97 height 33
click at [0, 0] on input "Ключевики" at bounding box center [0, 0] width 0 height 0
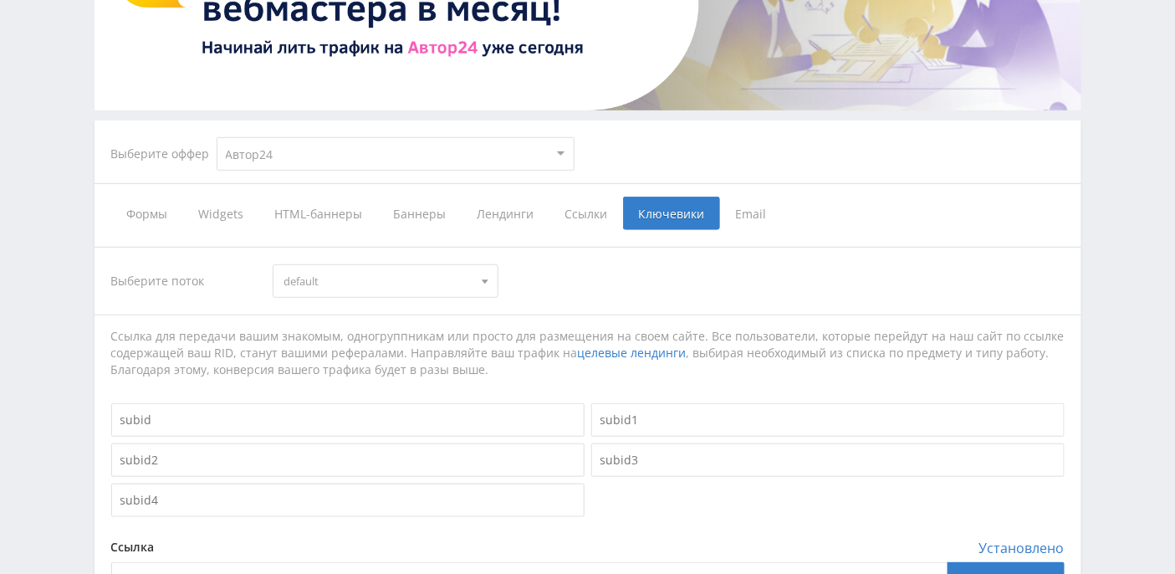
scroll to position [132, 0]
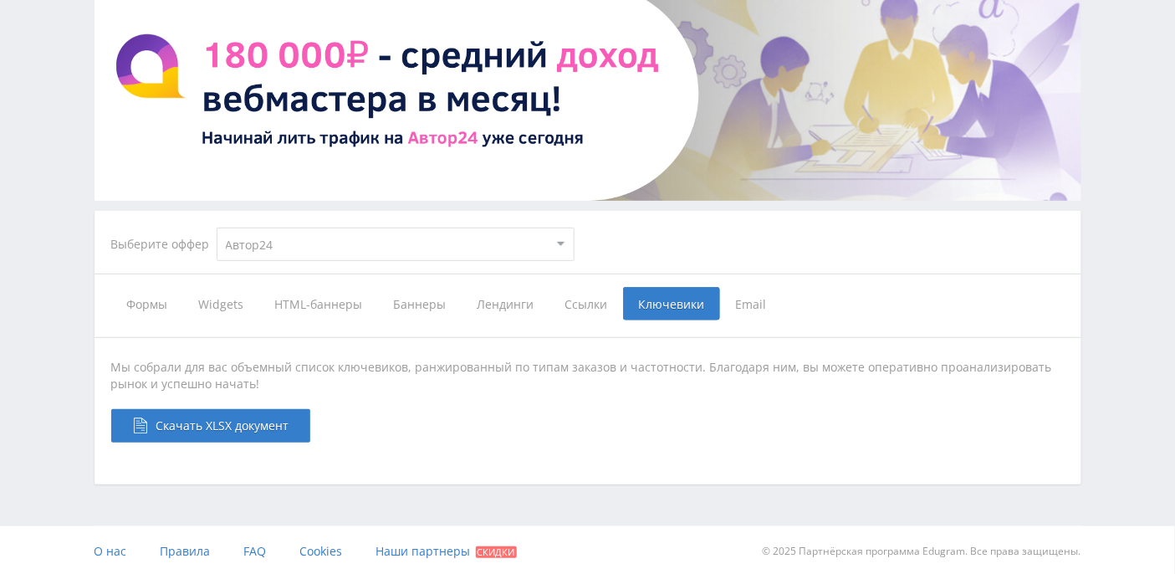
click at [491, 309] on span "Лендинги" at bounding box center [506, 303] width 88 height 33
click at [0, 0] on input "Лендинги" at bounding box center [0, 0] width 0 height 0
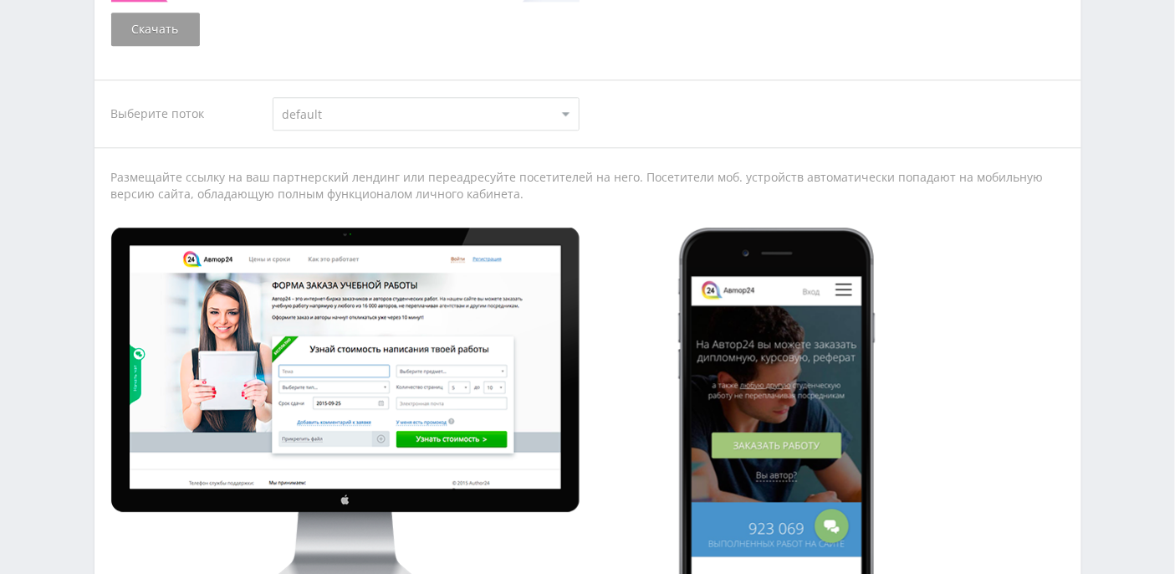
scroll to position [1915, 0]
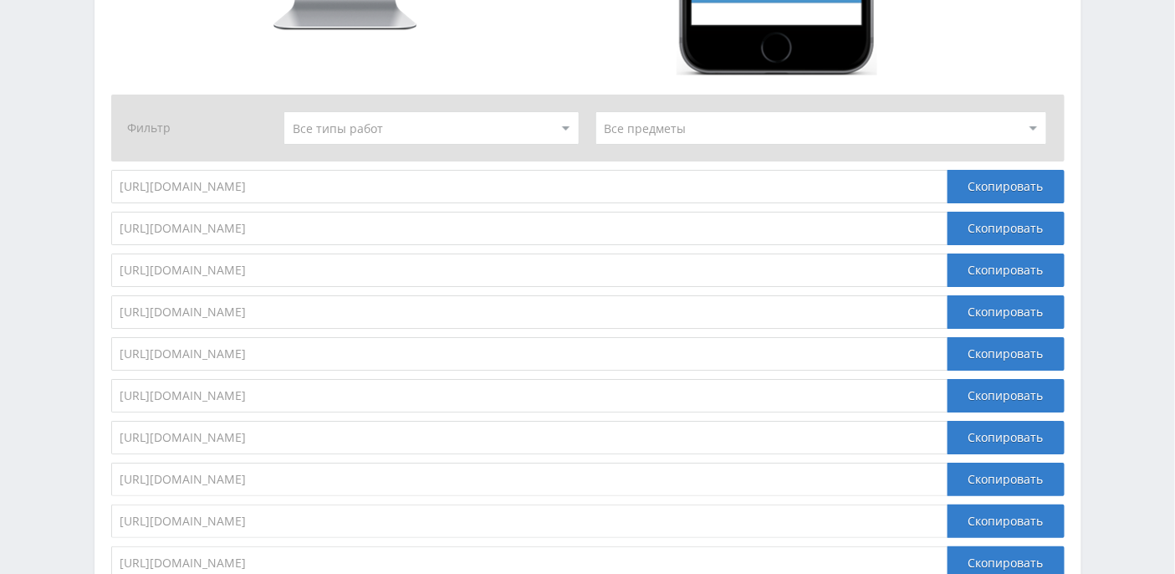
click at [570, 125] on select at bounding box center [432, 127] width 296 height 33
click at [676, 126] on select at bounding box center [822, 127] width 453 height 33
click at [494, 129] on select at bounding box center [432, 127] width 296 height 33
click at [976, 187] on div "Скопировать" at bounding box center [1006, 186] width 117 height 33
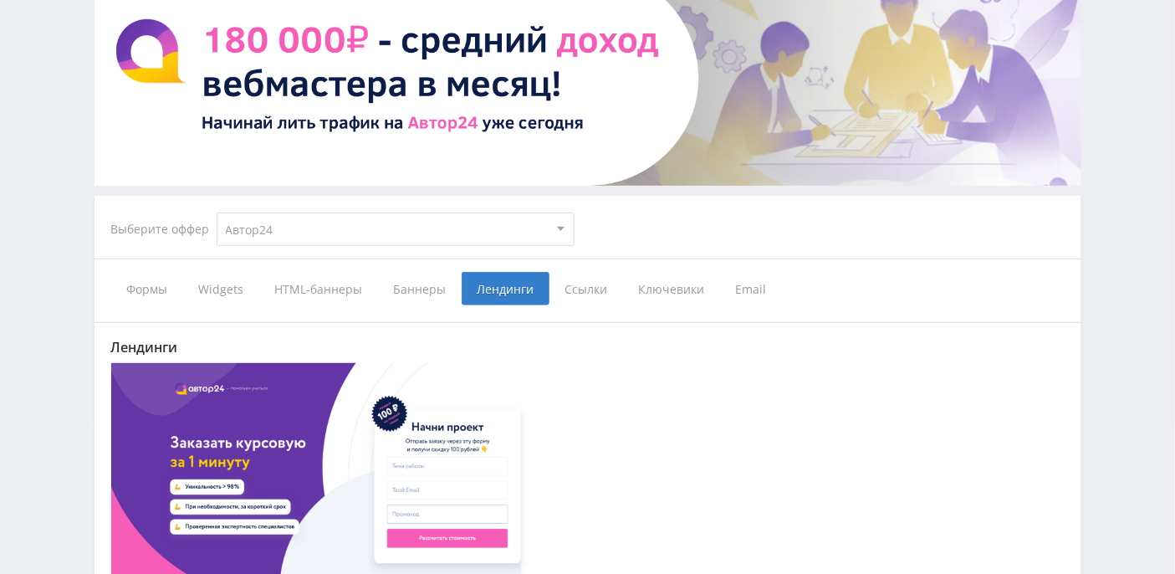
scroll to position [0, 0]
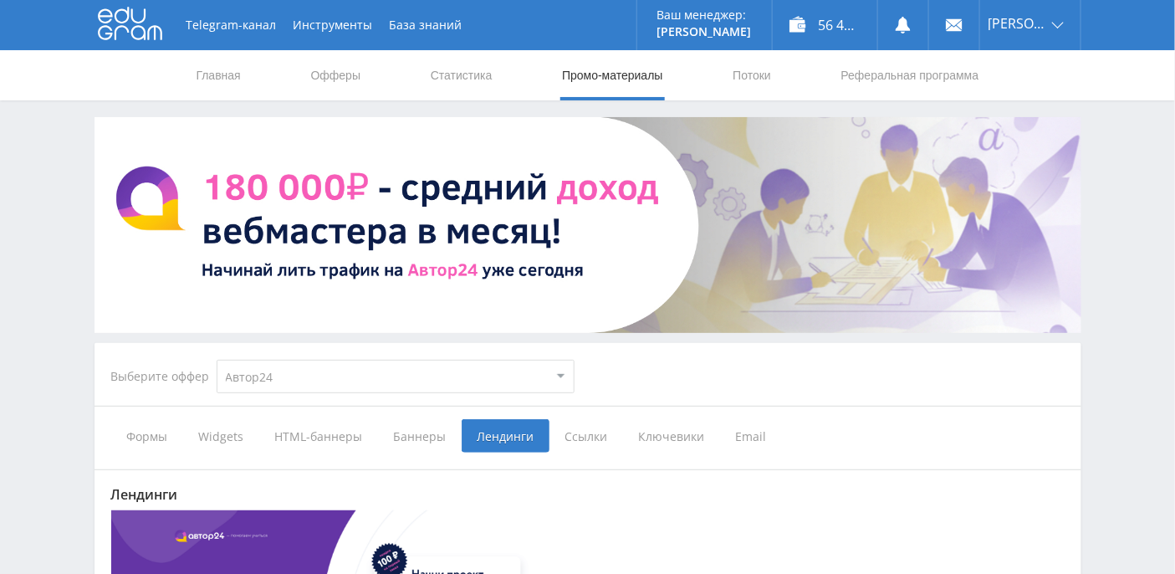
click at [592, 438] on span "Ссылки" at bounding box center [587, 435] width 74 height 33
click at [0, 0] on input "Ссылки" at bounding box center [0, 0] width 0 height 0
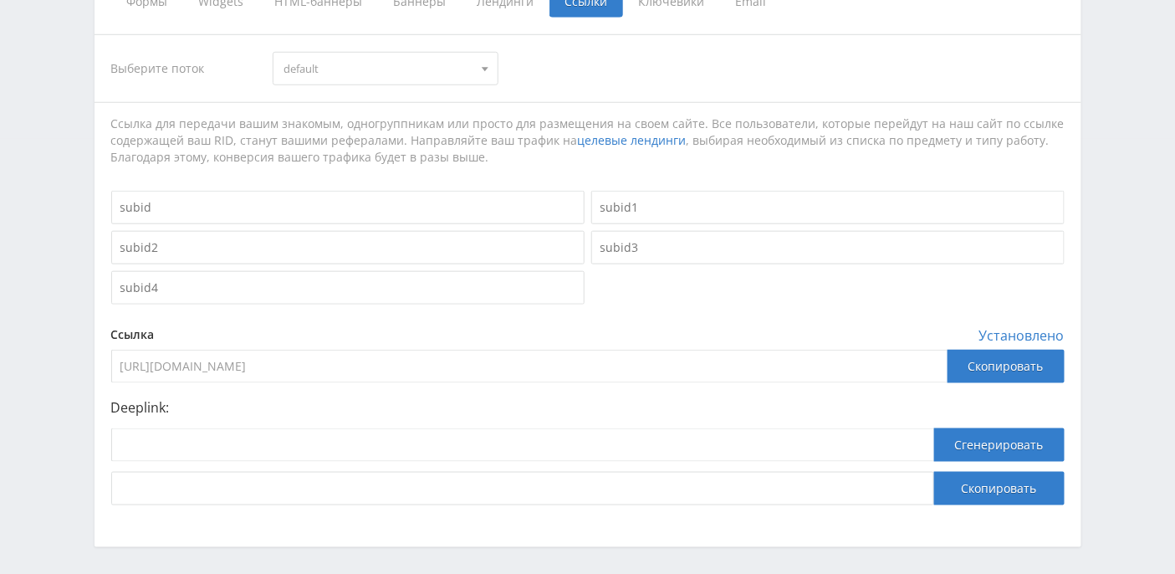
scroll to position [498, 0]
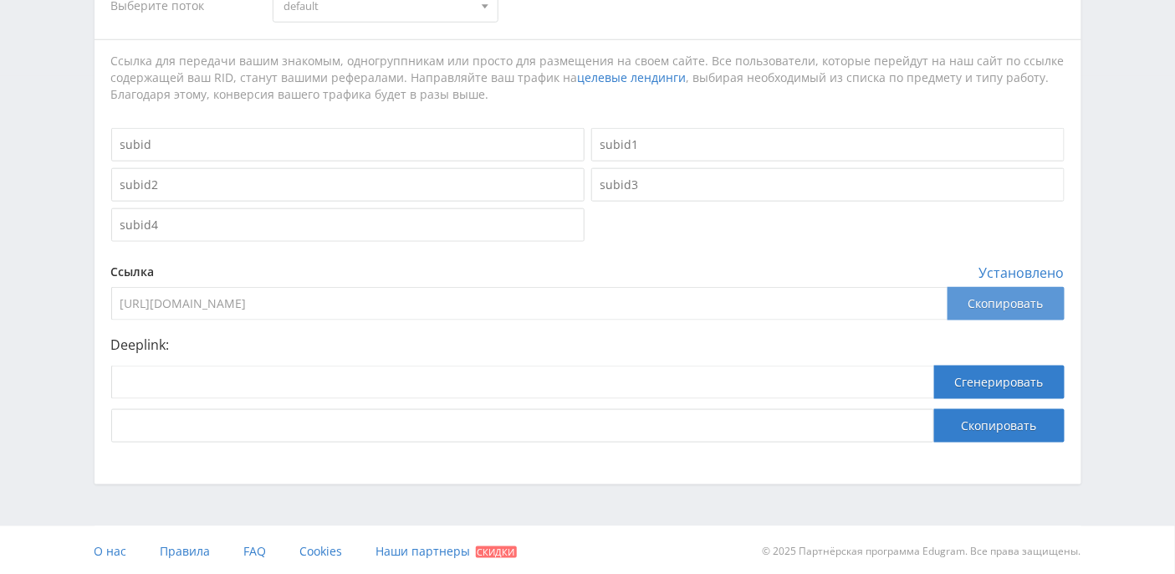
click at [1005, 303] on div "Скопировать" at bounding box center [1006, 303] width 117 height 33
click at [999, 302] on div "Скопировать" at bounding box center [1006, 303] width 117 height 33
click at [1025, 301] on div "Скопировать" at bounding box center [1006, 303] width 117 height 33
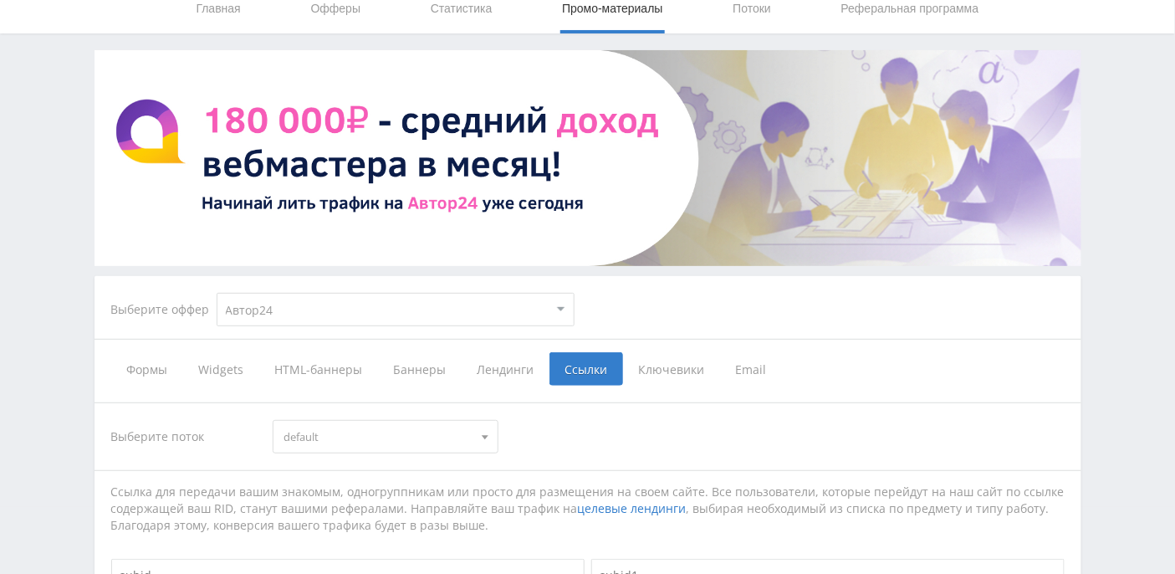
scroll to position [0, 0]
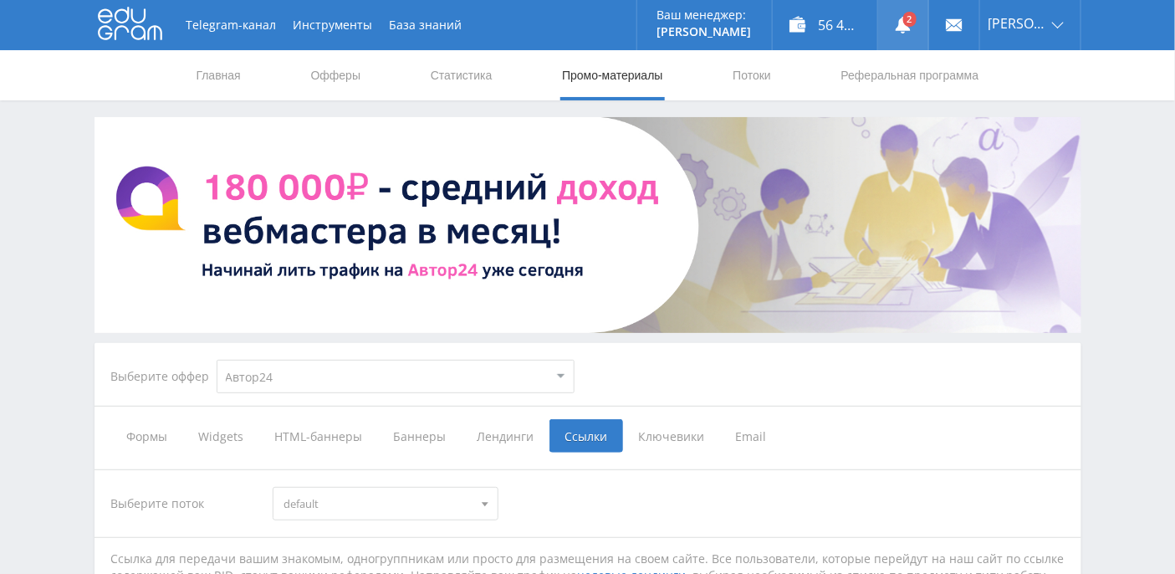
click at [911, 29] on use at bounding box center [903, 25] width 15 height 17
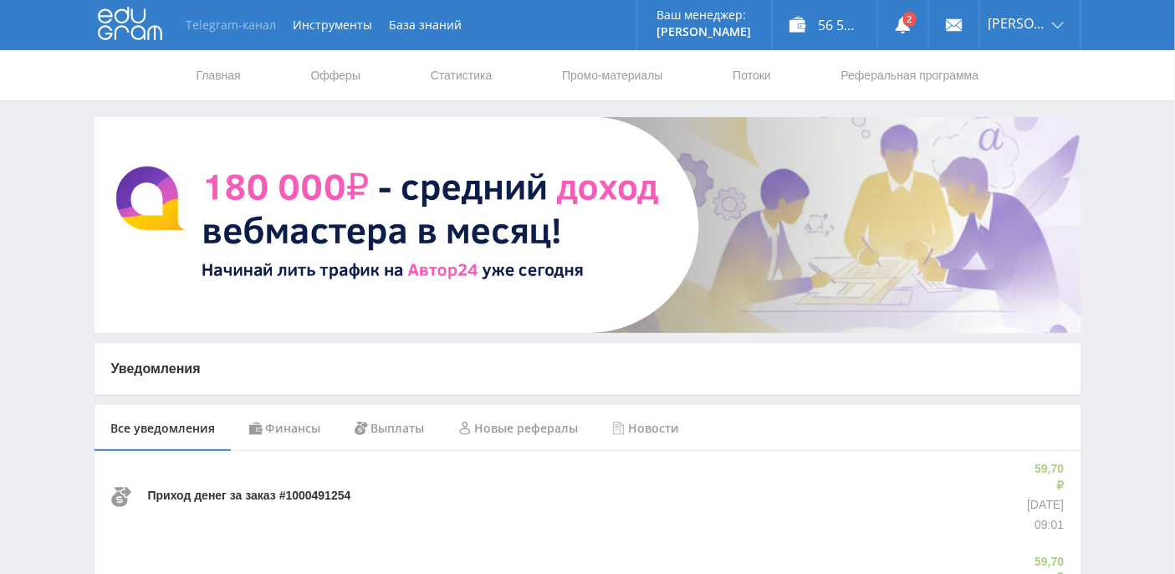
click at [223, 37] on link "Telegram-канал" at bounding box center [231, 25] width 107 height 50
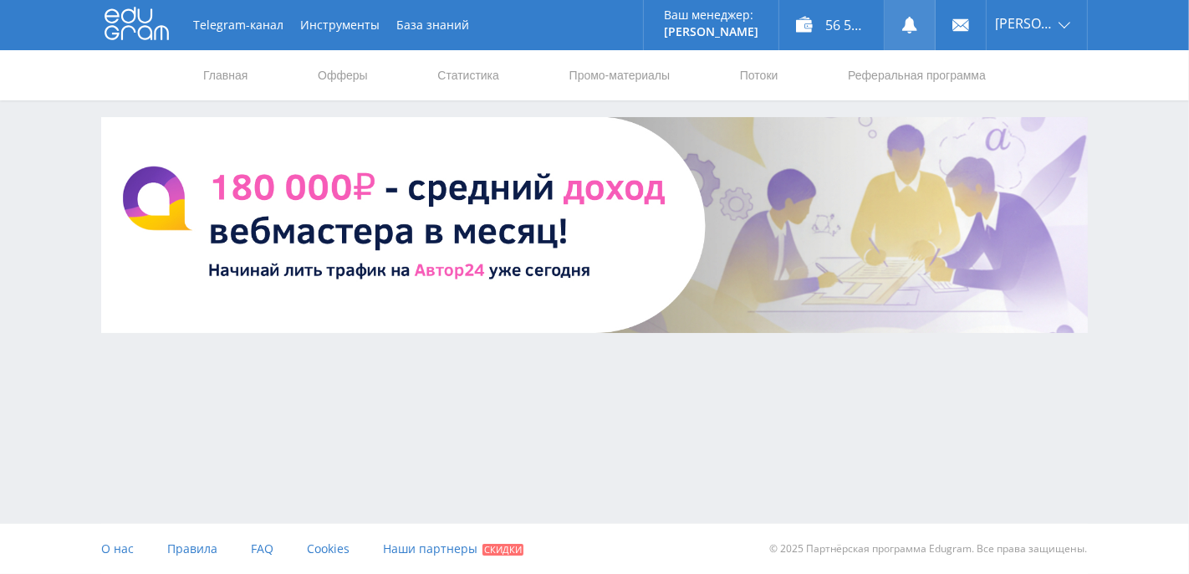
click at [918, 23] on use at bounding box center [910, 25] width 15 height 17
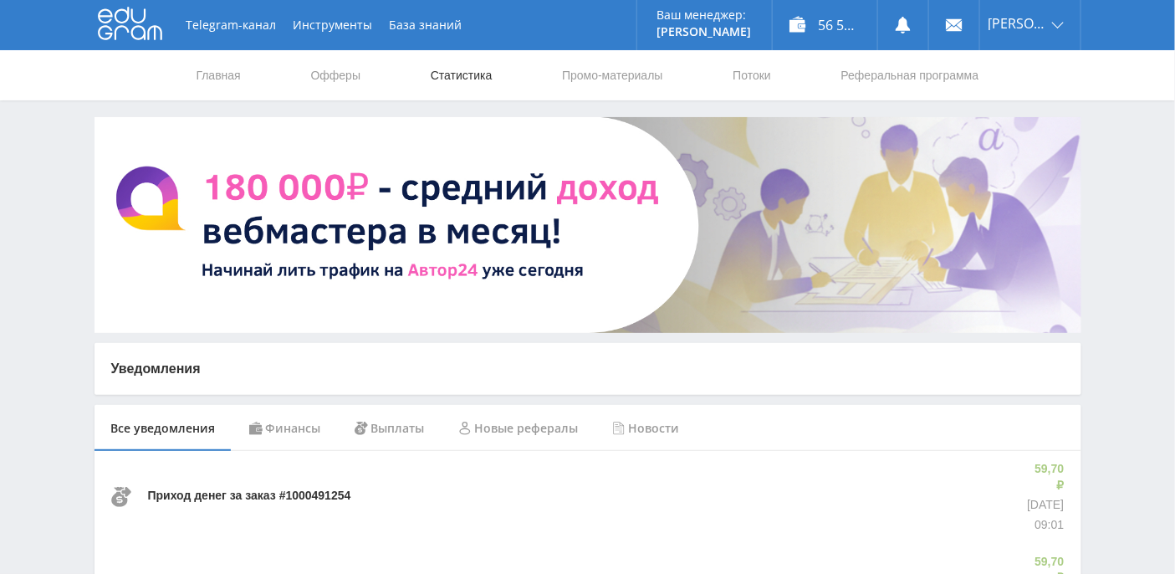
click at [447, 77] on link "Статистика" at bounding box center [461, 75] width 65 height 50
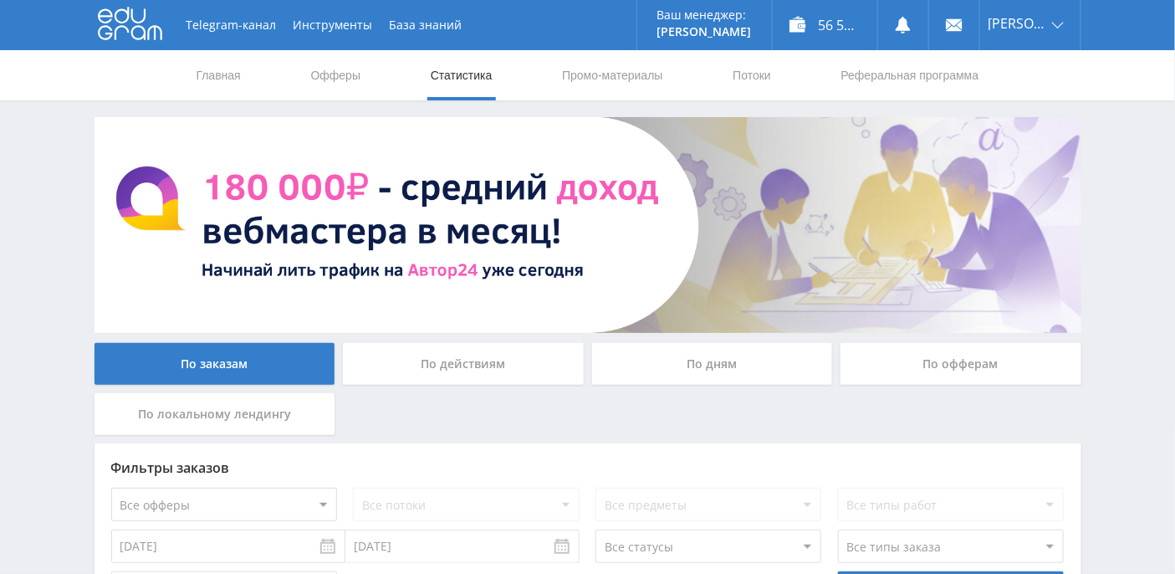
click at [713, 366] on div "По дням" at bounding box center [712, 364] width 241 height 42
click at [0, 0] on input "По дням" at bounding box center [0, 0] width 0 height 0
click at [911, 22] on link at bounding box center [903, 25] width 50 height 50
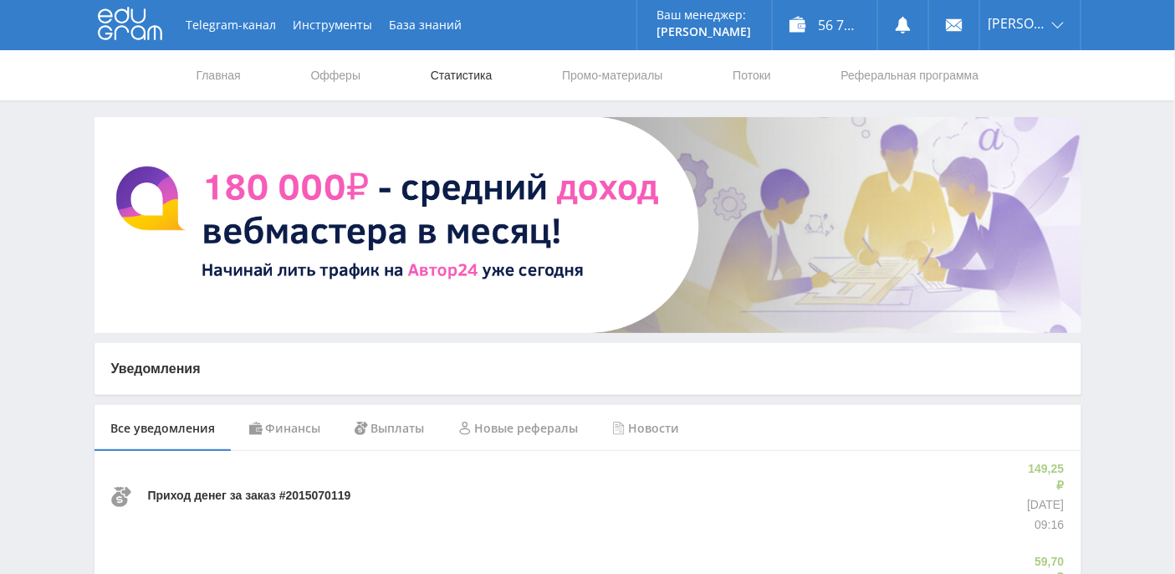
click at [457, 77] on link "Статистика" at bounding box center [461, 75] width 65 height 50
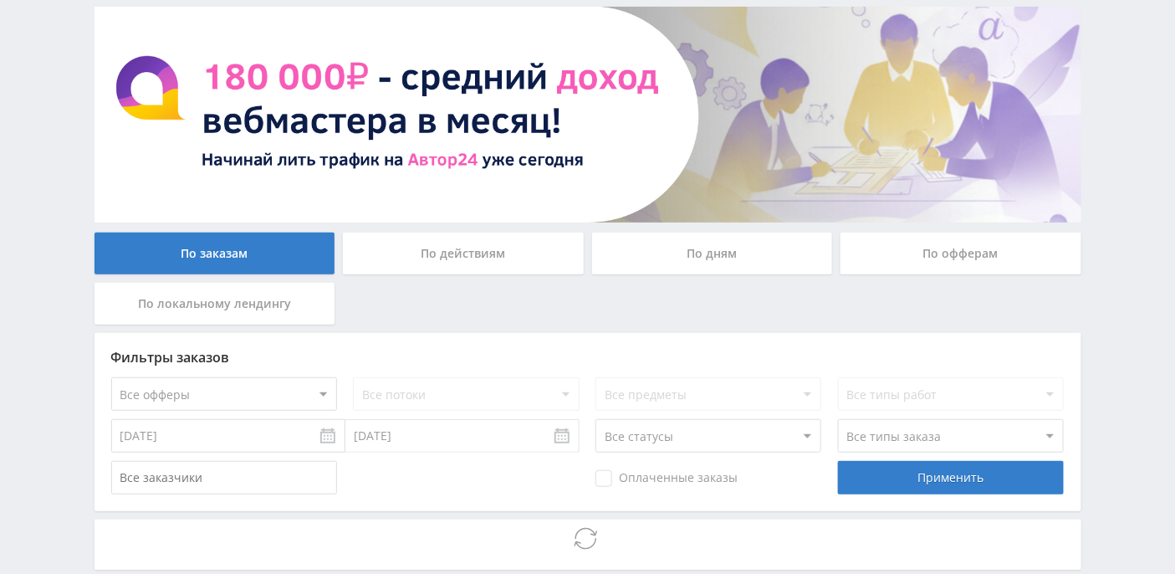
scroll to position [197, 0]
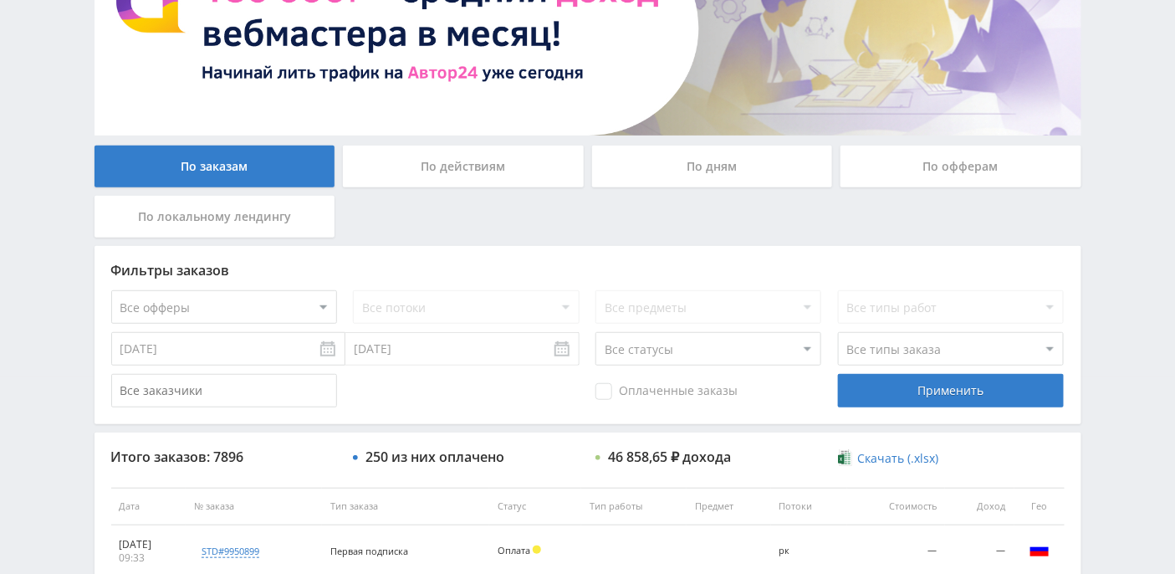
click at [310, 308] on select "Все офферы MyStylus MyStylus - Revshare Кэмп Studybay Автор24 Studybay [GEOGRAP…" at bounding box center [224, 306] width 226 height 33
select select "1"
drag, startPoint x: 991, startPoint y: 387, endPoint x: 918, endPoint y: 361, distance: 78.0
click at [991, 387] on div "Применить" at bounding box center [951, 390] width 226 height 33
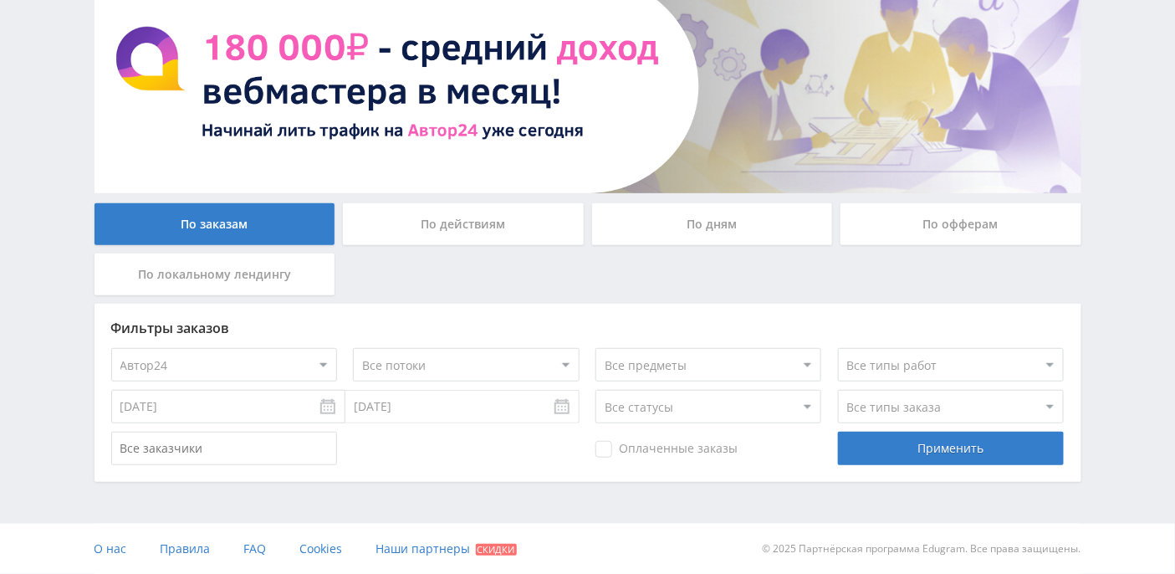
scroll to position [139, 0]
click at [948, 221] on div "По офферам" at bounding box center [961, 225] width 241 height 42
click at [0, 0] on input "По офферам" at bounding box center [0, 0] width 0 height 0
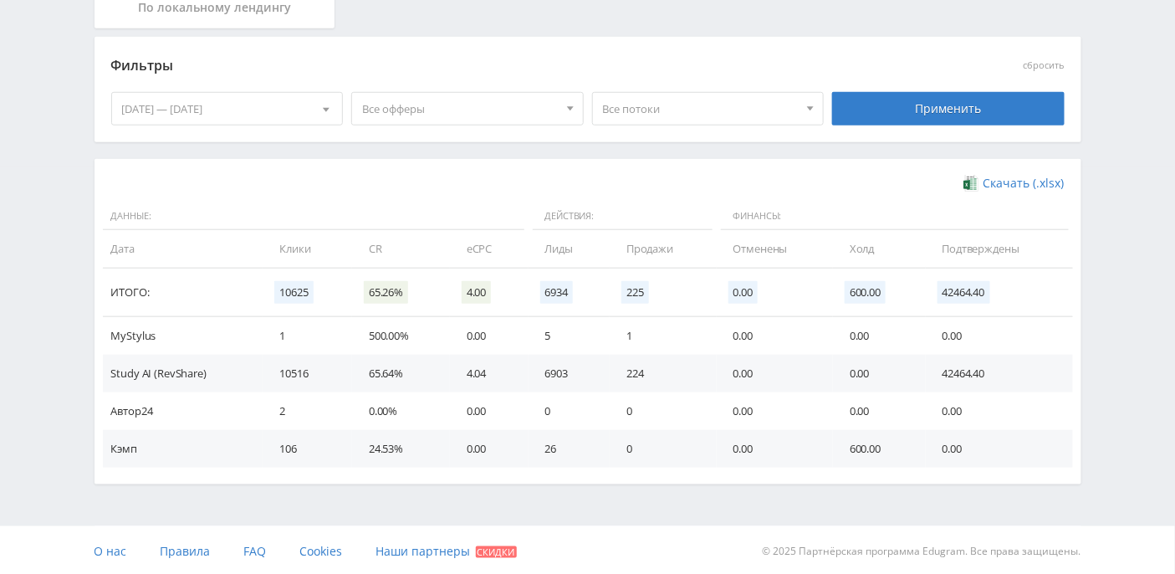
scroll to position [0, 0]
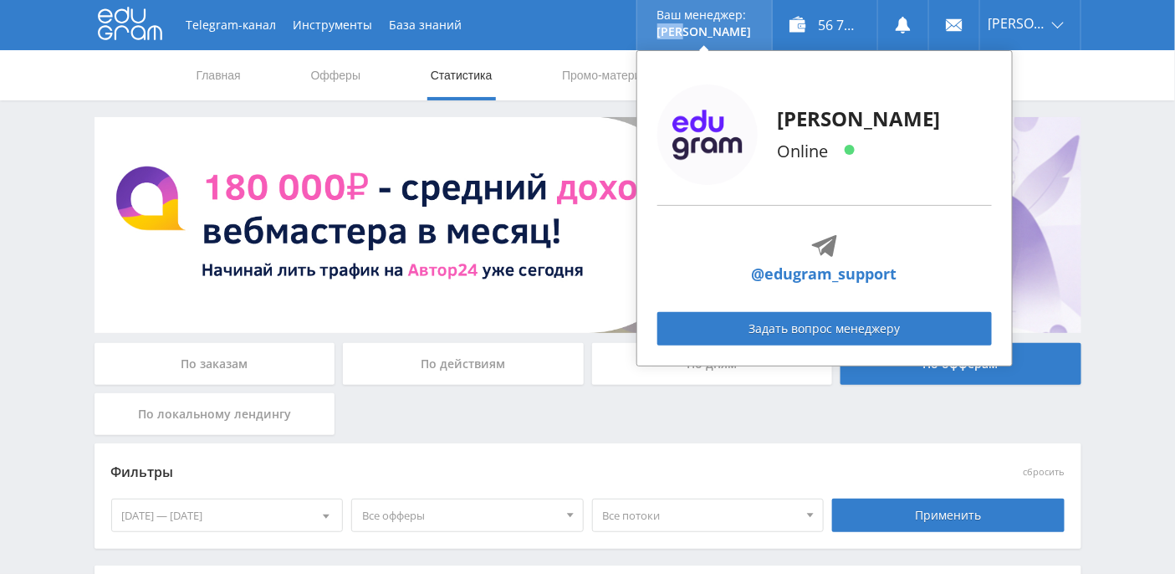
drag, startPoint x: 714, startPoint y: 23, endPoint x: 775, endPoint y: 27, distance: 60.4
click at [772, 27] on div "Ваш менеджер: Alex" at bounding box center [704, 25] width 135 height 50
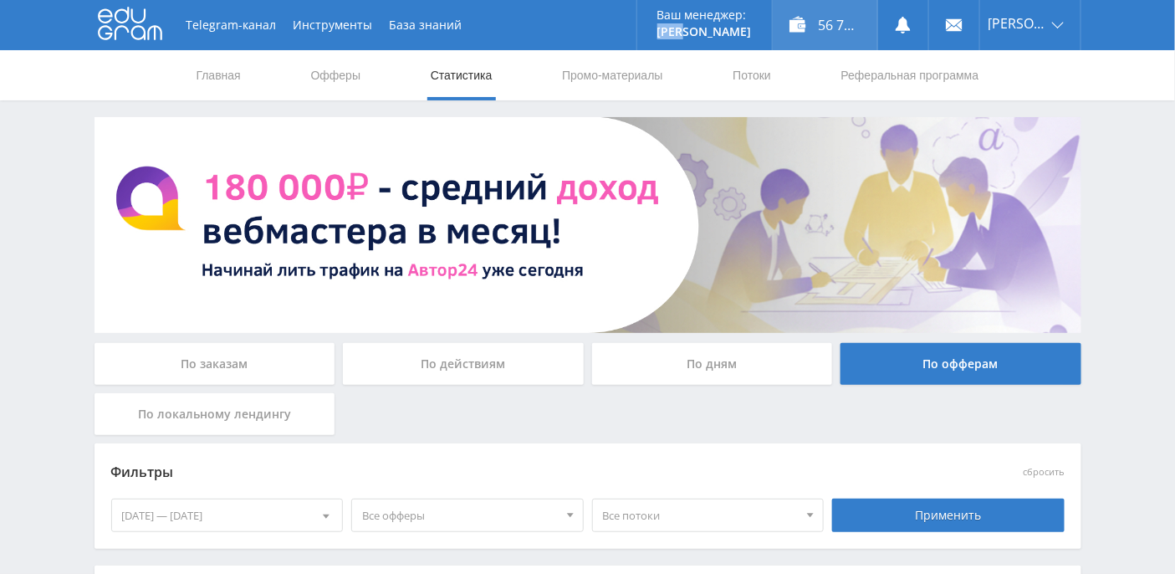
click at [826, 27] on div "56 700,01 ₽" at bounding box center [825, 25] width 105 height 50
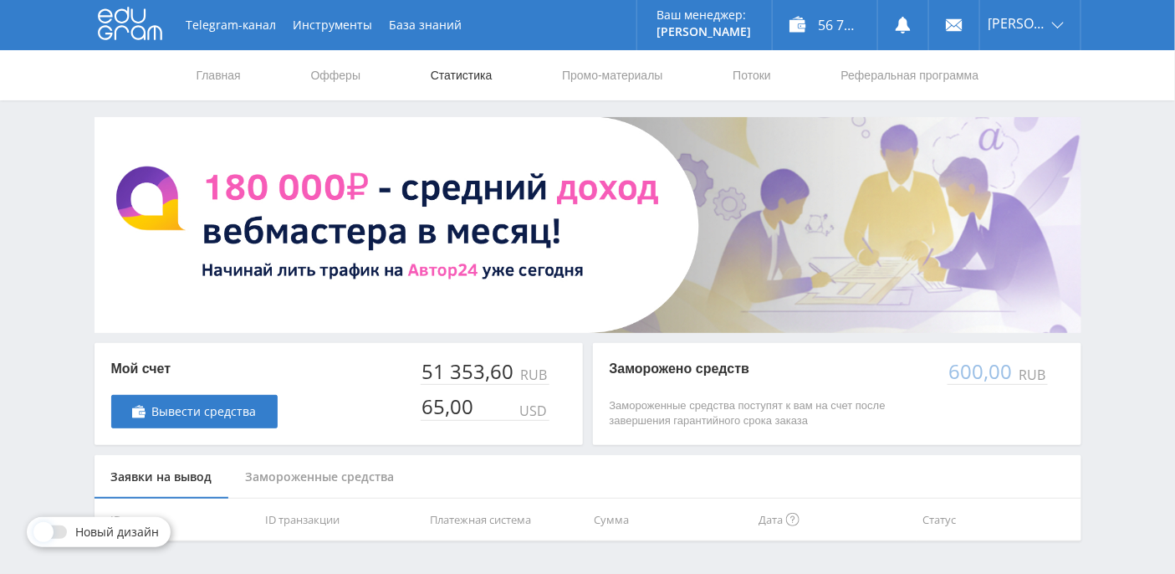
click at [453, 75] on link "Статистика" at bounding box center [461, 75] width 65 height 50
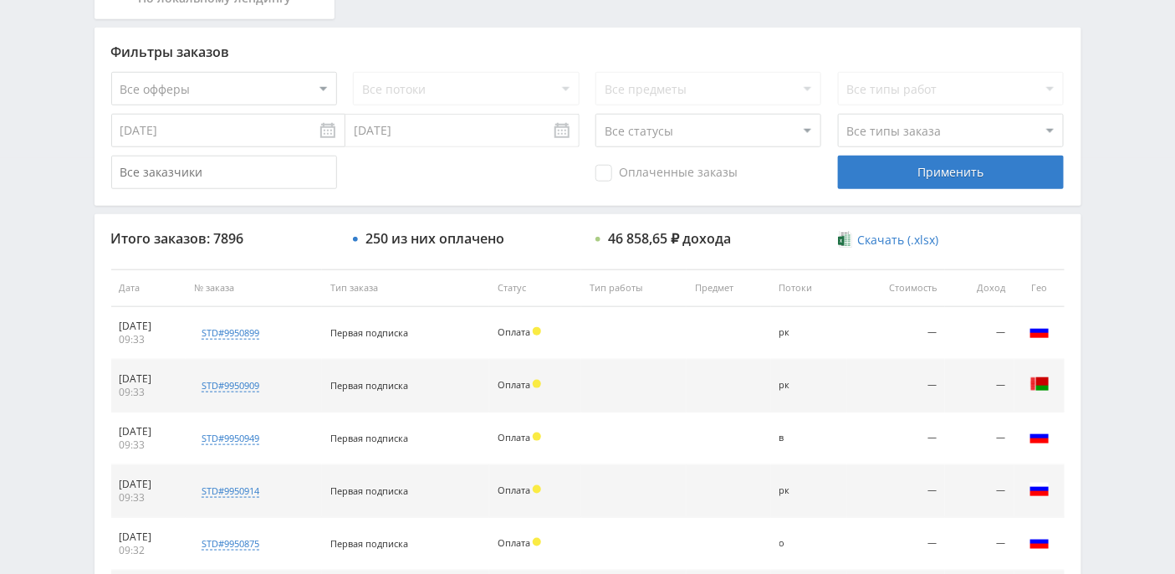
scroll to position [397, 0]
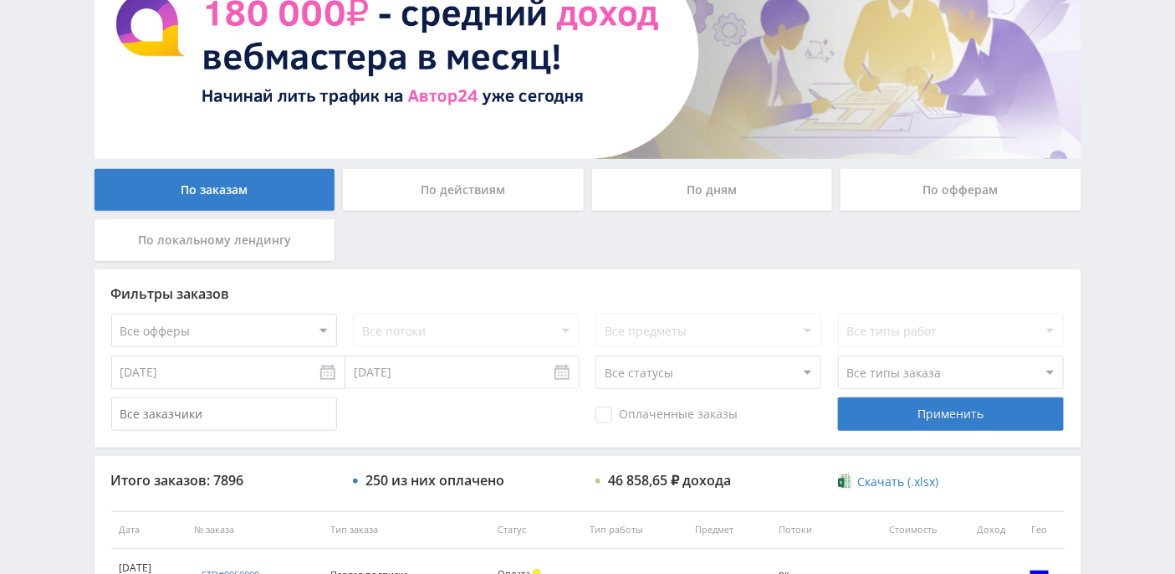
click at [719, 203] on div "По дням" at bounding box center [712, 190] width 241 height 42
click at [0, 0] on input "По дням" at bounding box center [0, 0] width 0 height 0
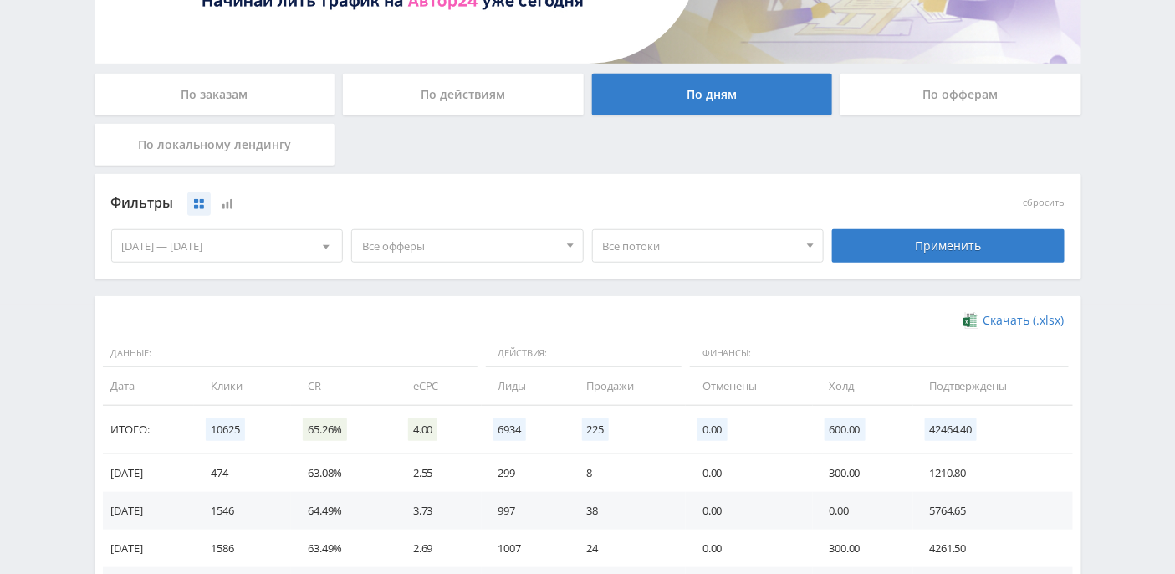
scroll to position [0, 0]
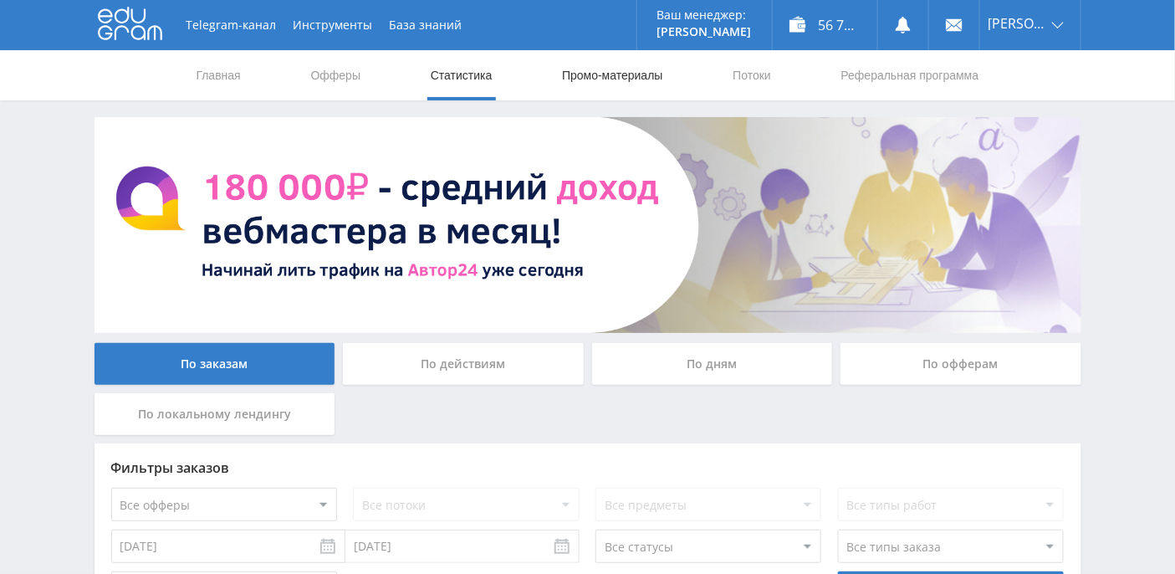
click at [593, 74] on link "Промо-материалы" at bounding box center [612, 75] width 104 height 50
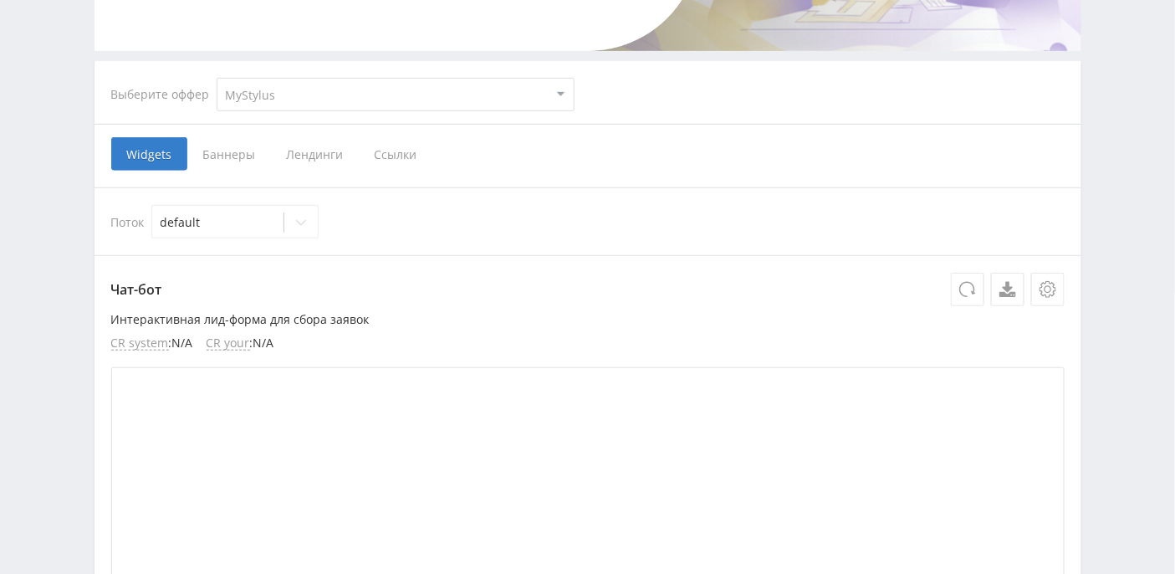
scroll to position [188, 0]
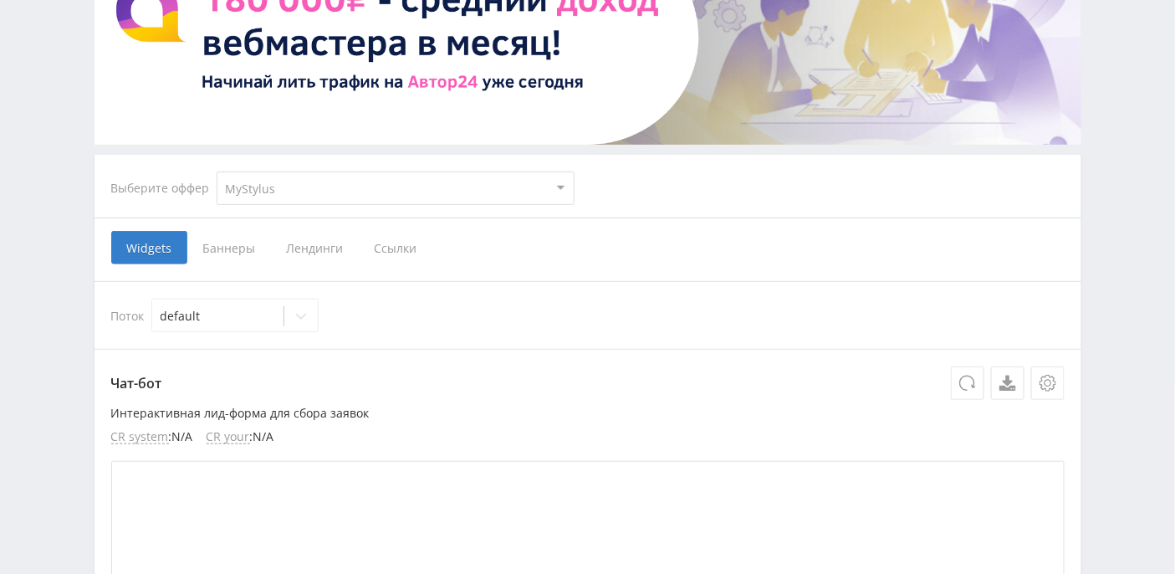
click at [559, 187] on select "MyStylus MyStylus - Revshare Кэмп Studybay Автор24 Studybay [GEOGRAPHIC_DATA] S…" at bounding box center [396, 187] width 358 height 33
select select "340"
click at [217, 171] on select "MyStylus MyStylus - Revshare Кэмп Studybay Автор24 Studybay [GEOGRAPHIC_DATA] S…" at bounding box center [396, 187] width 358 height 33
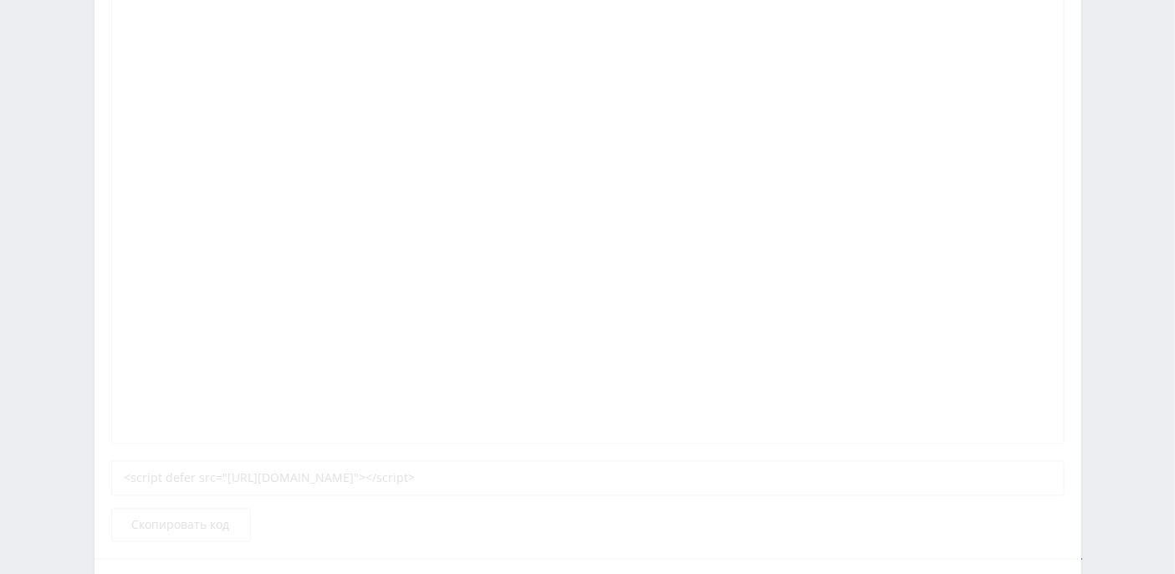
select select "340"
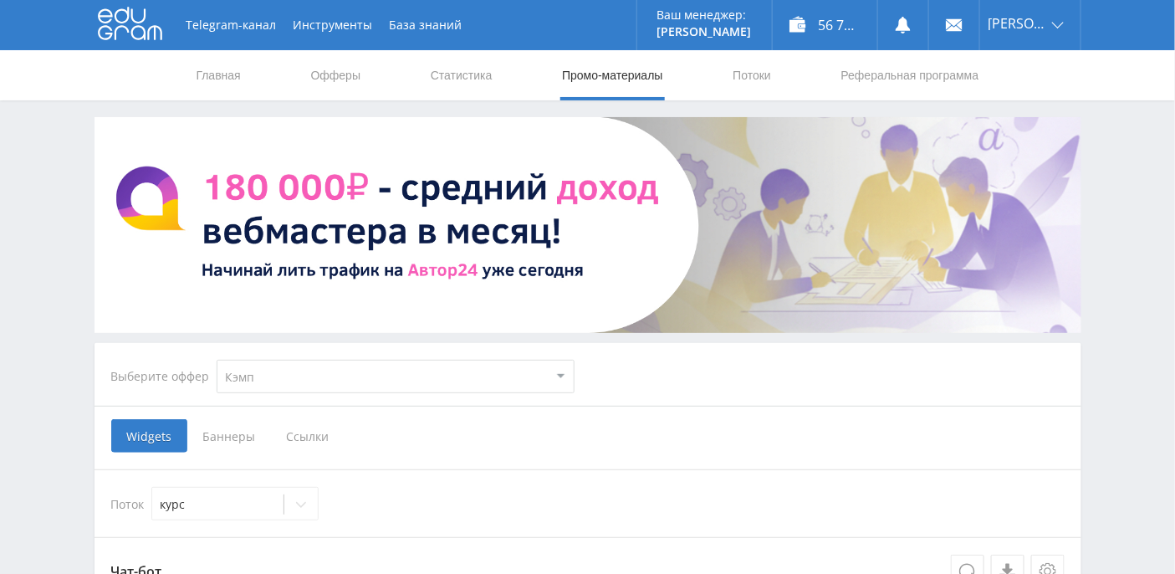
scroll to position [111, 0]
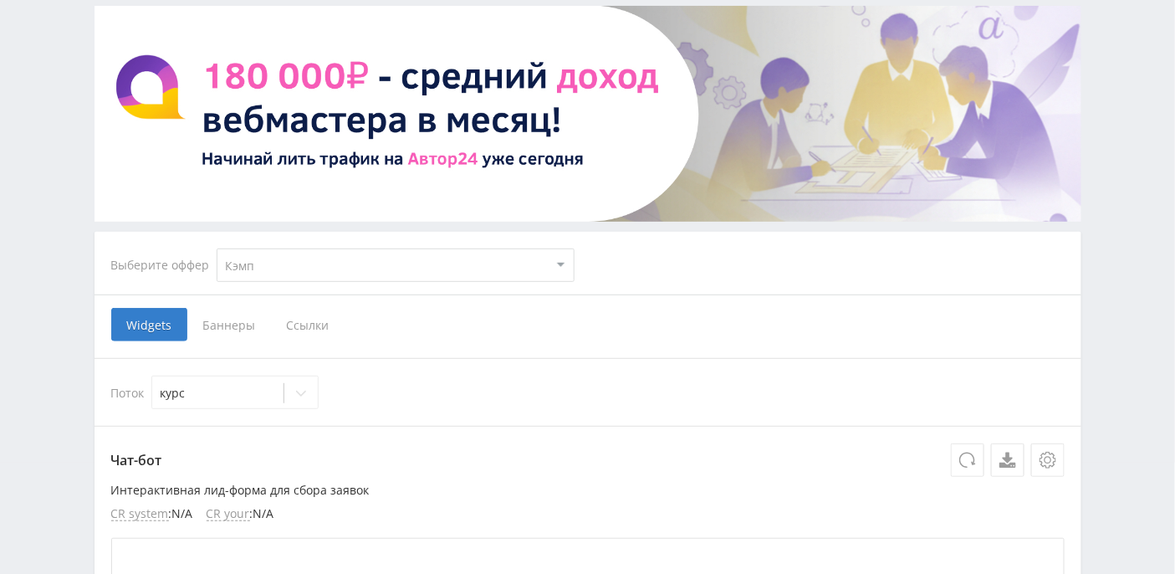
click at [304, 320] on span "Ссылки" at bounding box center [308, 324] width 74 height 33
click at [0, 0] on input "Ссылки" at bounding box center [0, 0] width 0 height 0
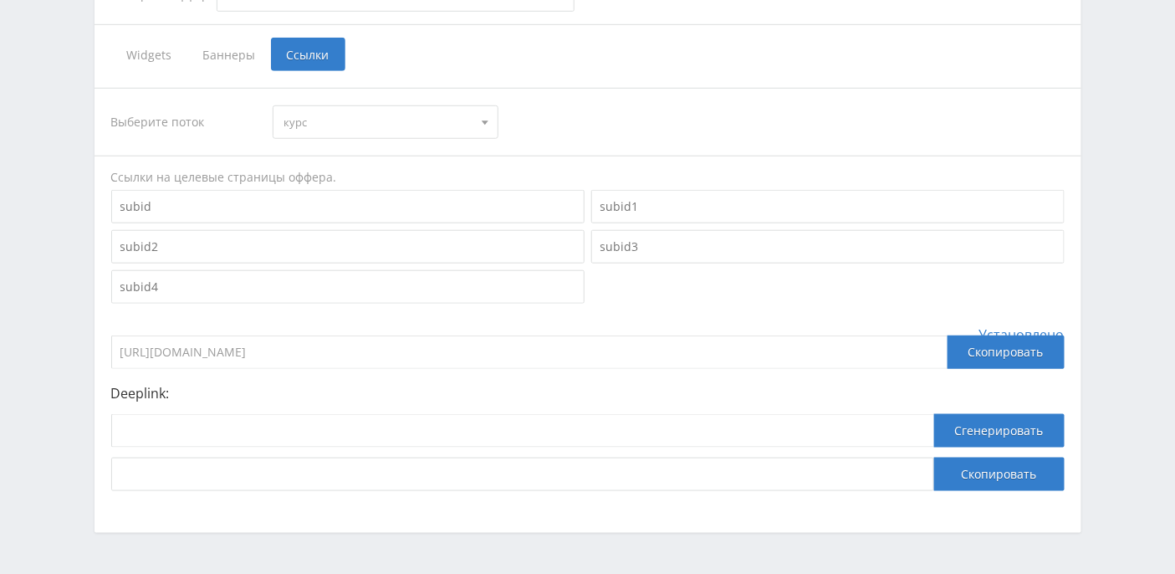
scroll to position [430, 0]
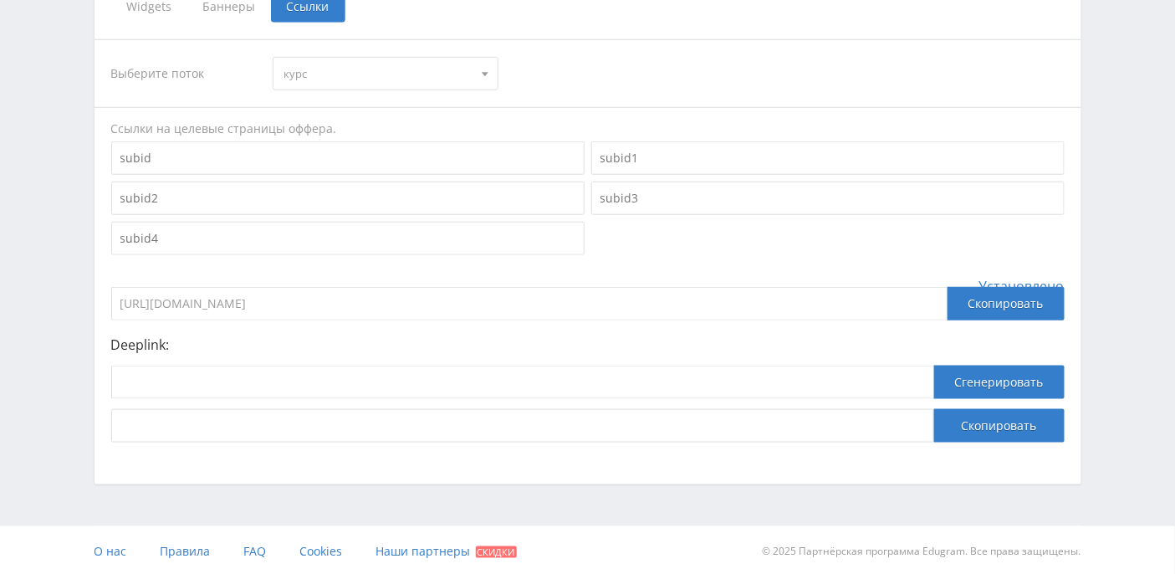
drag, startPoint x: 438, startPoint y: 293, endPoint x: 82, endPoint y: 299, distance: 356.4
click at [82, 299] on div "Telegram-канал Инструменты База знаний Ваш менеджер: Alex Alex Online @edugram_…" at bounding box center [587, 73] width 1175 height 1006
click at [388, 306] on input "https://eduforms.org?rid=f63b2da28771be11" at bounding box center [529, 303] width 836 height 33
click at [287, 380] on input at bounding box center [522, 382] width 823 height 33
paste input "https://eduforms.org?rid=f63b2da28771be11"
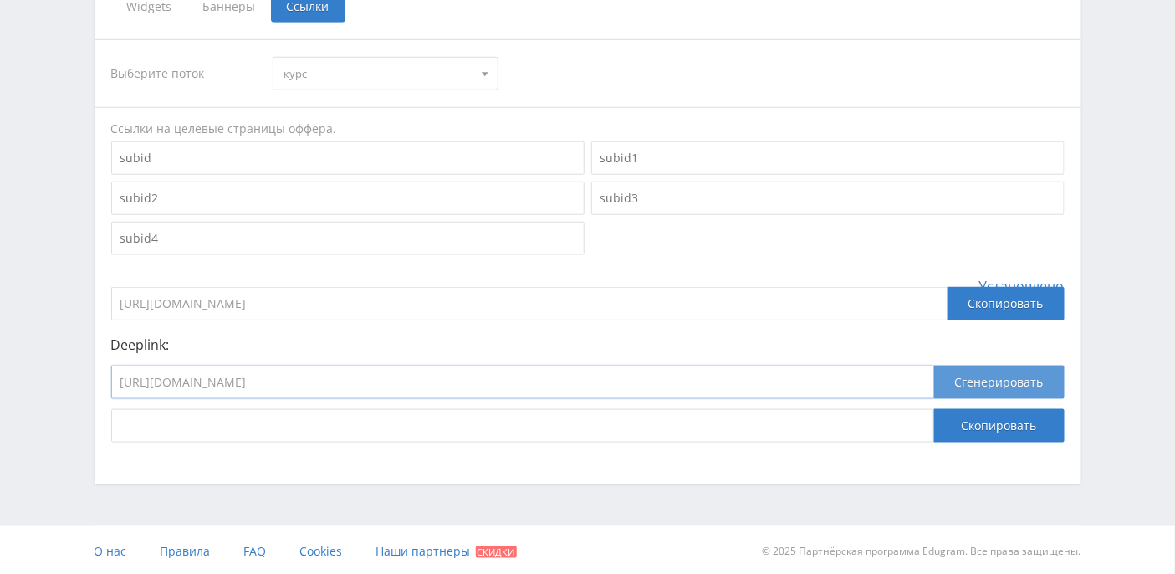
type input "https://eduforms.org?rid=f63b2da28771be11"
click at [1008, 381] on button "Сгенерировать" at bounding box center [999, 382] width 130 height 33
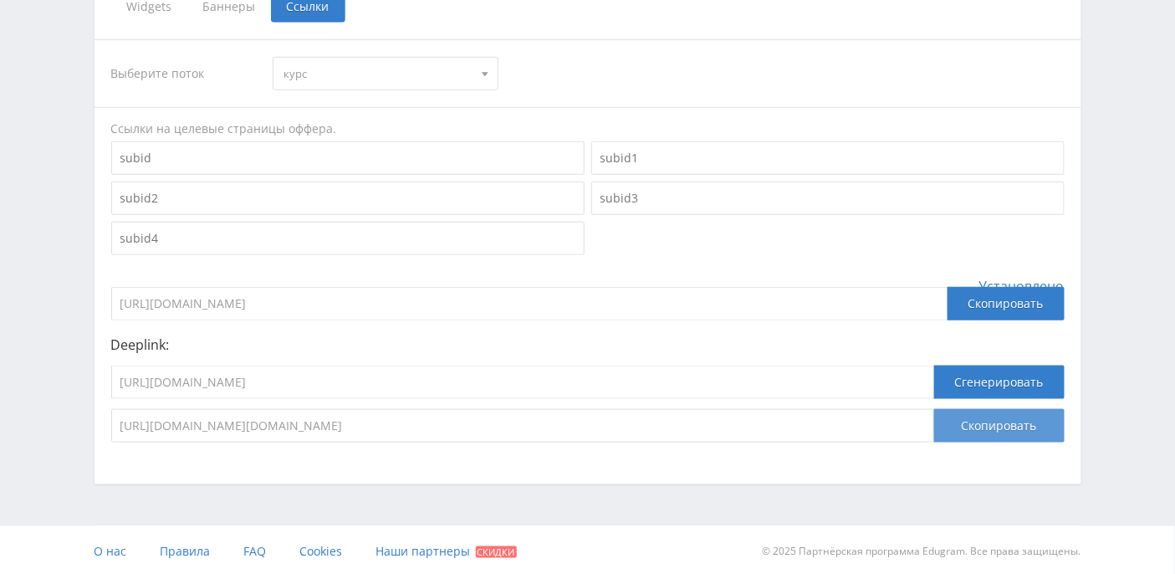
click at [992, 423] on button "Скопировать" at bounding box center [999, 425] width 130 height 33
click at [411, 367] on input "https://eduforms.org?rid=f63b2da28771be11" at bounding box center [522, 382] width 823 height 33
drag, startPoint x: 776, startPoint y: 422, endPoint x: 120, endPoint y: 399, distance: 657.0
click at [120, 399] on div "https://eduforms.org?rid=f63b2da28771be11 Сгенерировать https://eduforms.org?ri…" at bounding box center [588, 404] width 954 height 77
drag, startPoint x: 386, startPoint y: 377, endPoint x: 91, endPoint y: 388, distance: 294.6
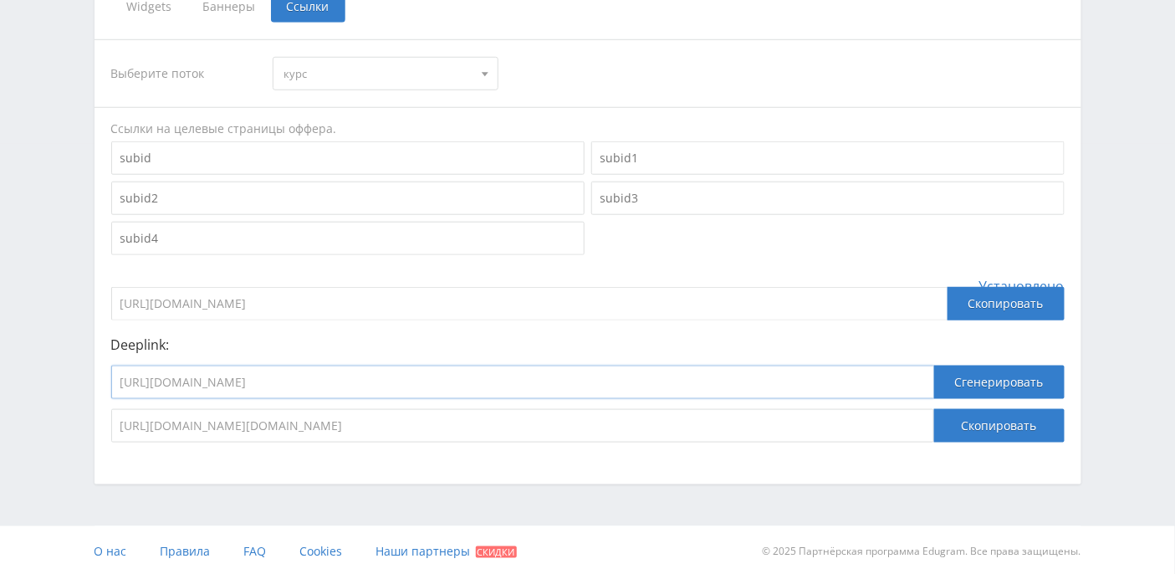
click at [91, 388] on div "Выберите оффер MyStylus MyStylus - Revshare Кэмп Studybay Автор24 Studybay Braz…" at bounding box center [588, 85] width 1004 height 797
drag, startPoint x: 805, startPoint y: 423, endPoint x: 117, endPoint y: 409, distance: 687.7
click at [117, 409] on input "https://eduforms.org?rid=f63b2da28771be11&ulp=https%3A%2F%2Feduforms.org%3Frid%…" at bounding box center [522, 425] width 823 height 33
click at [386, 304] on input "https://eduforms.org?rid=f63b2da28771be11" at bounding box center [529, 303] width 836 height 33
click at [430, 361] on div "Deeplink: Сгенерировать https://eduforms.org?rid=f63b2da28771be11&ulp=https%3A%…" at bounding box center [588, 389] width 954 height 105
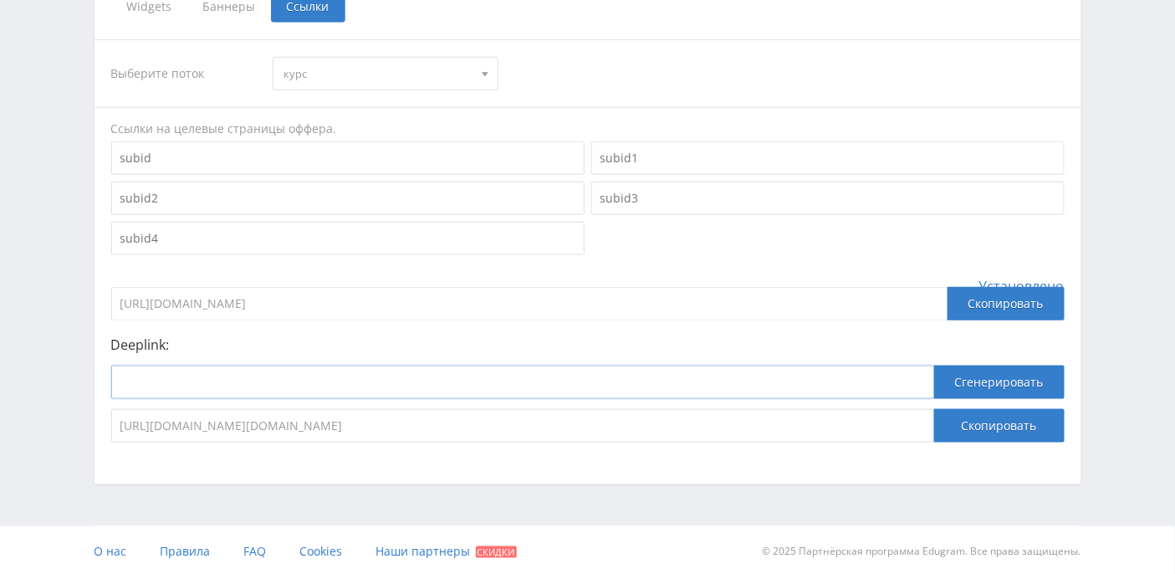
click at [417, 383] on input at bounding box center [522, 382] width 823 height 33
paste input "https://eduforms.org?rid=f63b2da28771be11"
type input "https://eduforms.org?rid=f63b2da28771be11"
click at [968, 374] on button "Сгенерировать" at bounding box center [999, 382] width 130 height 33
click at [966, 382] on button "Сгенерировать" at bounding box center [999, 382] width 130 height 33
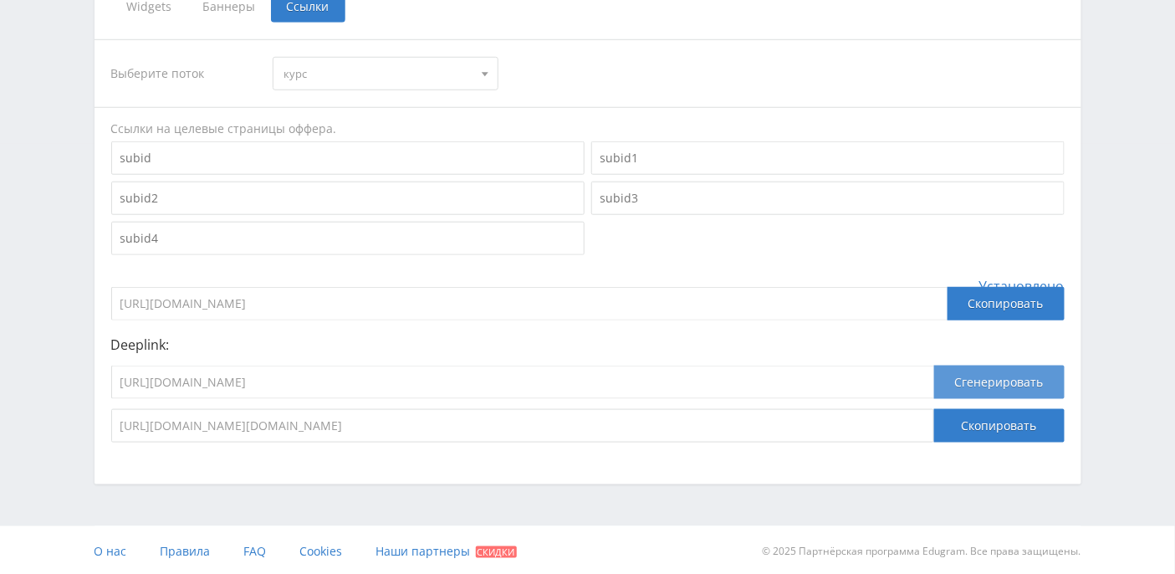
click at [966, 382] on button "Сгенерировать" at bounding box center [999, 382] width 130 height 33
drag, startPoint x: 442, startPoint y: 382, endPoint x: 25, endPoint y: 366, distance: 417.7
click at [25, 366] on div "Telegram-канал Инструменты База знаний Ваш менеджер: Alex Alex Online @edugram_…" at bounding box center [587, 73] width 1175 height 1006
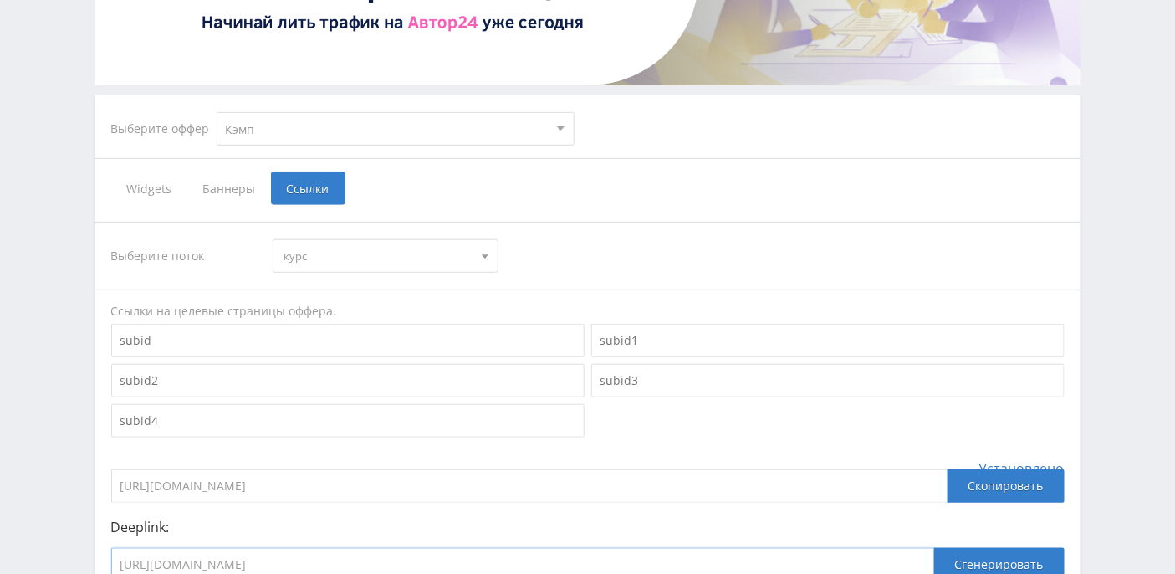
scroll to position [124, 0]
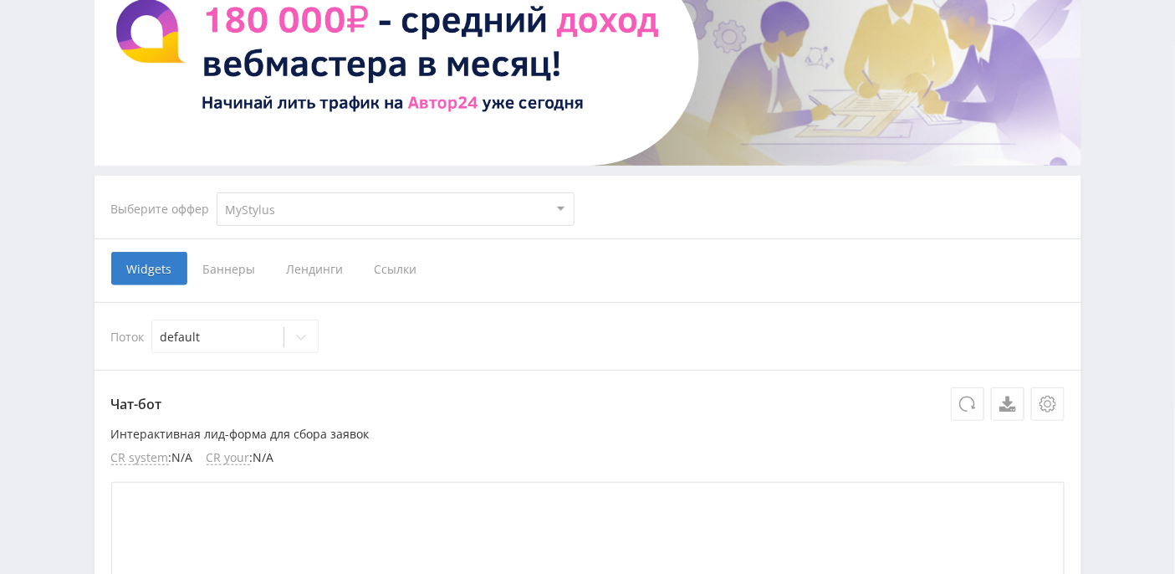
scroll to position [222, 0]
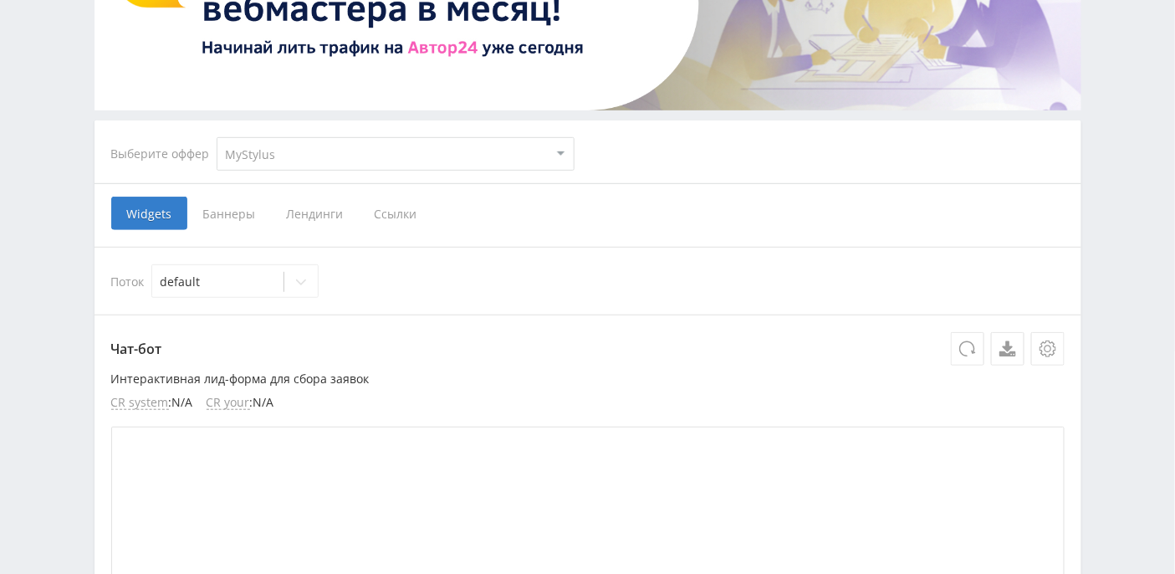
click at [345, 162] on select "MyStylus MyStylus - Revshare Кэмп Studybay Автор24 Studybay [GEOGRAPHIC_DATA] S…" at bounding box center [396, 153] width 358 height 33
select select "340"
click at [217, 137] on select "MyStylus MyStylus - Revshare Кэмп Studybay Автор24 Studybay [GEOGRAPHIC_DATA] S…" at bounding box center [396, 153] width 358 height 33
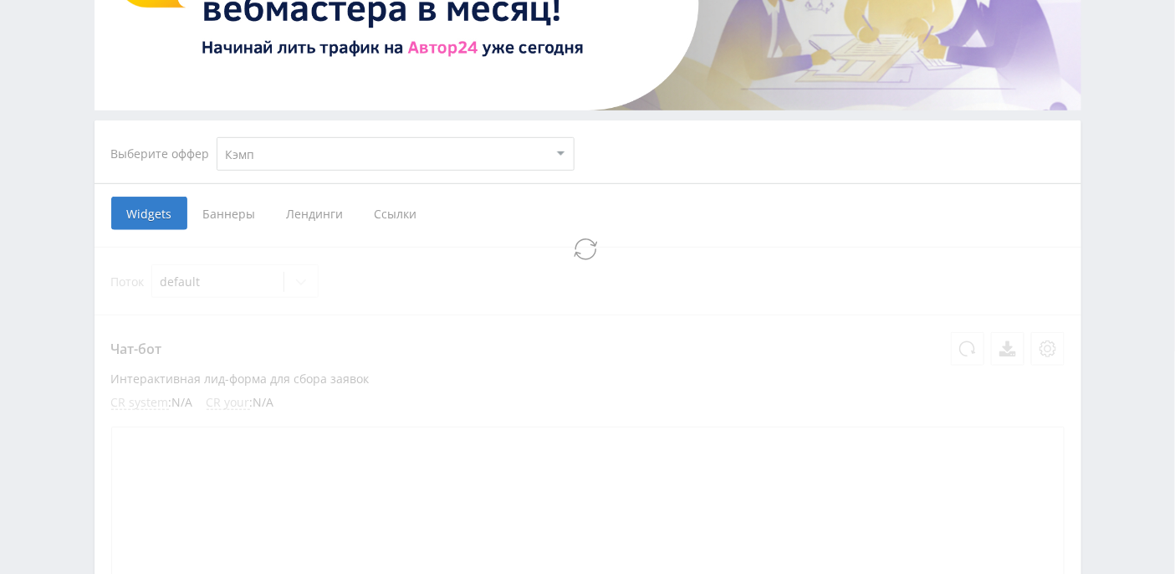
select select "340"
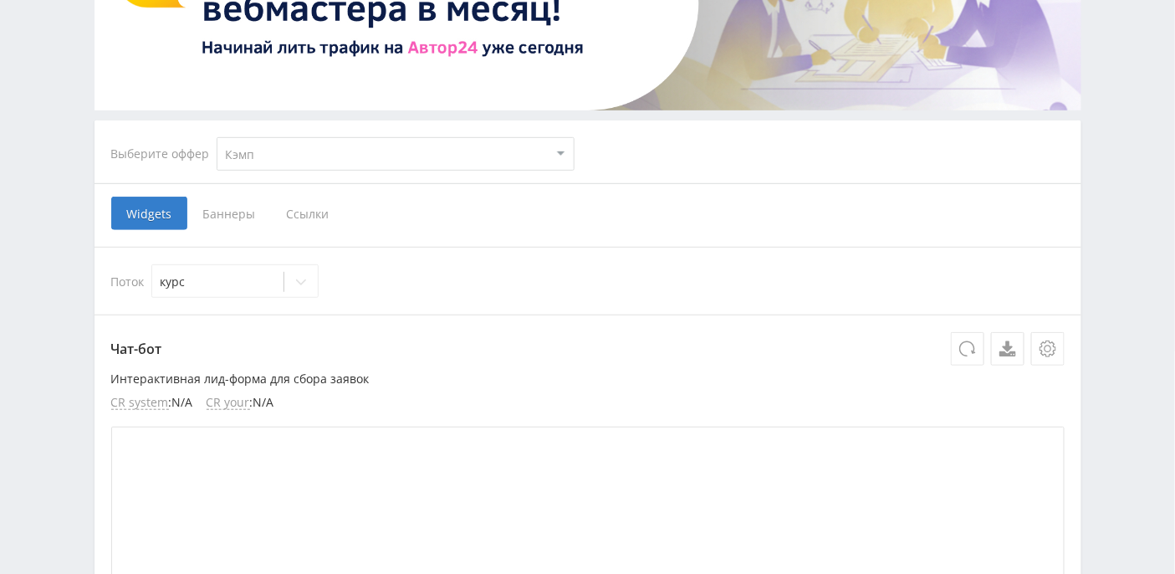
click at [289, 215] on span "Ссылки" at bounding box center [308, 213] width 74 height 33
click at [0, 0] on input "Ссылки" at bounding box center [0, 0] width 0 height 0
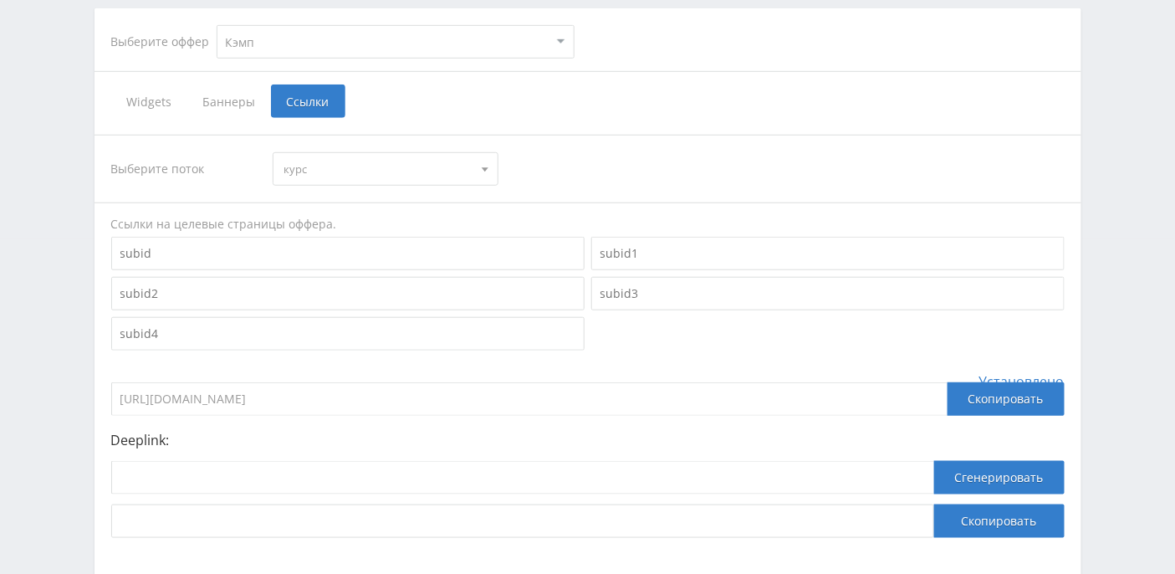
scroll to position [430, 0]
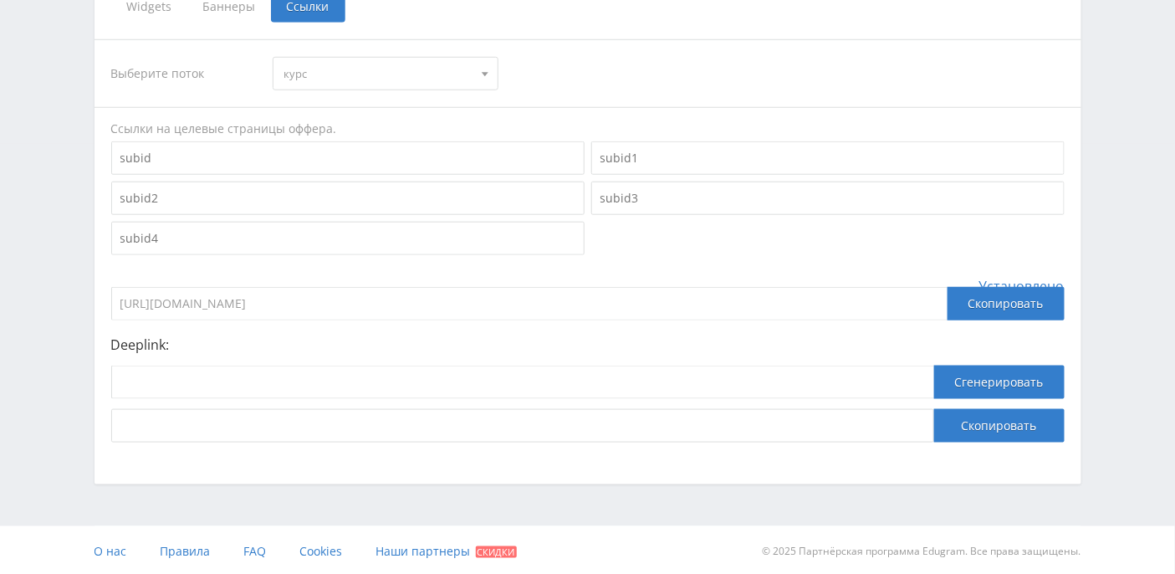
click at [475, 76] on div at bounding box center [485, 74] width 25 height 32
click at [241, 387] on input at bounding box center [522, 382] width 823 height 33
paste input "https://eduforms.org?rid=f63b2da28771be11"
drag, startPoint x: 396, startPoint y: 386, endPoint x: 69, endPoint y: 374, distance: 327.3
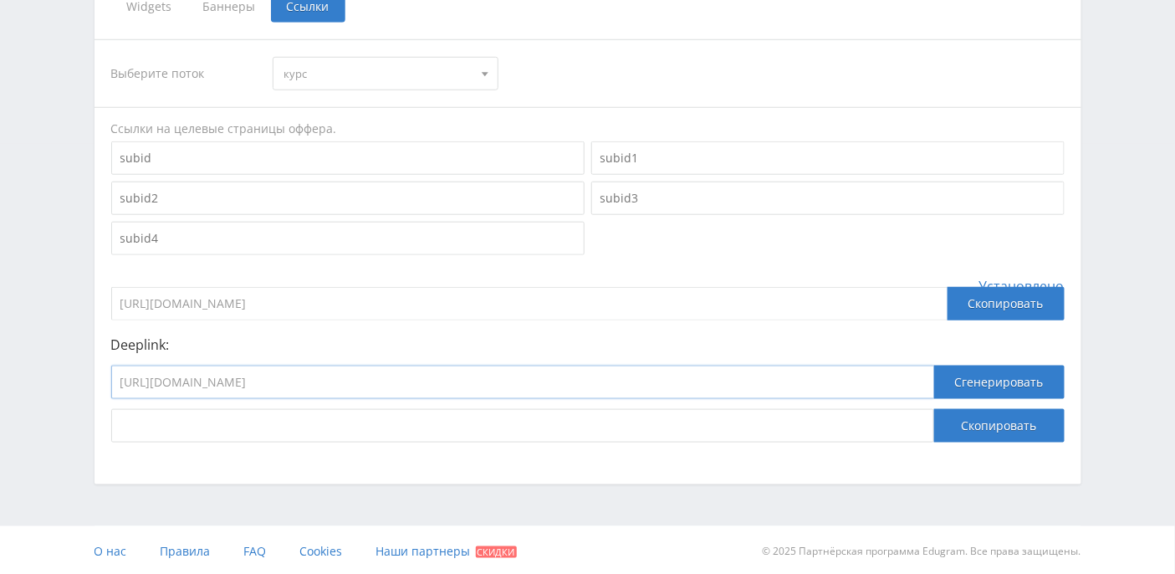
click at [69, 374] on div "Telegram-канал Инструменты База знаний Ваш менеджер: Alex Alex Online @edugram_…" at bounding box center [587, 73] width 1175 height 1006
paste input "kampus.ai/"
type input "https://kampus.ai/"
click at [992, 381] on button "Сгенерировать" at bounding box center [999, 382] width 130 height 33
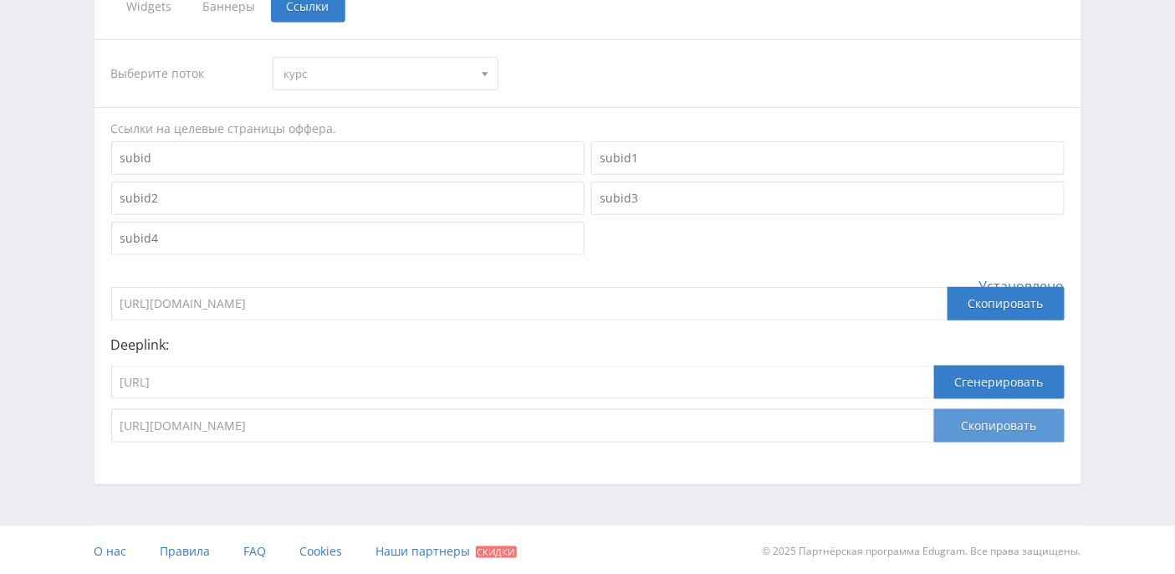
click at [1000, 431] on button "Скопировать" at bounding box center [999, 425] width 130 height 33
click at [991, 419] on button "Скопировать" at bounding box center [999, 425] width 130 height 33
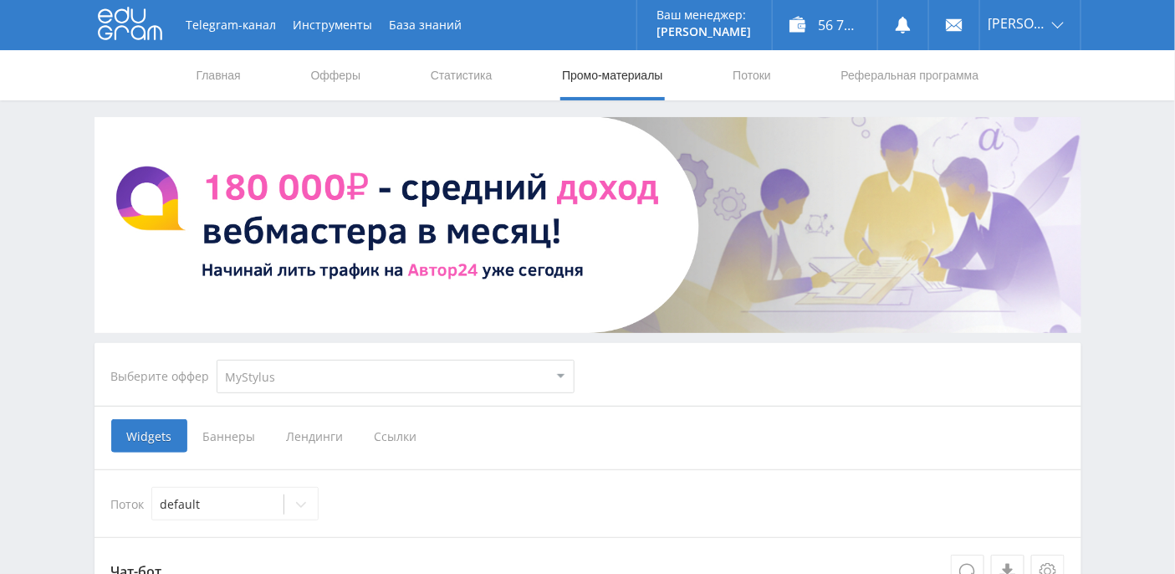
click at [305, 381] on select "MyStylus MyStylus - Revshare Кэмп Studybay Автор24 Studybay [GEOGRAPHIC_DATA] S…" at bounding box center [396, 376] width 358 height 33
select select "376"
click at [217, 360] on select "MyStylus MyStylus - Revshare Кэмп Studybay Автор24 Studybay [GEOGRAPHIC_DATA] S…" at bounding box center [396, 376] width 358 height 33
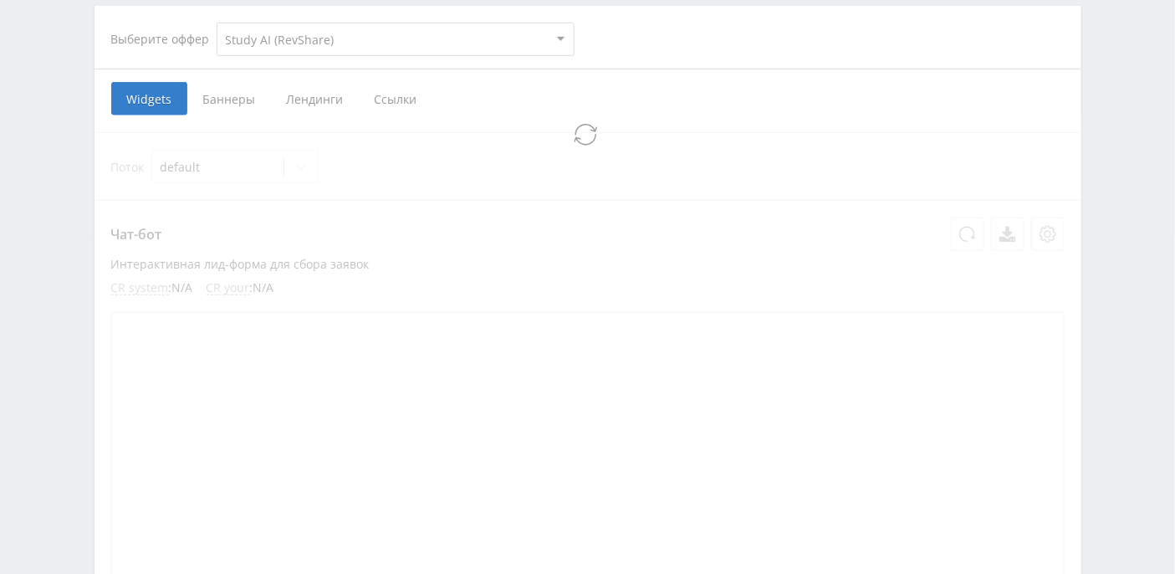
select select "376"
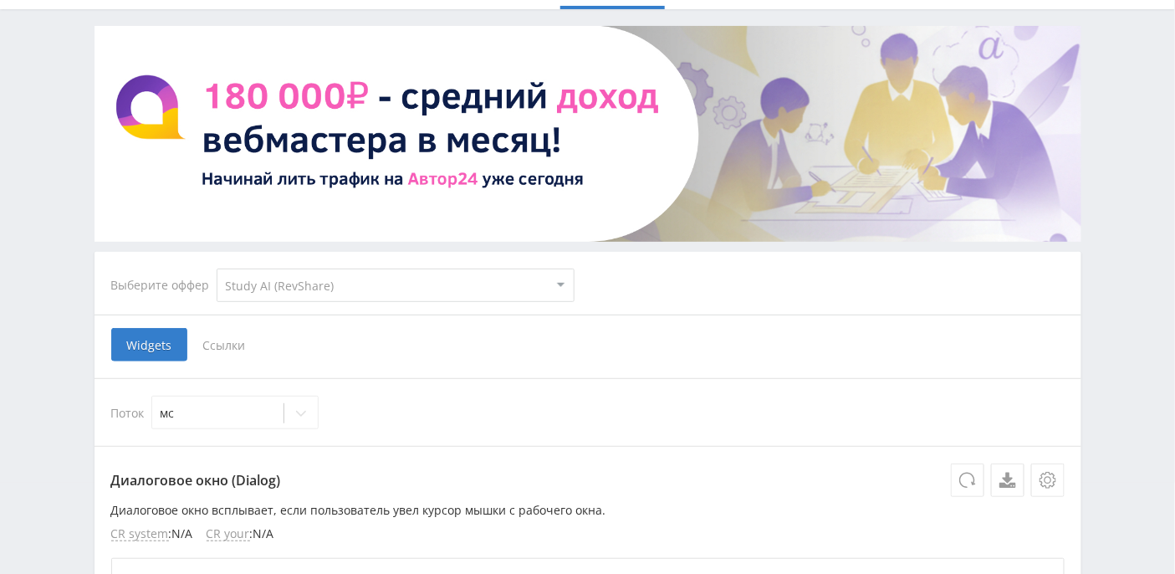
scroll to position [111, 0]
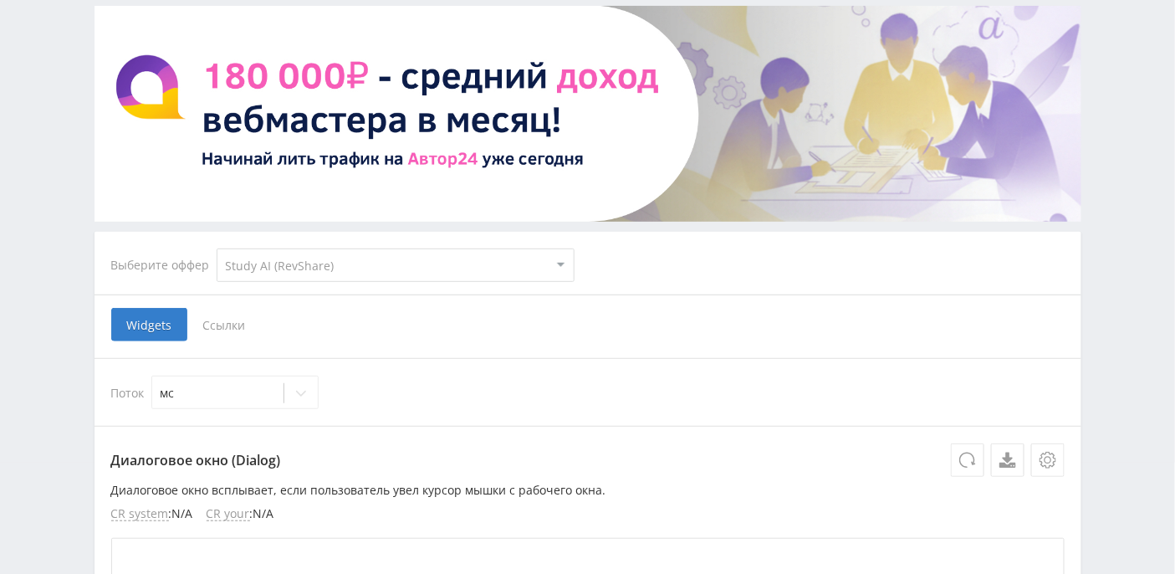
click at [232, 325] on span "Ссылки" at bounding box center [224, 324] width 74 height 33
click at [0, 0] on input "Ссылки" at bounding box center [0, 0] width 0 height 0
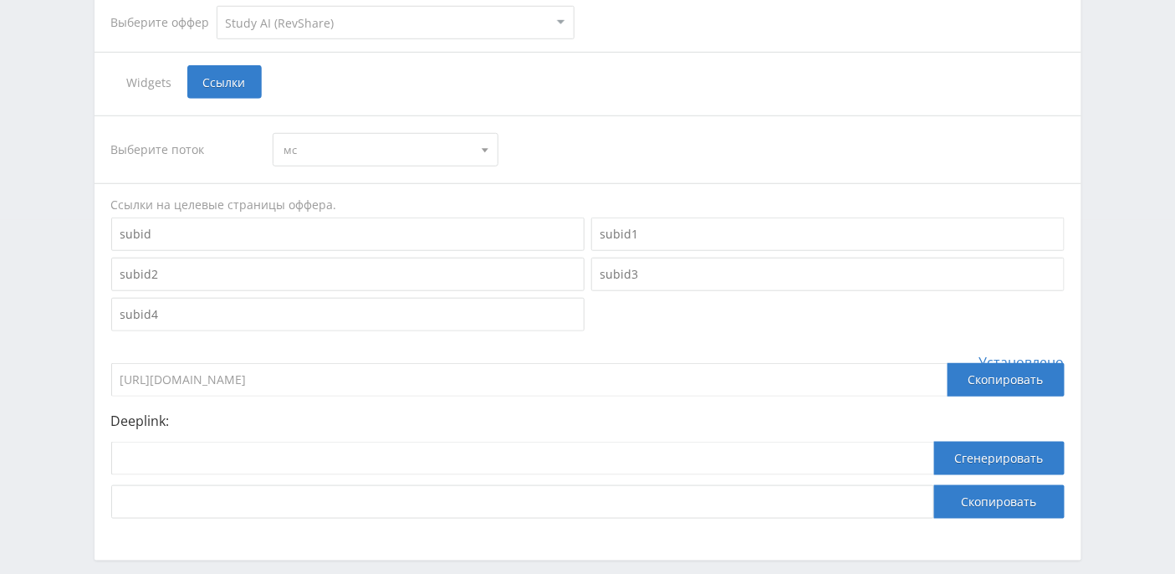
scroll to position [430, 0]
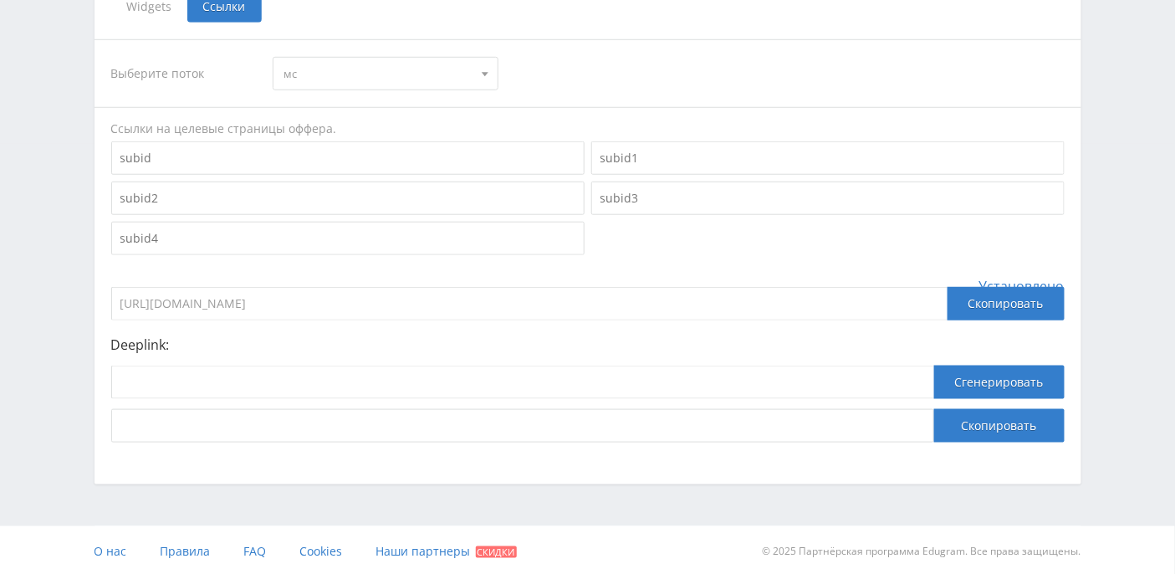
drag, startPoint x: 519, startPoint y: 301, endPoint x: 117, endPoint y: 300, distance: 401.5
click at [117, 300] on input "[URL][DOMAIN_NAME]" at bounding box center [529, 303] width 836 height 33
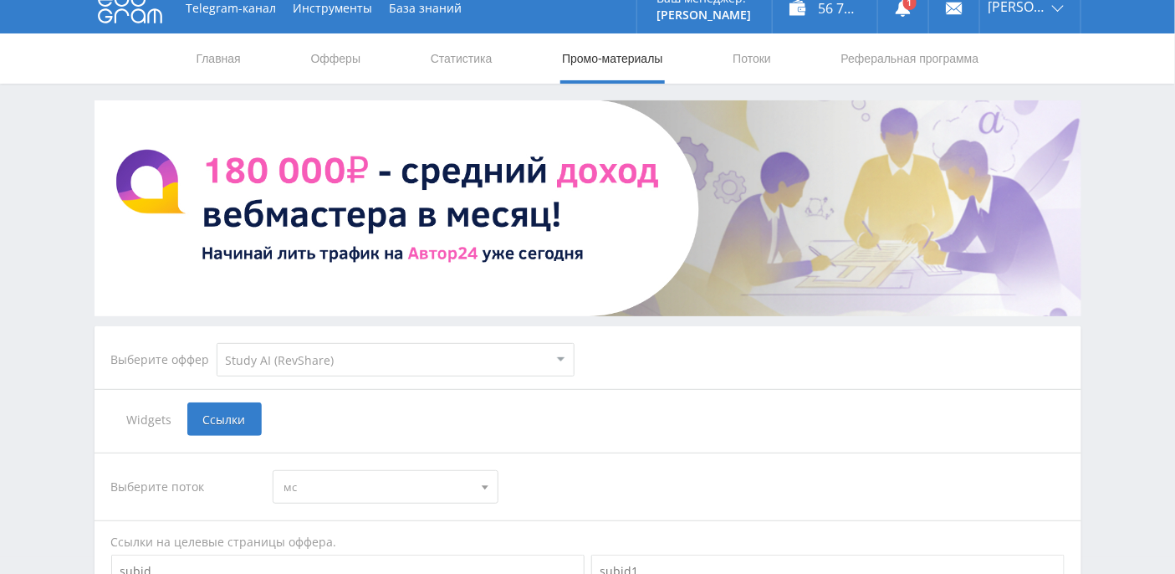
scroll to position [0, 0]
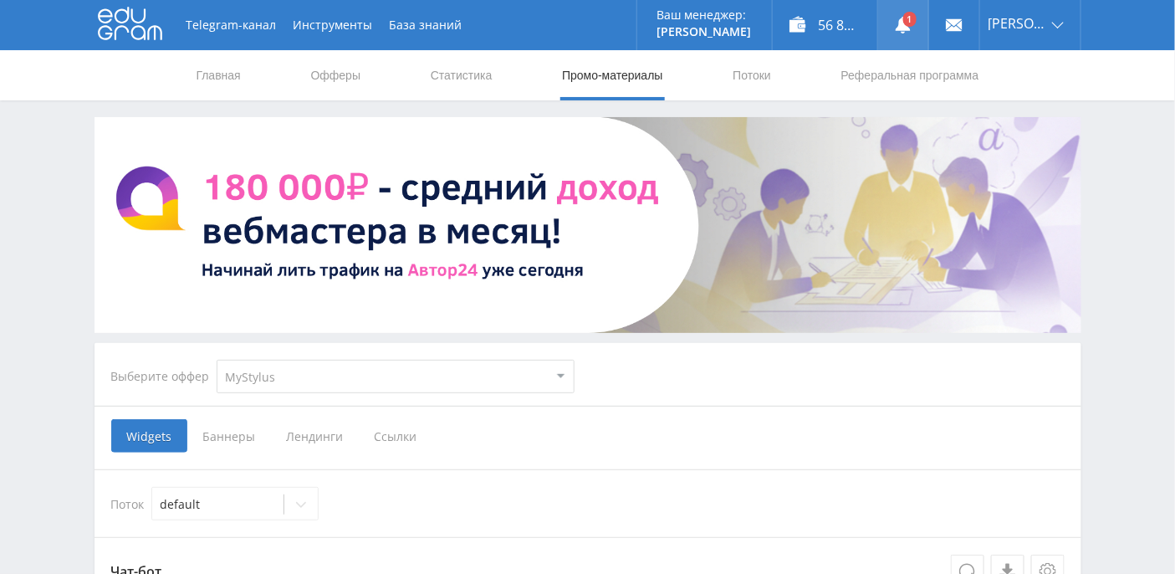
click at [911, 30] on use at bounding box center [903, 25] width 15 height 17
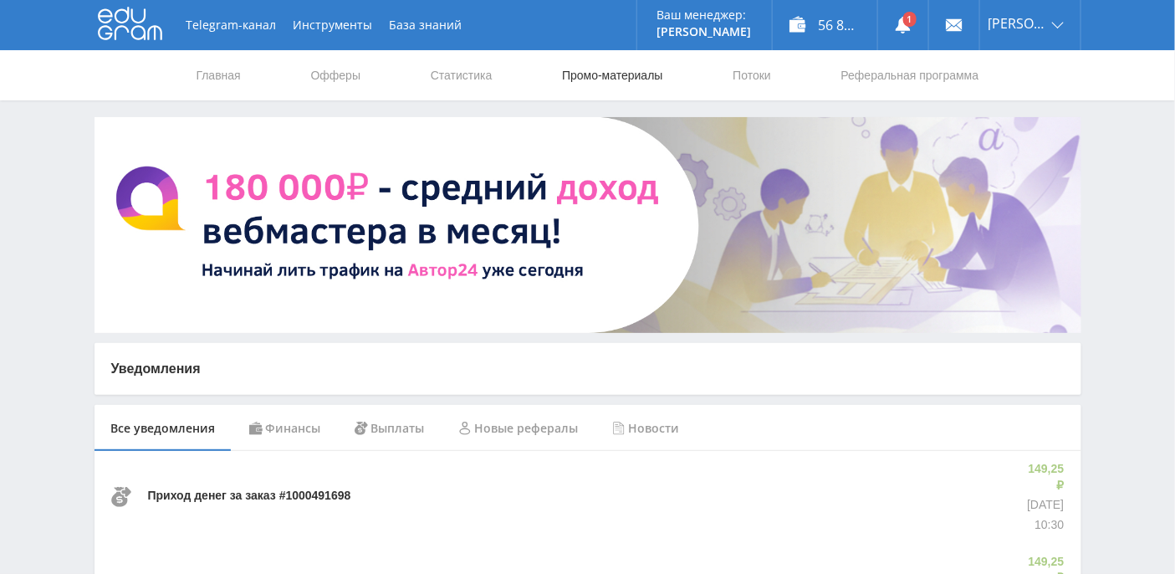
click at [582, 77] on link "Промо-материалы" at bounding box center [612, 75] width 104 height 50
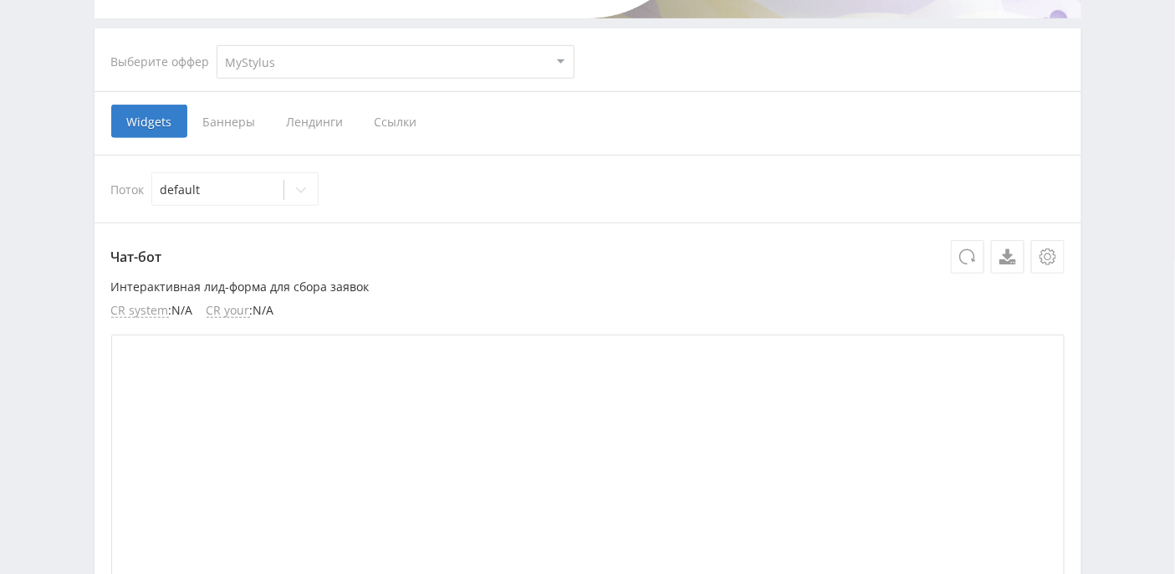
scroll to position [335, 0]
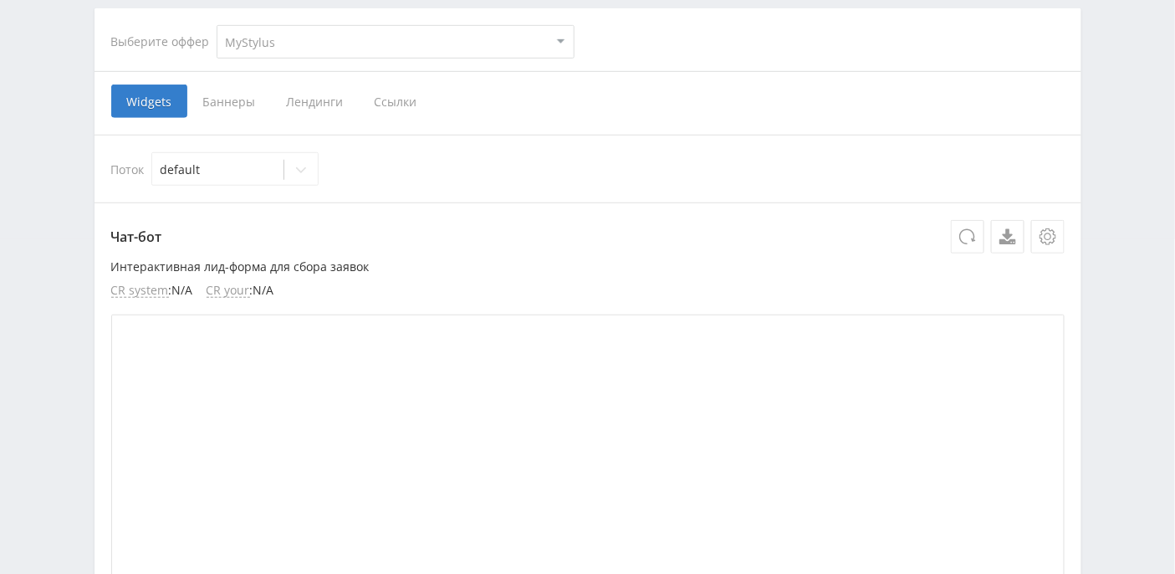
click at [374, 105] on span "Ссылки" at bounding box center [396, 100] width 74 height 33
click at [0, 0] on input "Ссылки" at bounding box center [0, 0] width 0 height 0
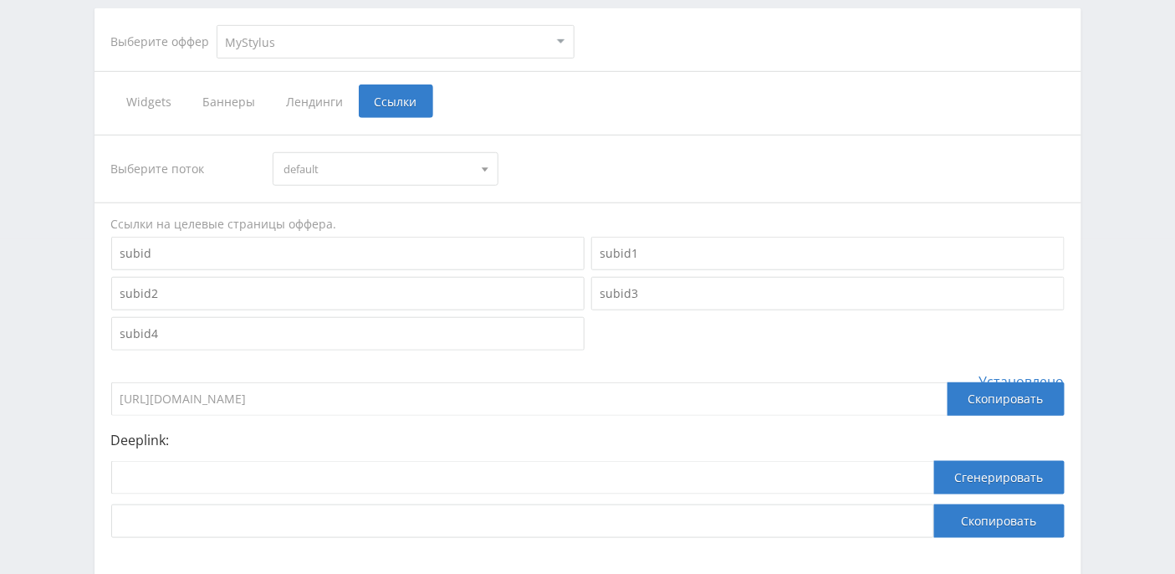
click at [448, 47] on select "MyStylus MyStylus - Revshare Кэмп Studybay Автор24 Studybay [GEOGRAPHIC_DATA] S…" at bounding box center [396, 41] width 358 height 33
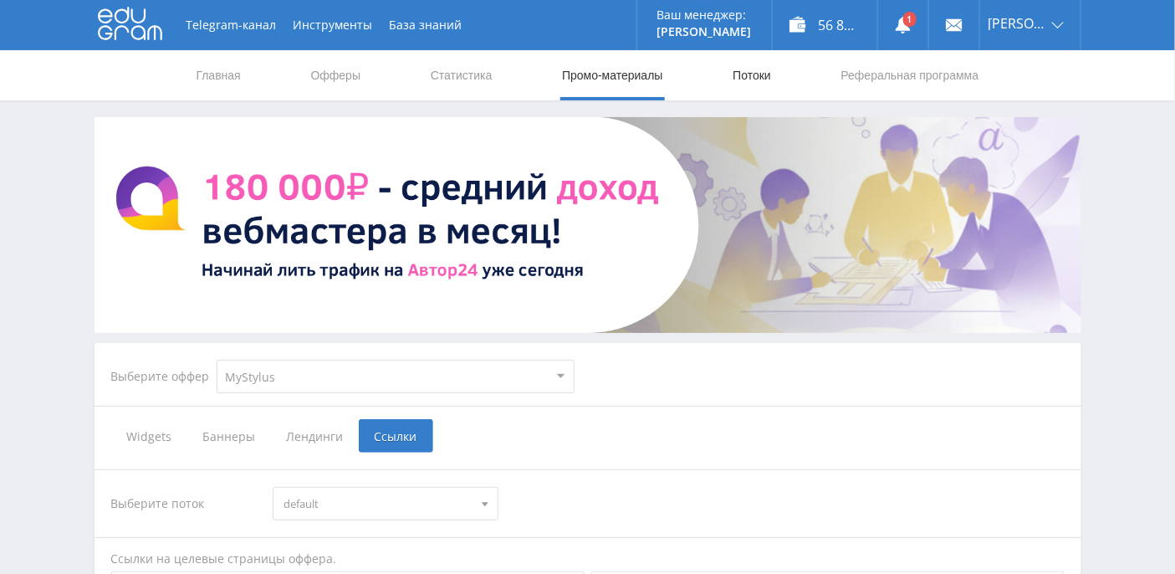
click at [759, 75] on link "Потоки" at bounding box center [752, 75] width 42 height 50
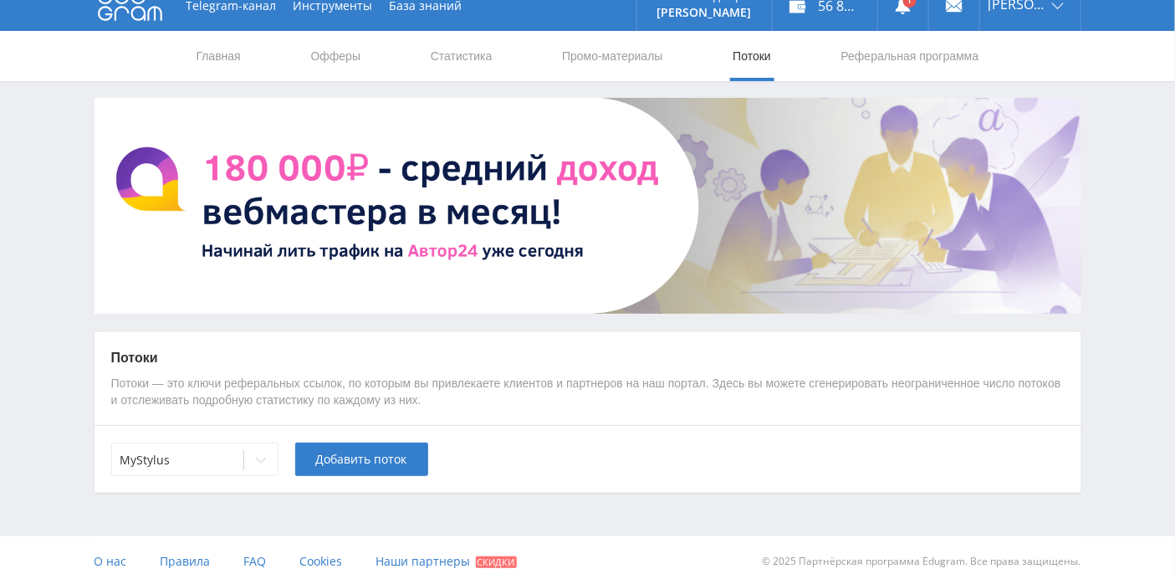
scroll to position [30, 0]
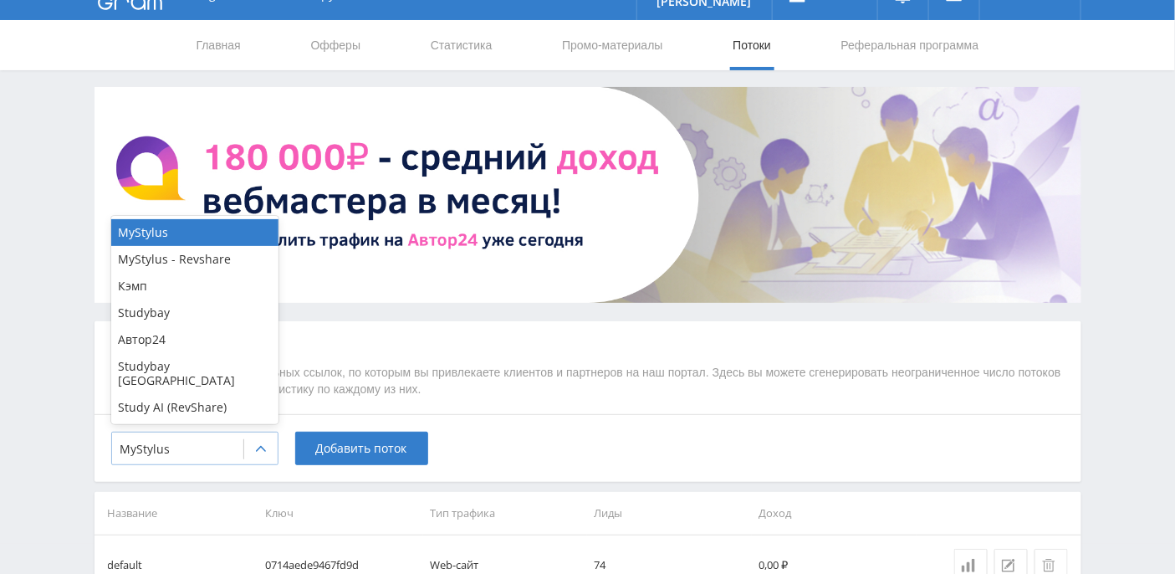
click at [263, 445] on icon at bounding box center [260, 448] width 13 height 13
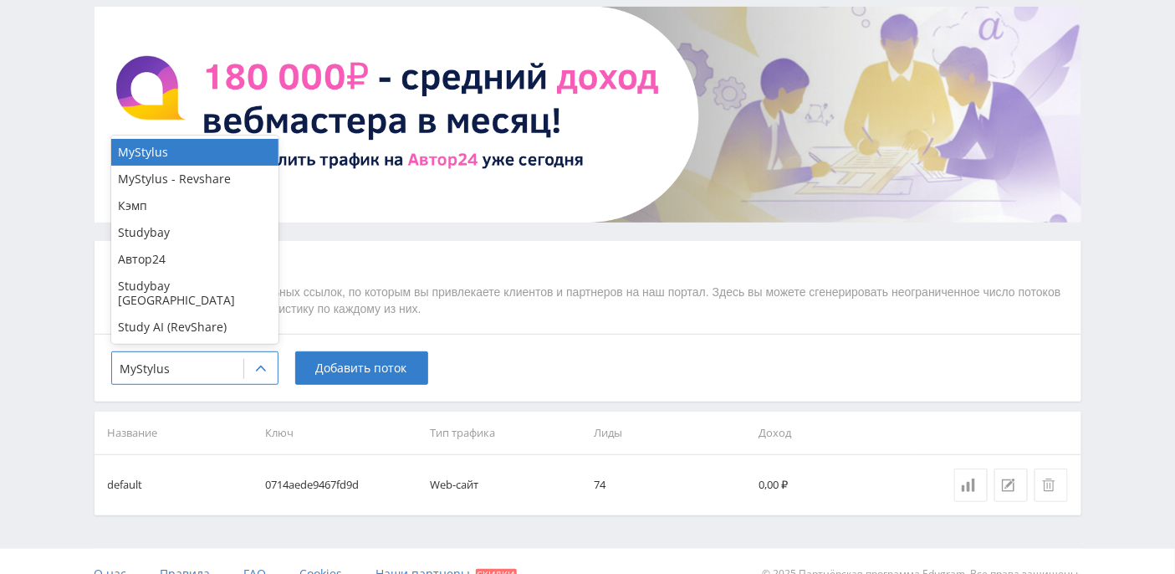
scroll to position [133, 0]
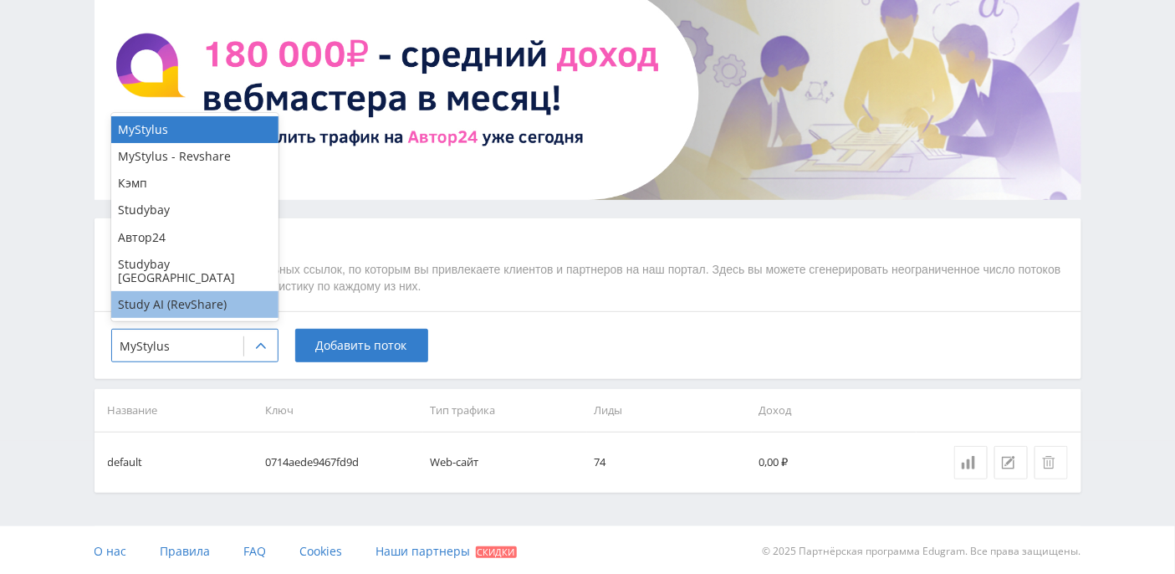
click at [217, 298] on div "Study AI (RevShare)" at bounding box center [194, 304] width 167 height 27
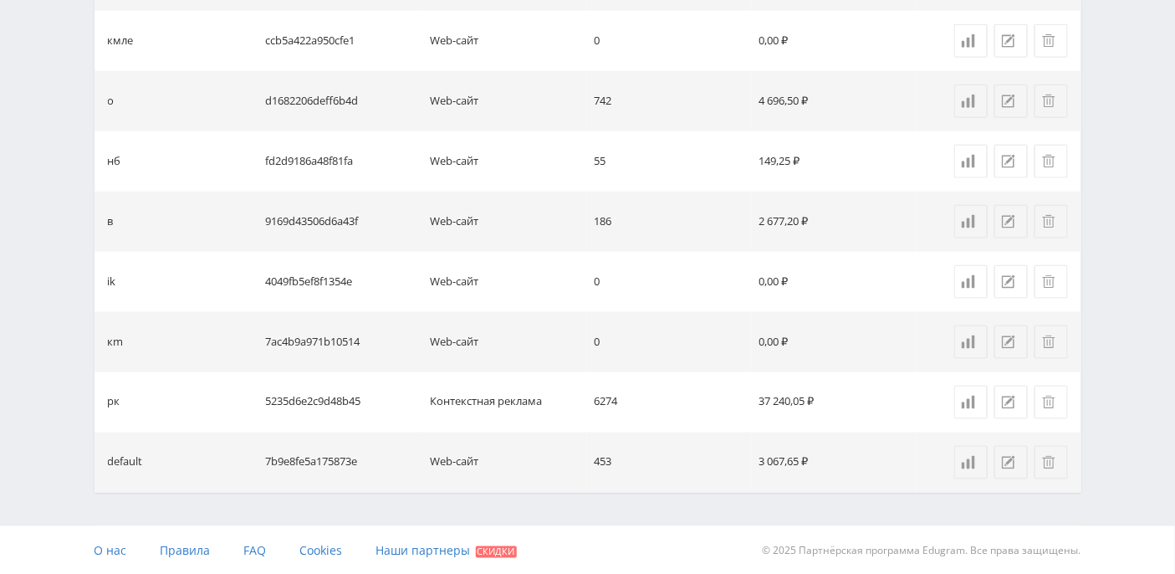
scroll to position [316, 0]
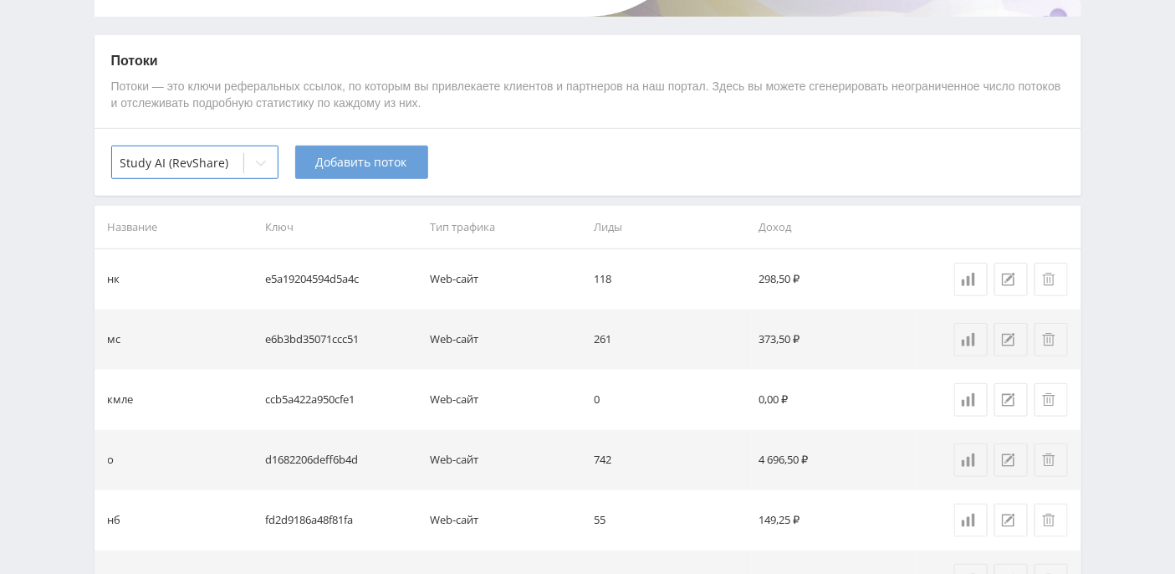
click at [336, 156] on span "Добавить поток" at bounding box center [361, 162] width 91 height 13
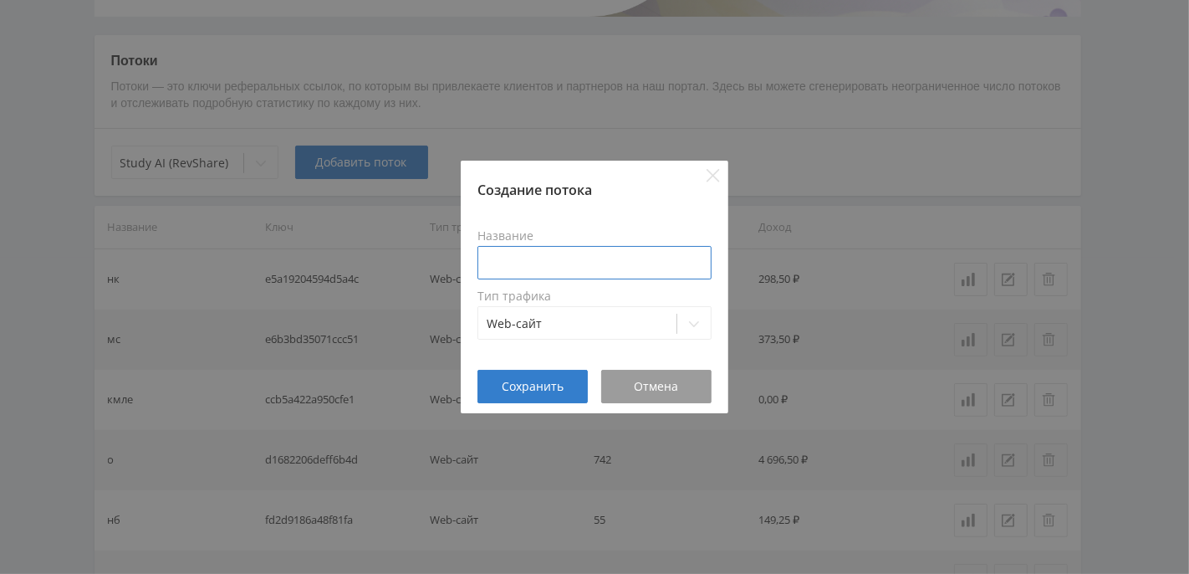
click at [514, 252] on input at bounding box center [595, 262] width 234 height 33
type input "22"
click at [703, 323] on div at bounding box center [694, 323] width 33 height 33
click at [612, 216] on div "Название 22 Тип трафика Web-сайт" at bounding box center [595, 284] width 268 height 171
click at [537, 381] on span "Сохранить" at bounding box center [533, 386] width 62 height 13
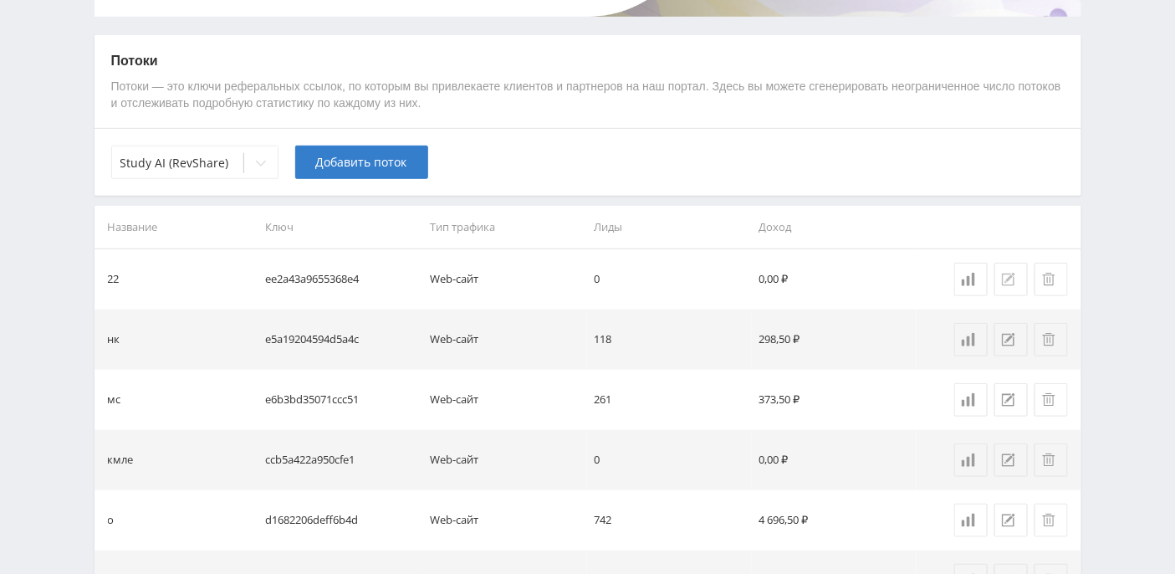
click at [1004, 280] on icon at bounding box center [1008, 279] width 13 height 13
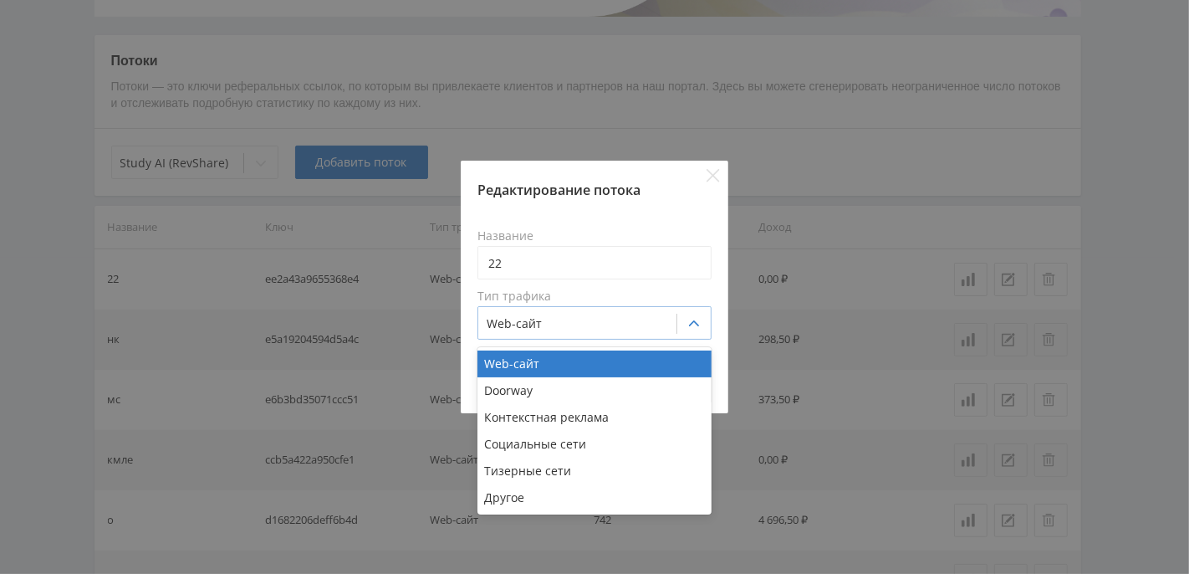
click at [683, 323] on div at bounding box center [694, 323] width 33 height 33
click at [591, 411] on div "Контекстная реклама" at bounding box center [595, 417] width 234 height 27
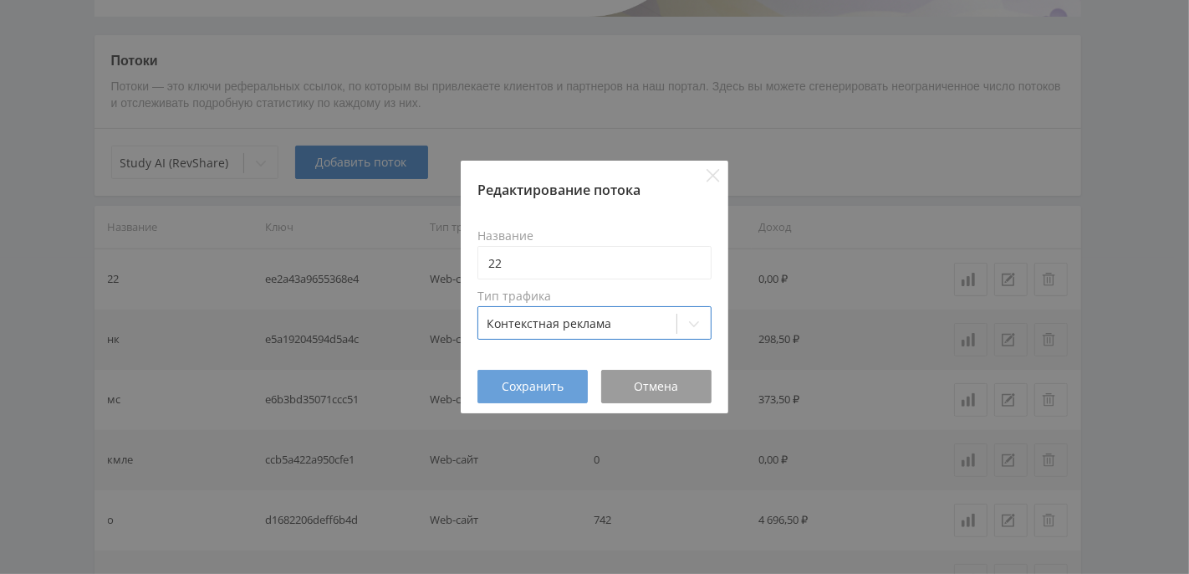
click at [544, 391] on span "Сохранить" at bounding box center [533, 386] width 62 height 13
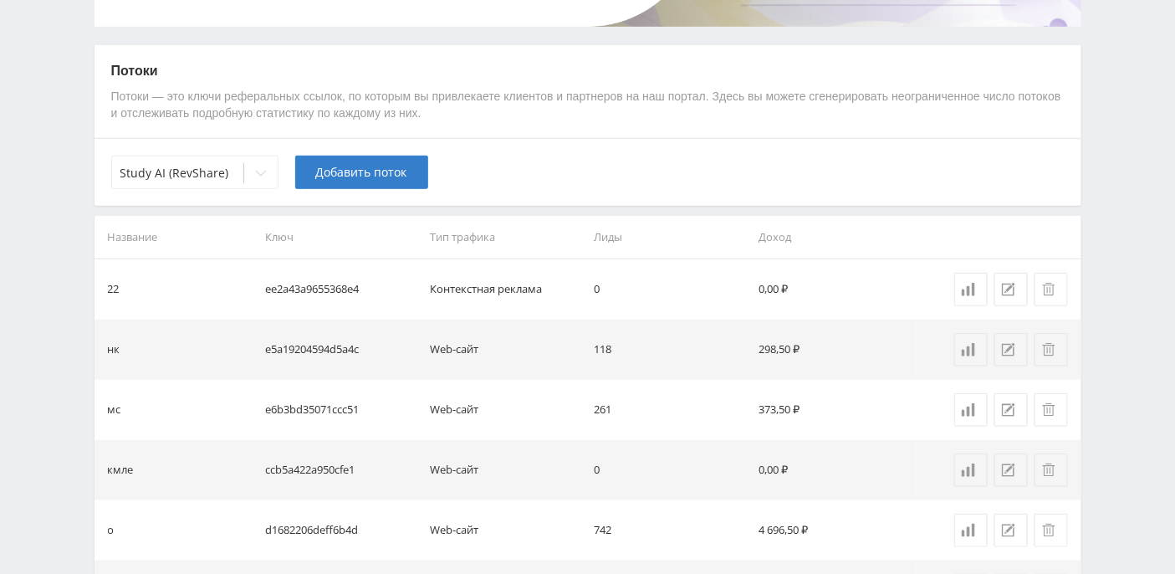
scroll to position [0, 0]
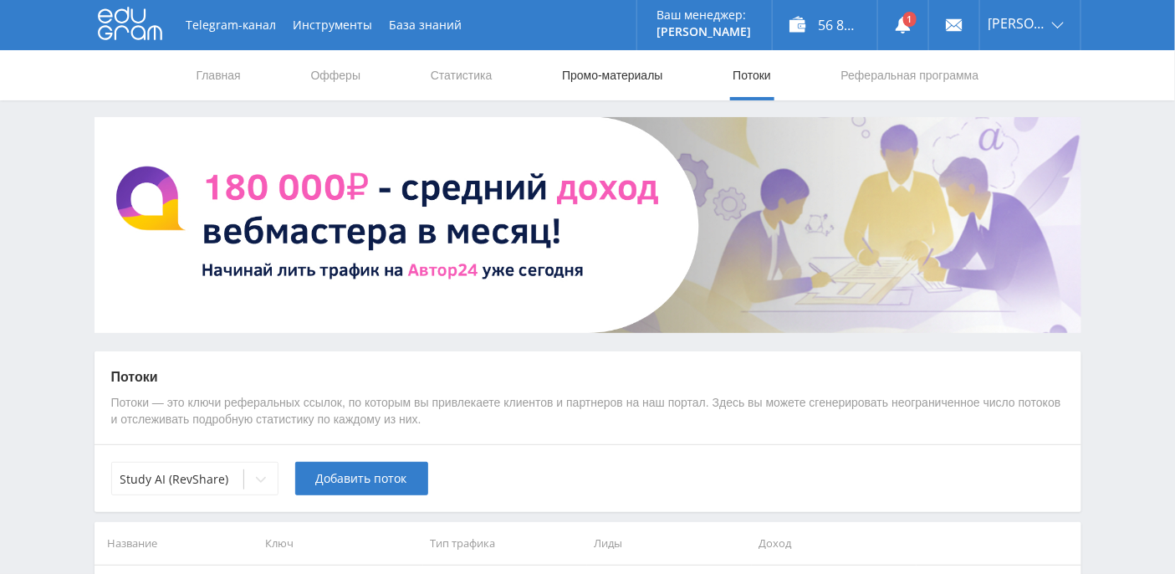
click at [601, 81] on link "Промо-материалы" at bounding box center [612, 75] width 104 height 50
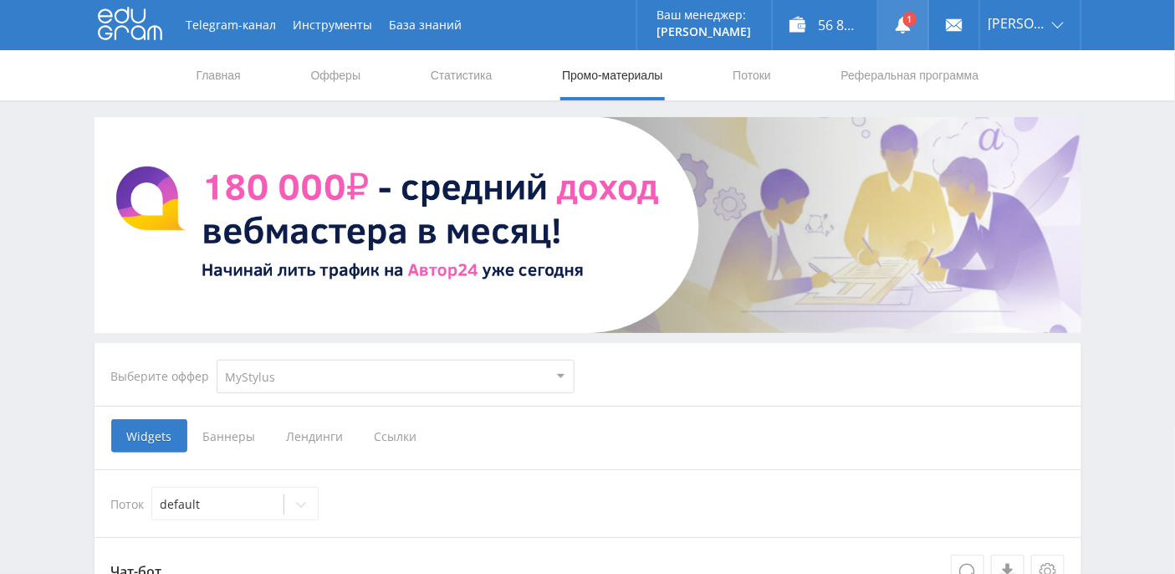
click at [924, 20] on link at bounding box center [903, 25] width 50 height 50
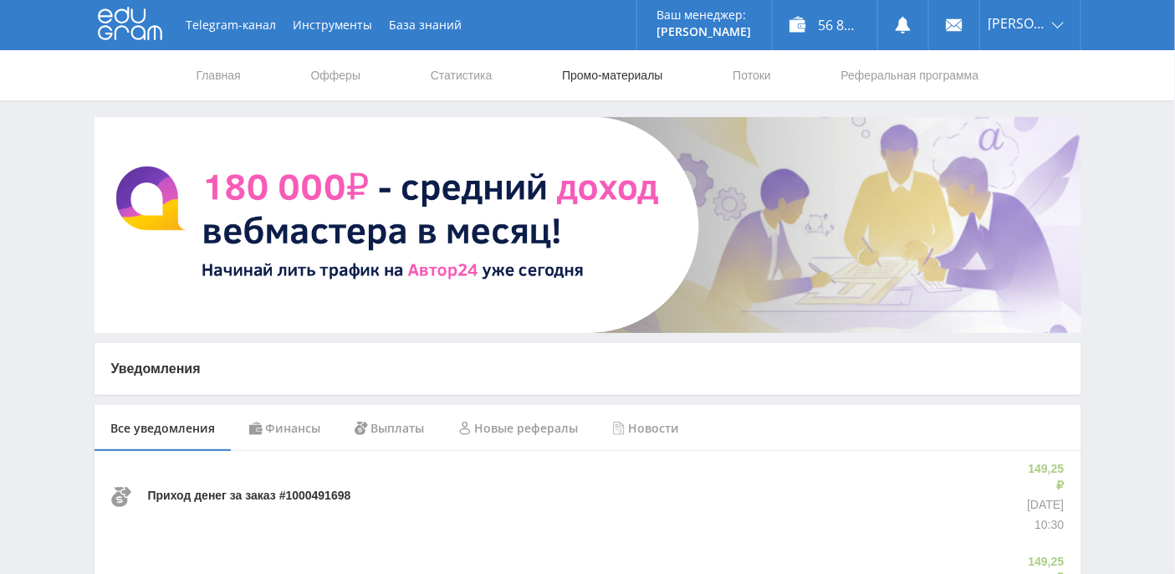
click at [586, 71] on link "Промо-материалы" at bounding box center [612, 75] width 104 height 50
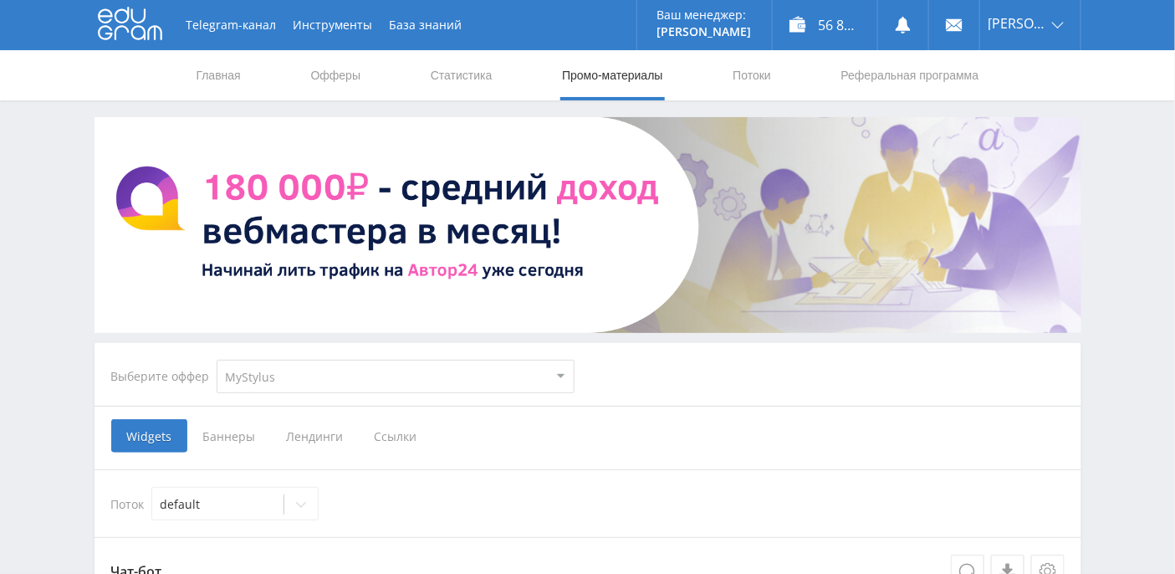
click at [545, 372] on select "MyStylus MyStylus - Revshare Кэмп Studybay Автор24 Studybay [GEOGRAPHIC_DATA] S…" at bounding box center [396, 376] width 358 height 33
select select "376"
click at [217, 360] on select "MyStylus MyStylus - Revshare Кэмп Studybay Автор24 Studybay [GEOGRAPHIC_DATA] S…" at bounding box center [396, 376] width 358 height 33
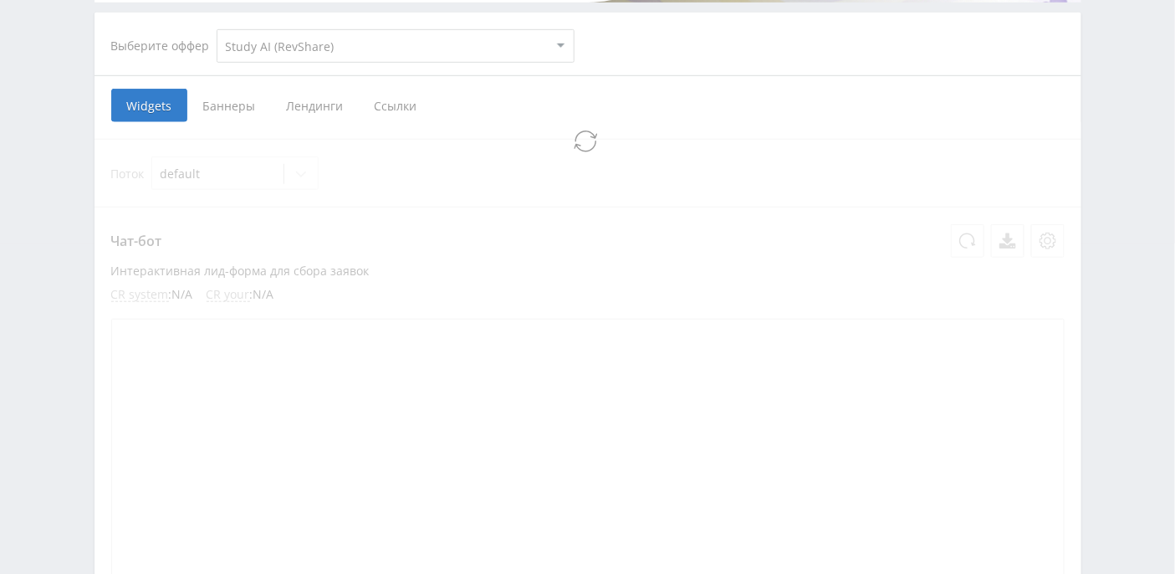
select select "376"
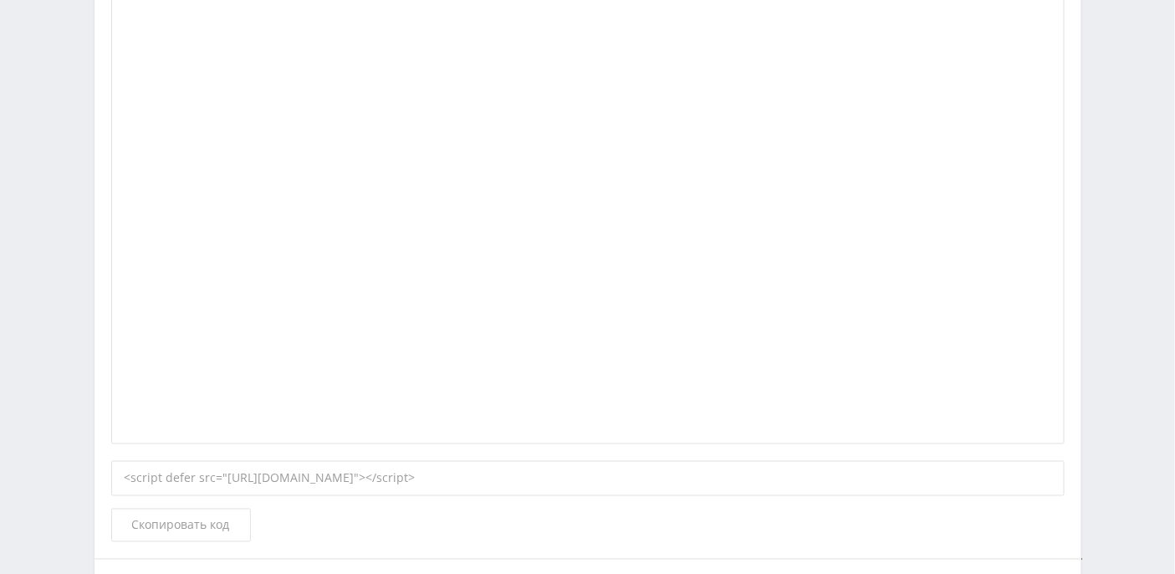
scroll to position [0, 0]
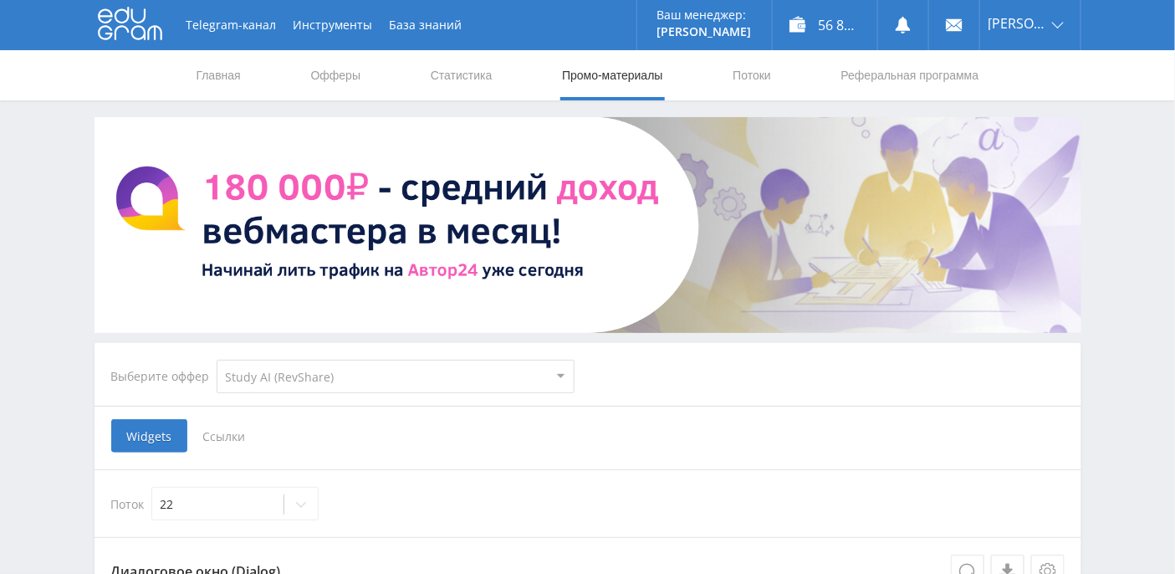
click at [241, 433] on span "Ссылки" at bounding box center [224, 435] width 74 height 33
click at [0, 0] on input "Ссылки" at bounding box center [0, 0] width 0 height 0
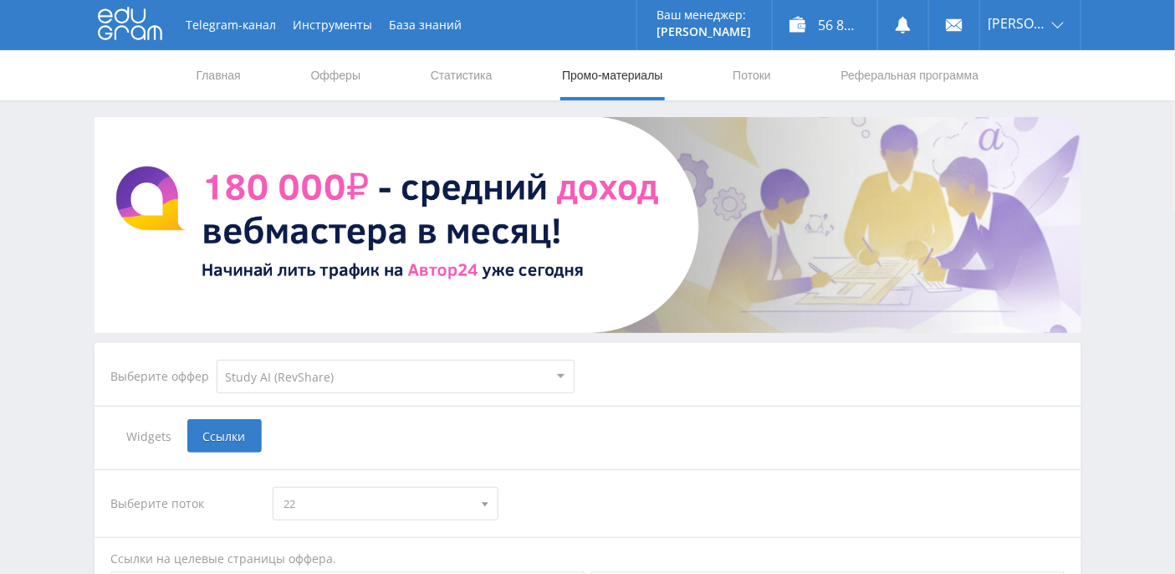
scroll to position [430, 0]
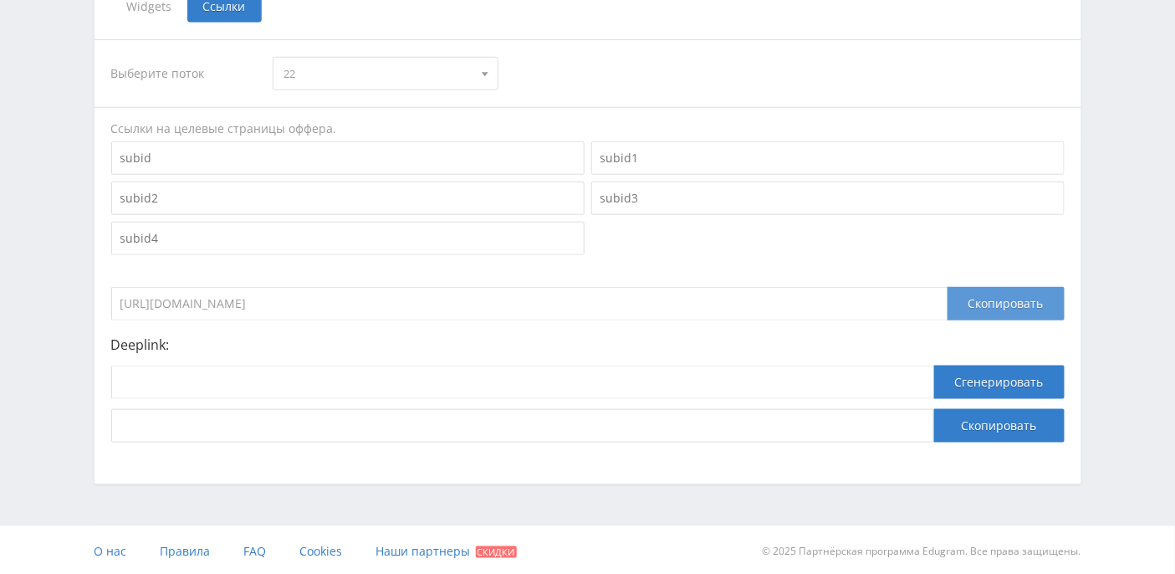
click at [1005, 307] on div "Скопировать" at bounding box center [1006, 303] width 117 height 33
click at [53, 233] on div "Telegram-канал Инструменты База знаний Ваш менеджер: [PERSON_NAME] Online @edug…" at bounding box center [587, 73] width 1175 height 1006
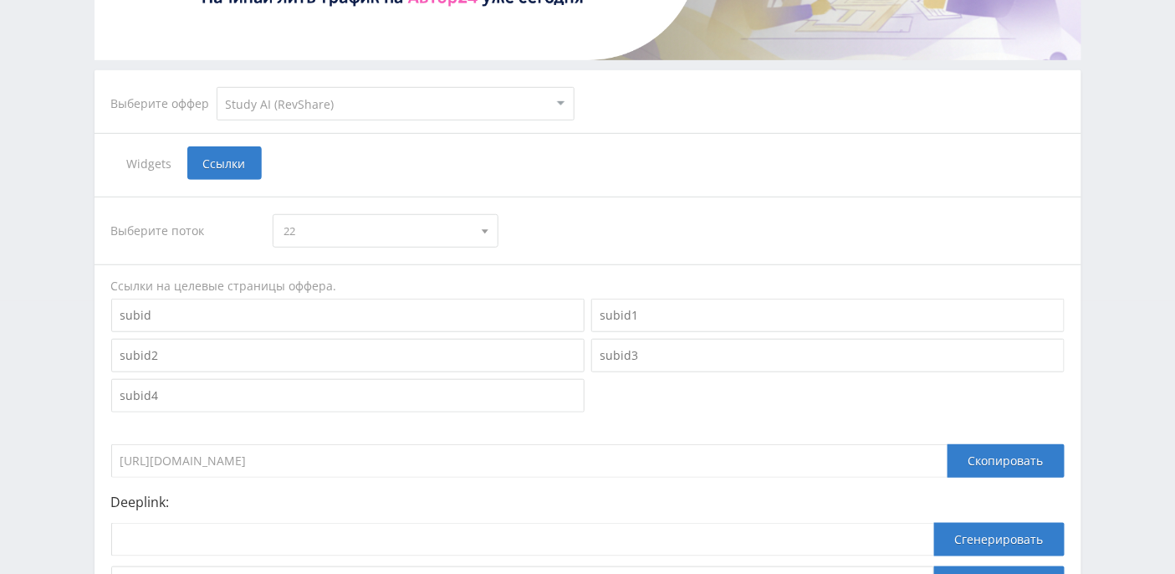
scroll to position [423, 0]
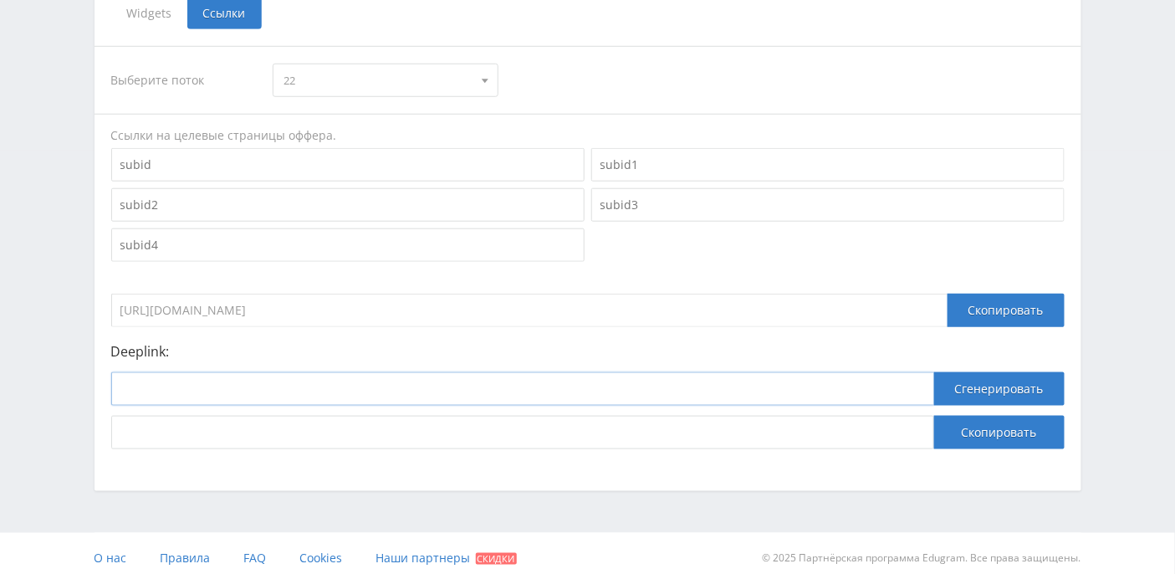
click at [248, 386] on input at bounding box center [522, 388] width 823 height 33
paste input "[URL]"
type input "[URL]"
click at [993, 395] on button "Сгенерировать" at bounding box center [999, 388] width 130 height 33
click at [1004, 431] on button "Скопировать" at bounding box center [999, 432] width 130 height 33
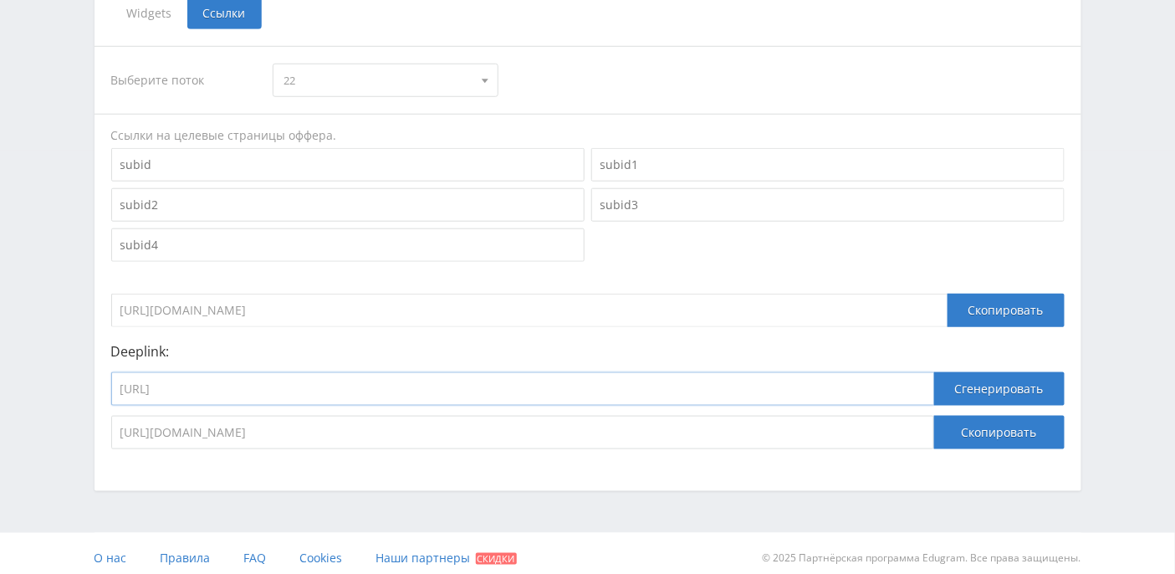
drag, startPoint x: 383, startPoint y: 384, endPoint x: 50, endPoint y: 388, distance: 332.9
click at [50, 388] on div "Telegram-канал Инструменты База знаний Ваш менеджер: [PERSON_NAME] Online @edug…" at bounding box center [587, 80] width 1175 height 1006
paste input "image"
type input "[URL]"
click at [1020, 388] on button "Сгенерировать" at bounding box center [999, 388] width 130 height 33
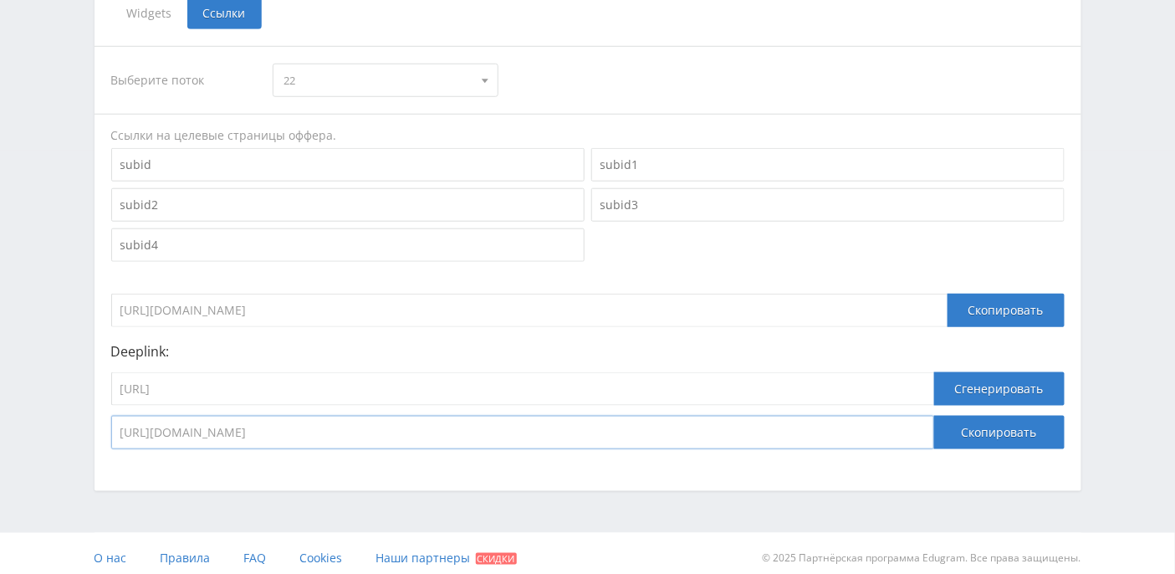
drag, startPoint x: 770, startPoint y: 430, endPoint x: 98, endPoint y: 422, distance: 671.7
click at [98, 422] on div "Выберите поток 22 22 мс рк нк [GEOGRAPHIC_DATA] о нб в ik кm default Ссылки на …" at bounding box center [588, 247] width 987 height 437
click at [1000, 435] on button "Скопировать" at bounding box center [999, 432] width 130 height 33
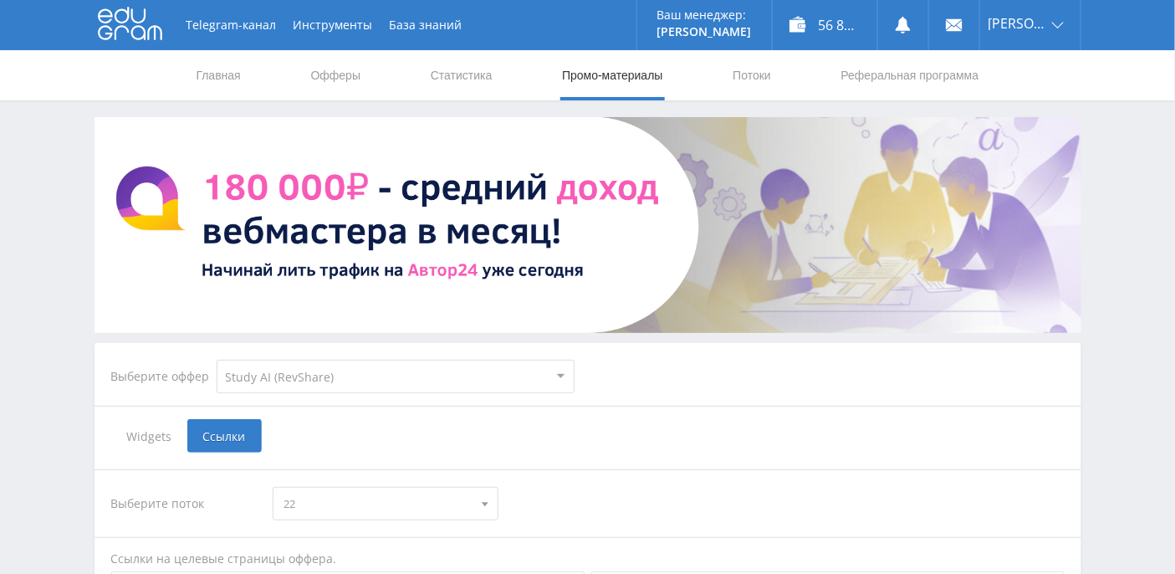
scroll to position [430, 0]
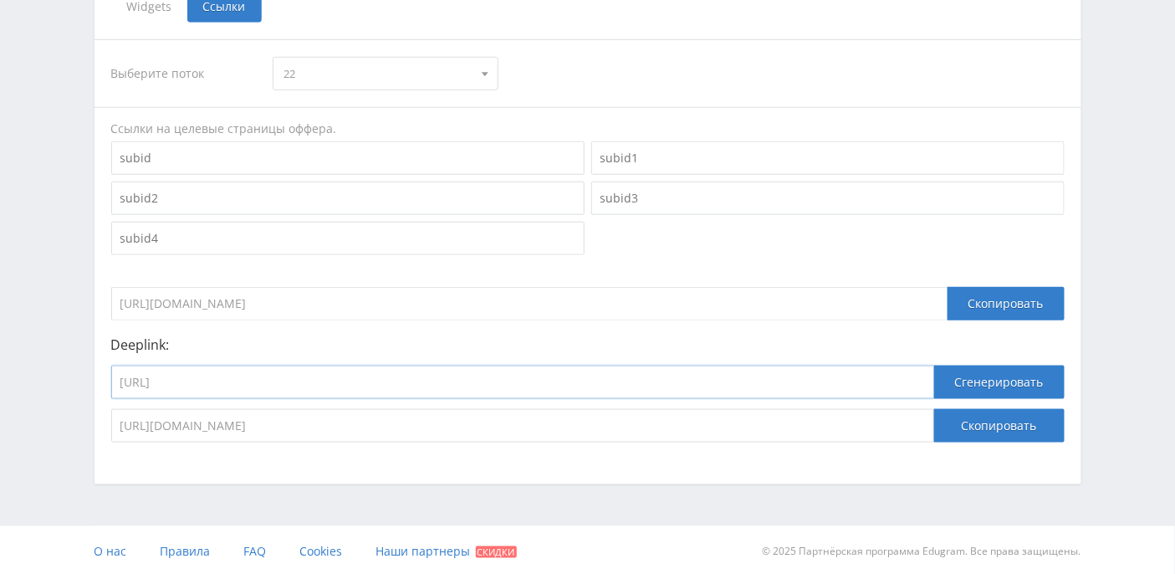
drag, startPoint x: 365, startPoint y: 373, endPoint x: 67, endPoint y: 370, distance: 297.8
click at [67, 370] on div "Telegram-канал Инструменты База знаний Ваш менеджер: [PERSON_NAME] Online @edug…" at bounding box center [587, 73] width 1175 height 1006
paste input "sora"
type input "[URL]"
click at [979, 373] on button "Сгенерировать" at bounding box center [999, 382] width 130 height 33
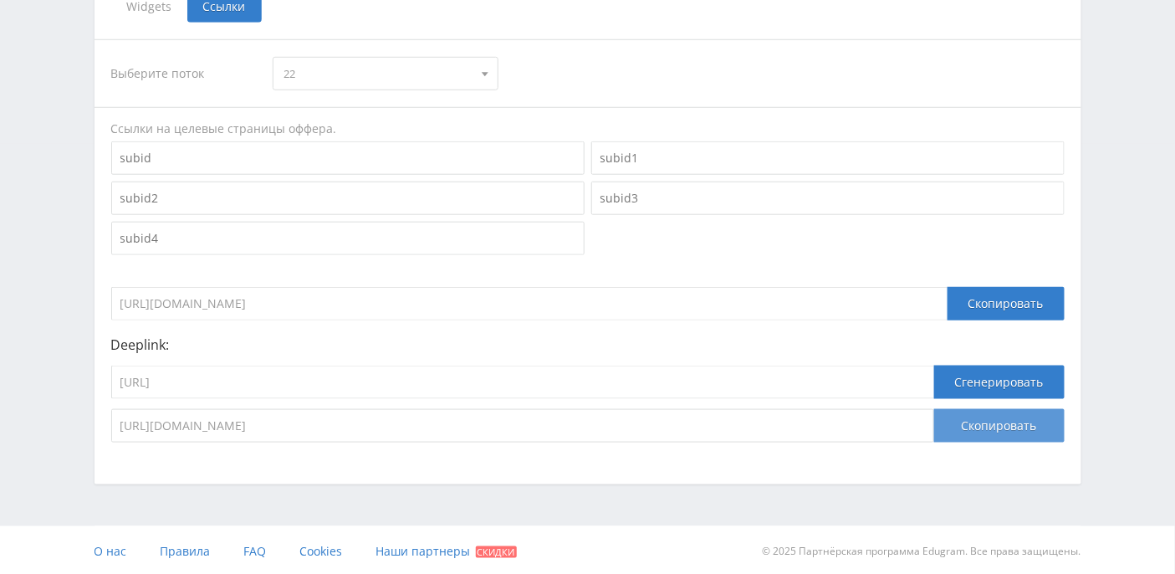
click at [999, 427] on button "Скопировать" at bounding box center [999, 425] width 130 height 33
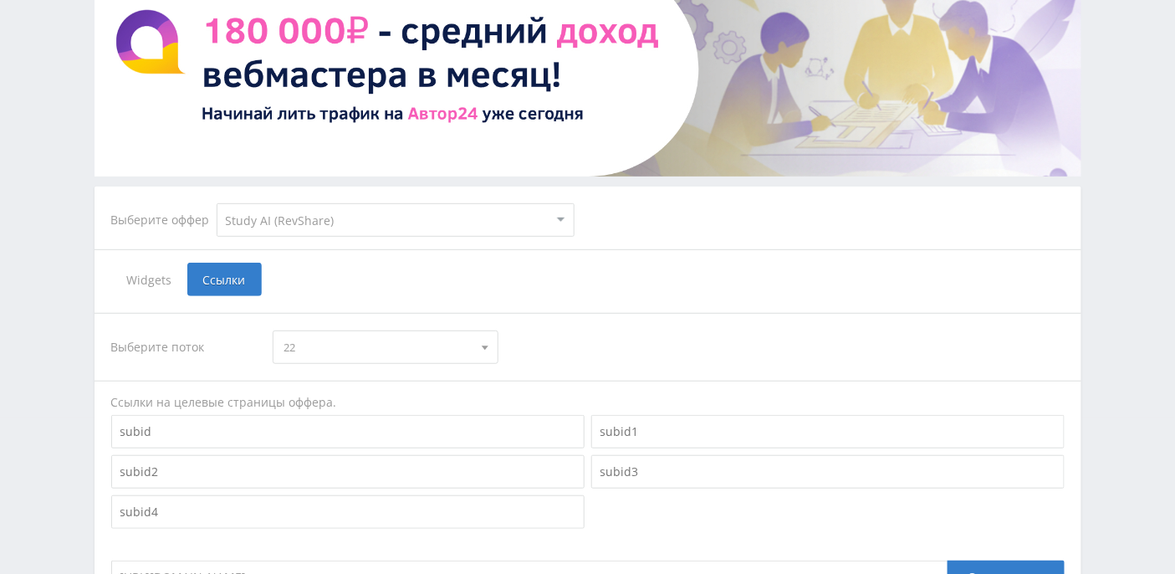
scroll to position [0, 0]
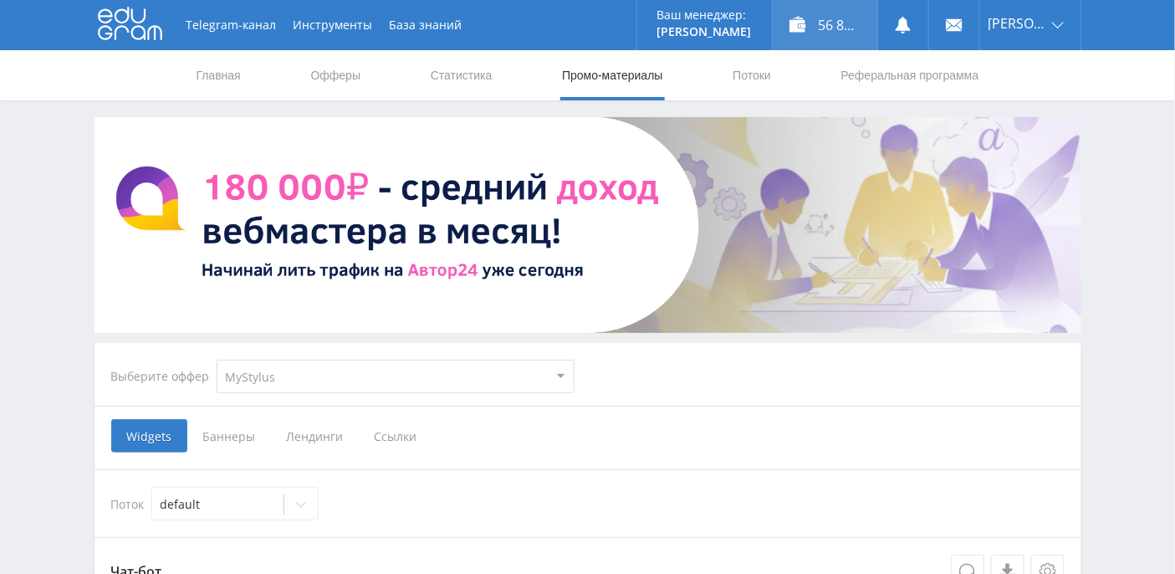
click at [835, 36] on div "56 849,31 ₽" at bounding box center [825, 25] width 105 height 50
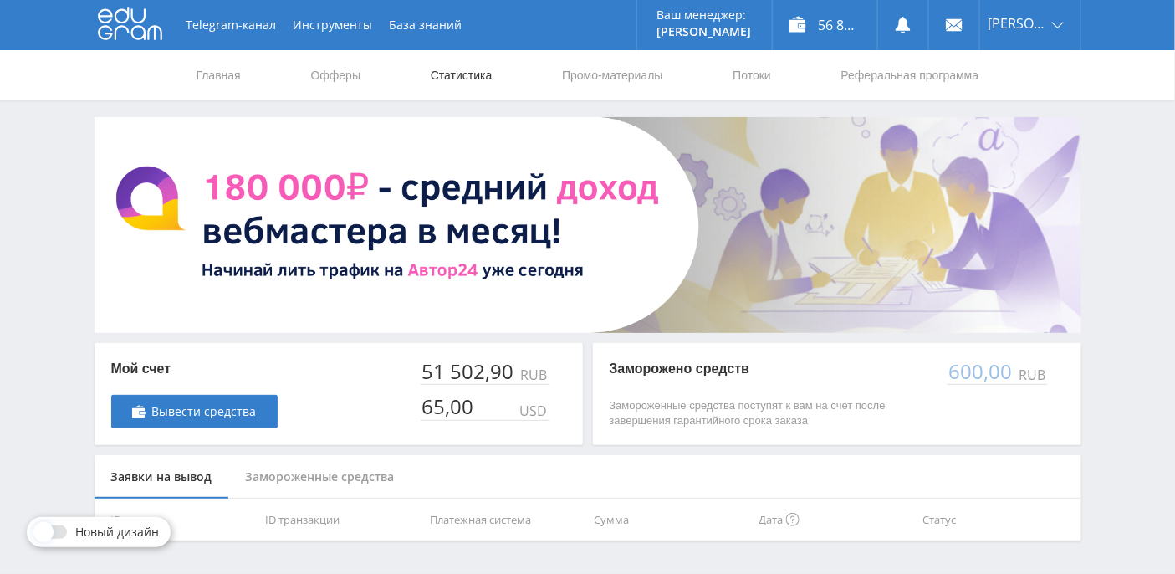
click at [478, 84] on link "Статистика" at bounding box center [461, 75] width 65 height 50
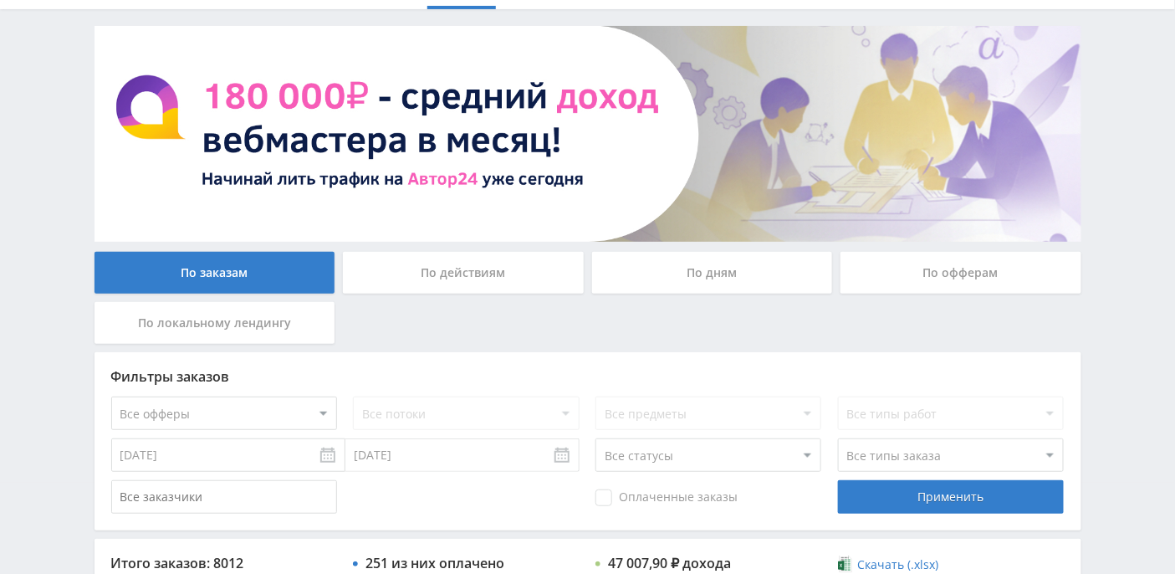
scroll to position [111, 0]
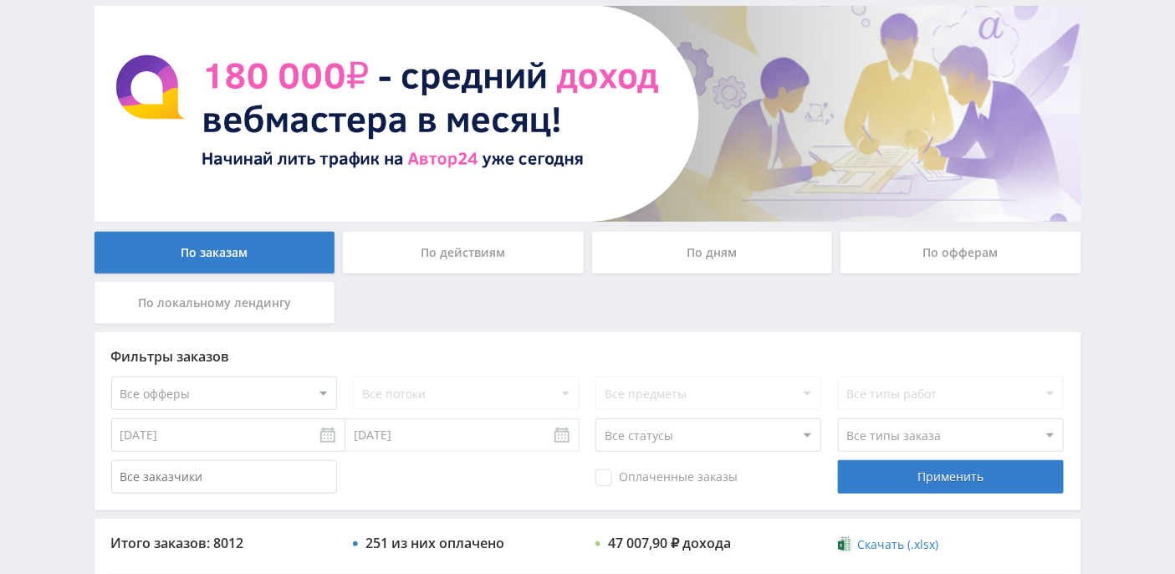
click at [961, 243] on div "По офферам" at bounding box center [961, 253] width 241 height 42
click at [0, 0] on input "По офферам" at bounding box center [0, 0] width 0 height 0
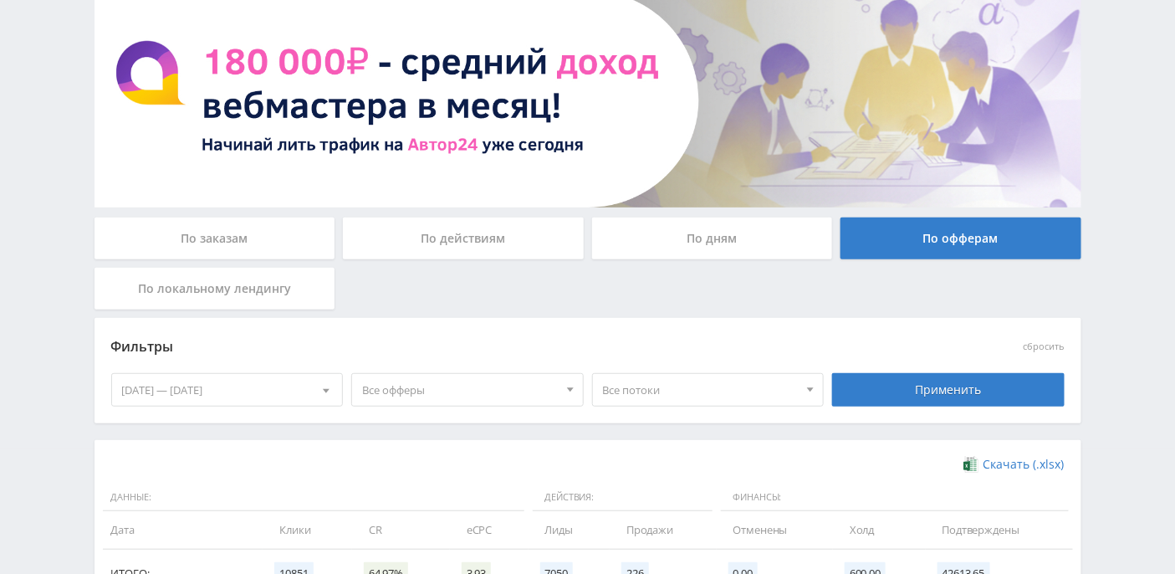
scroll to position [0, 0]
